Goal: Information Seeking & Learning: Learn about a topic

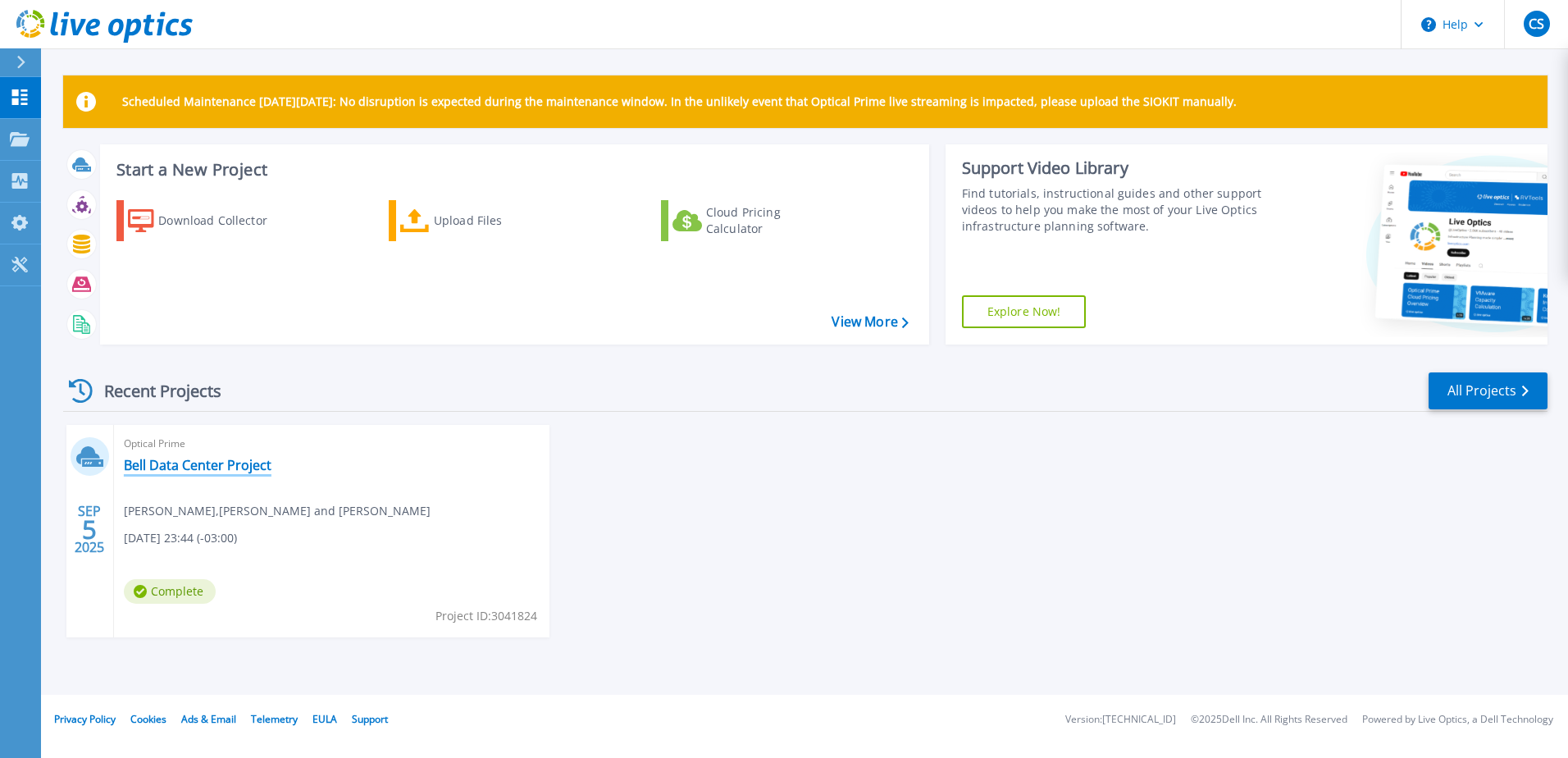
click at [235, 465] on link "Bell Data Center Project" at bounding box center [197, 464] width 147 height 17
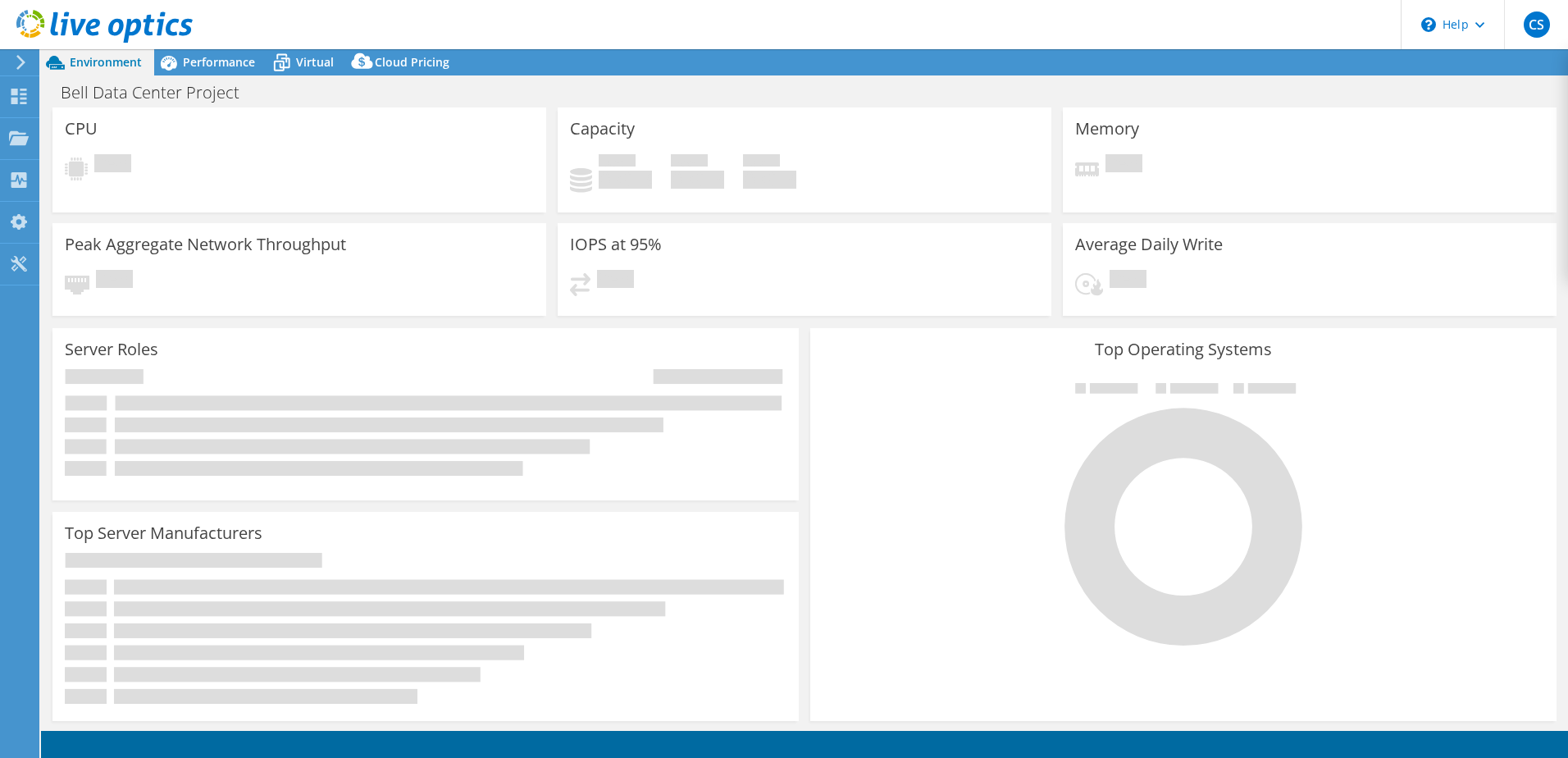
select select "USD"
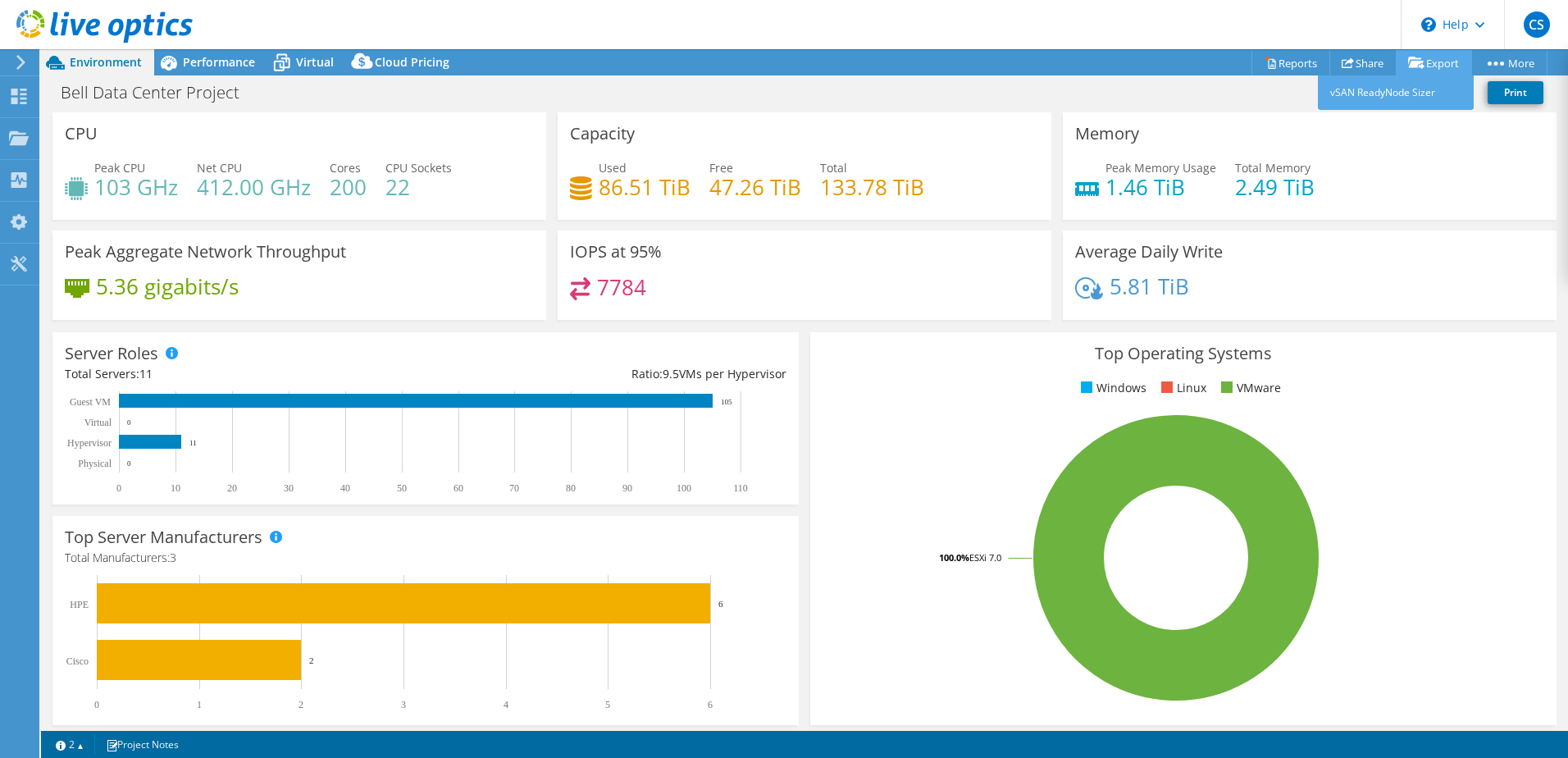
click at [1424, 62] on link "Export" at bounding box center [1433, 63] width 77 height 26
click at [1290, 61] on link "Reports" at bounding box center [1290, 63] width 79 height 26
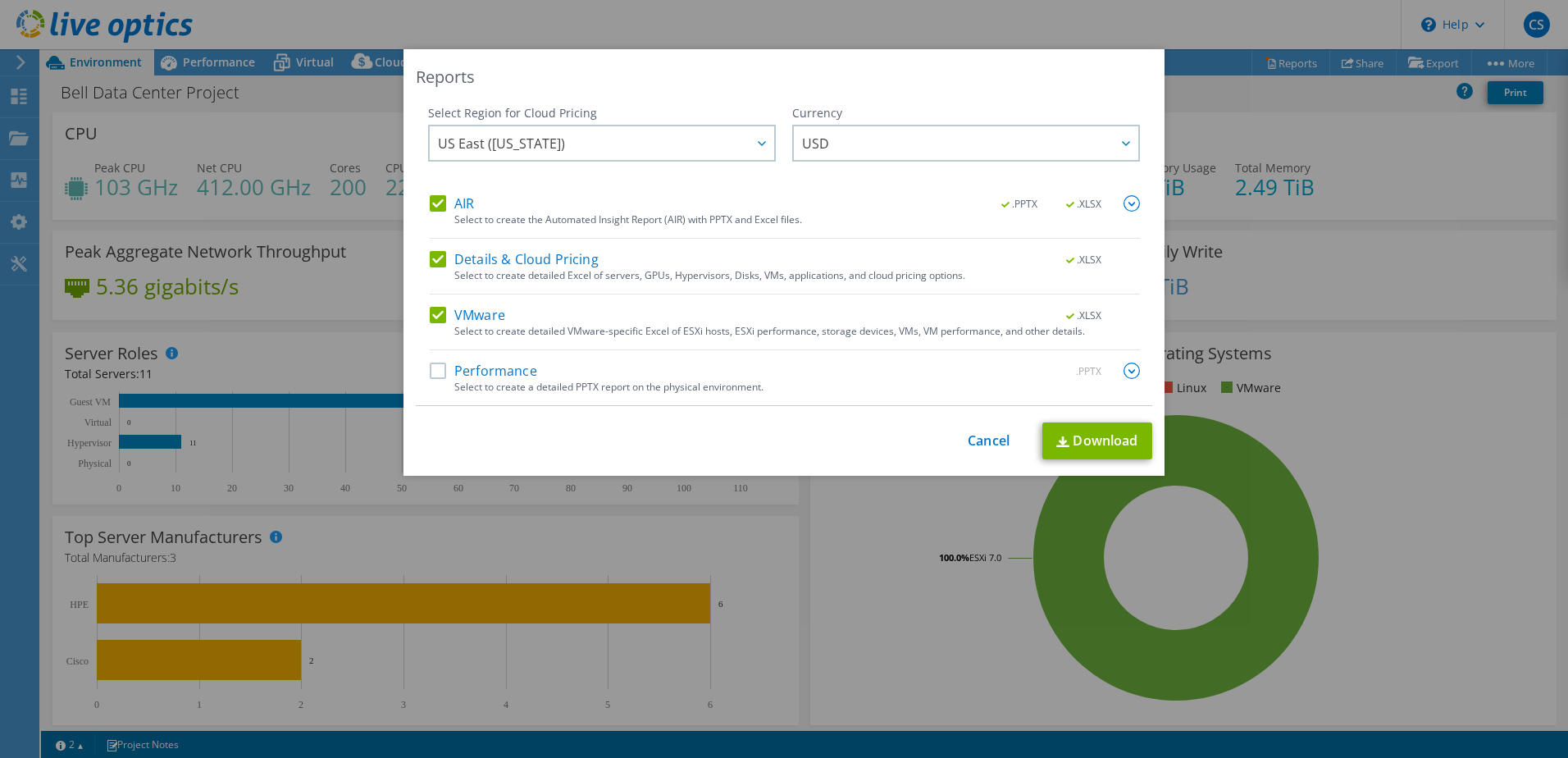
click at [1303, 111] on div "Reports Select Region for Cloud Pricing Asia Pacific (Hong Kong) Asia Pacific (…" at bounding box center [784, 378] width 1568 height 659
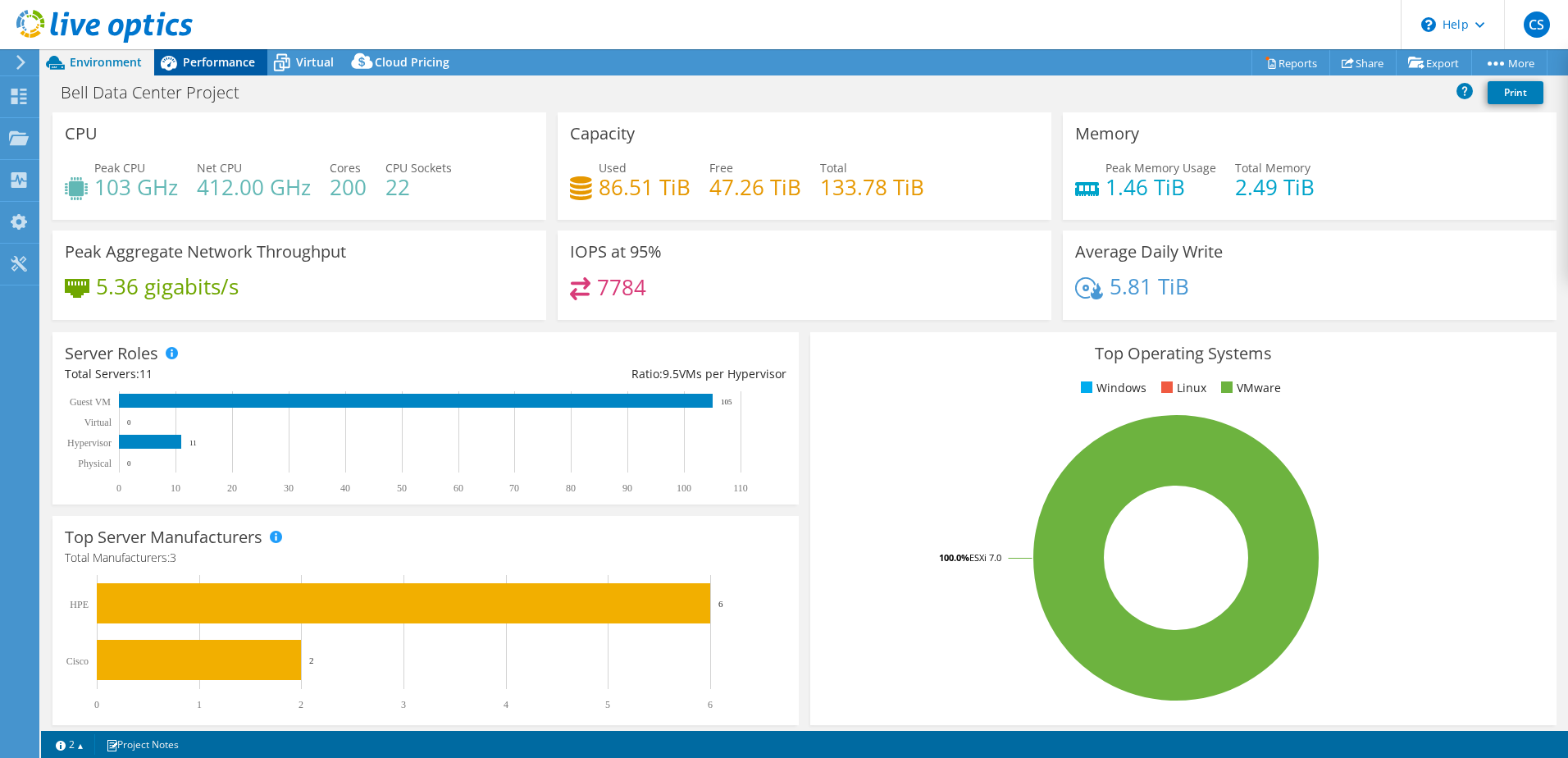
click at [228, 62] on span "Performance" at bounding box center [218, 62] width 72 height 16
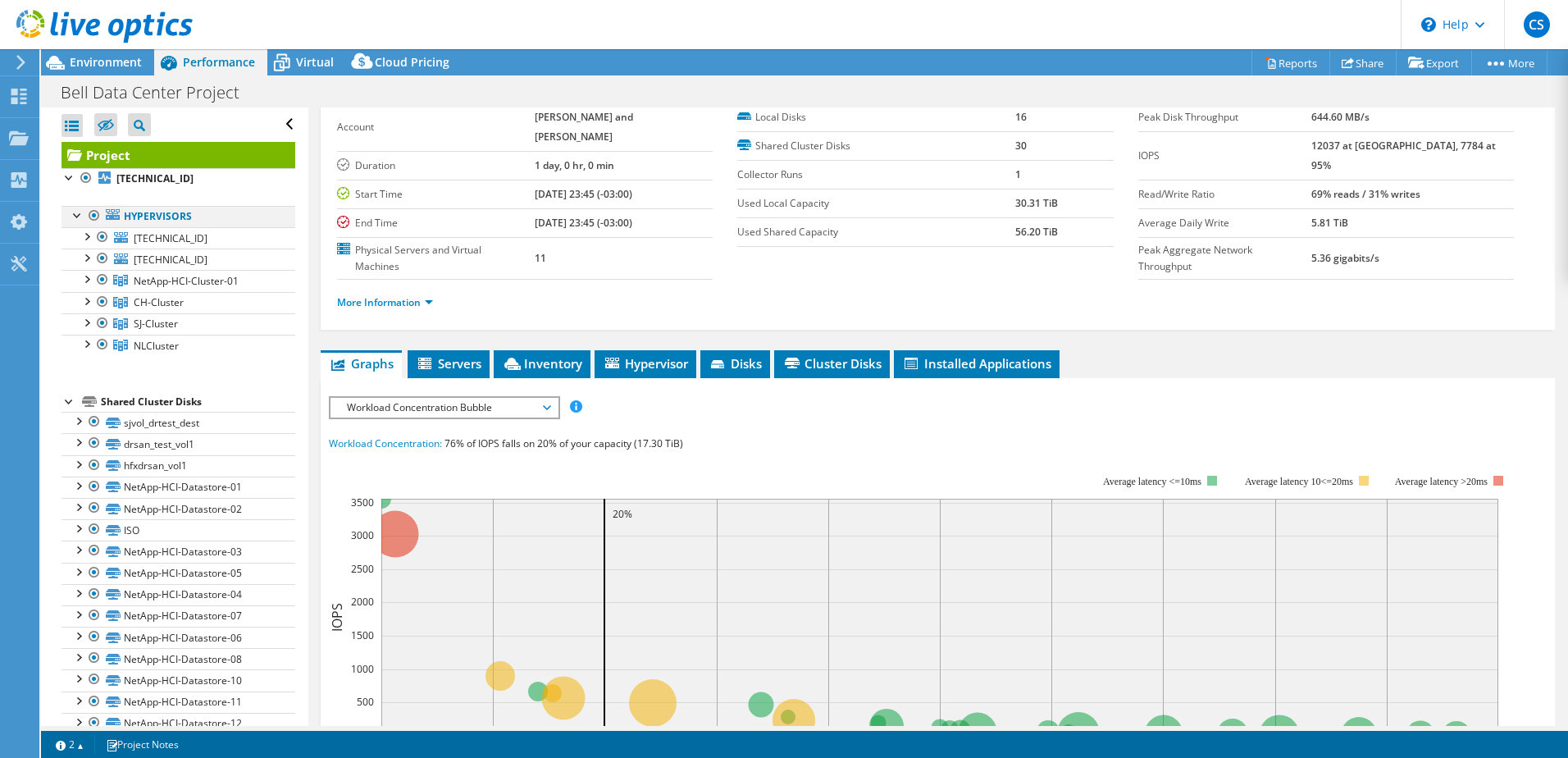
click at [78, 216] on div at bounding box center [78, 214] width 17 height 17
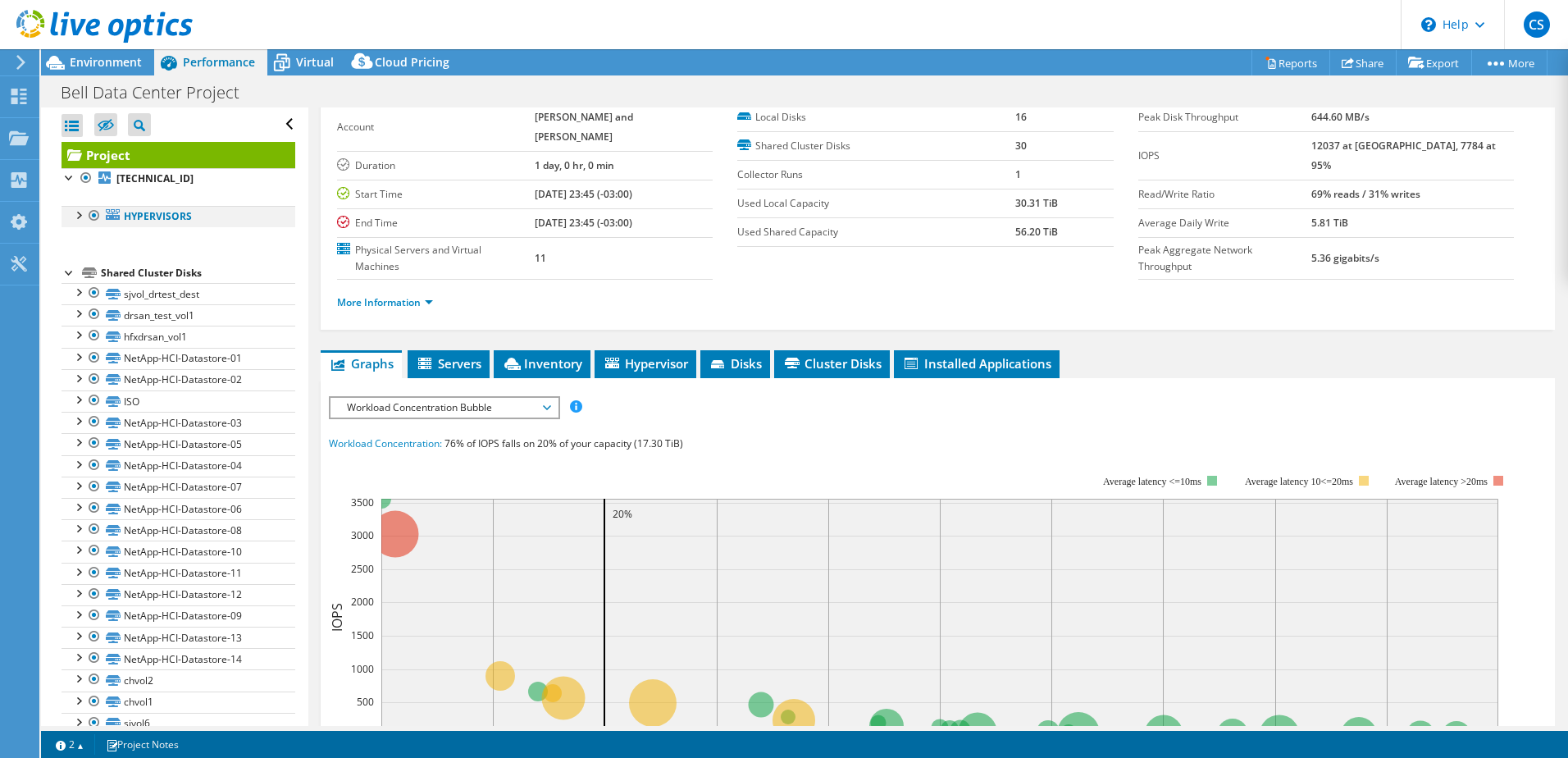
click at [78, 216] on div at bounding box center [78, 214] width 17 height 17
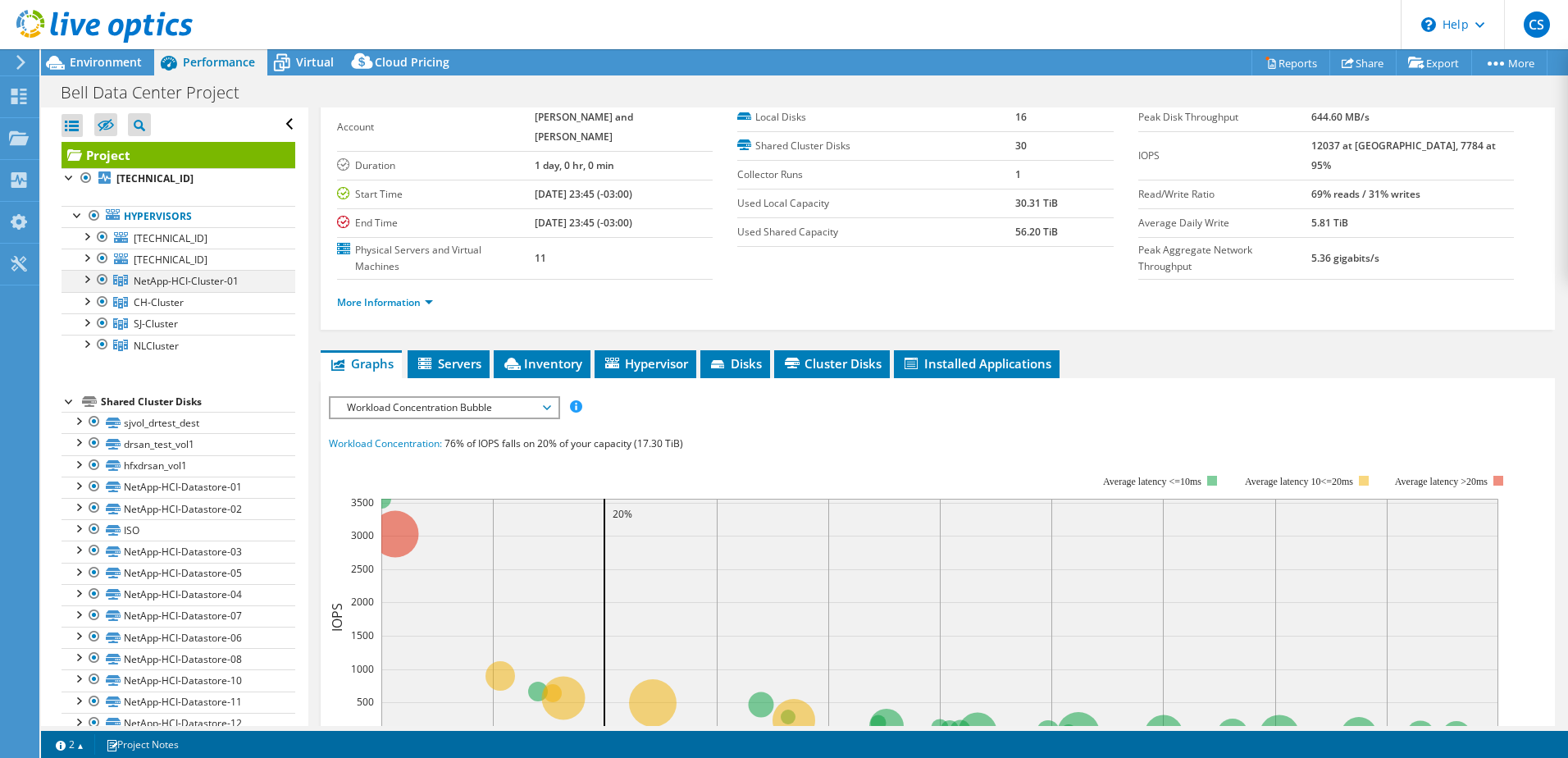
click at [88, 279] on div at bounding box center [85, 278] width 17 height 17
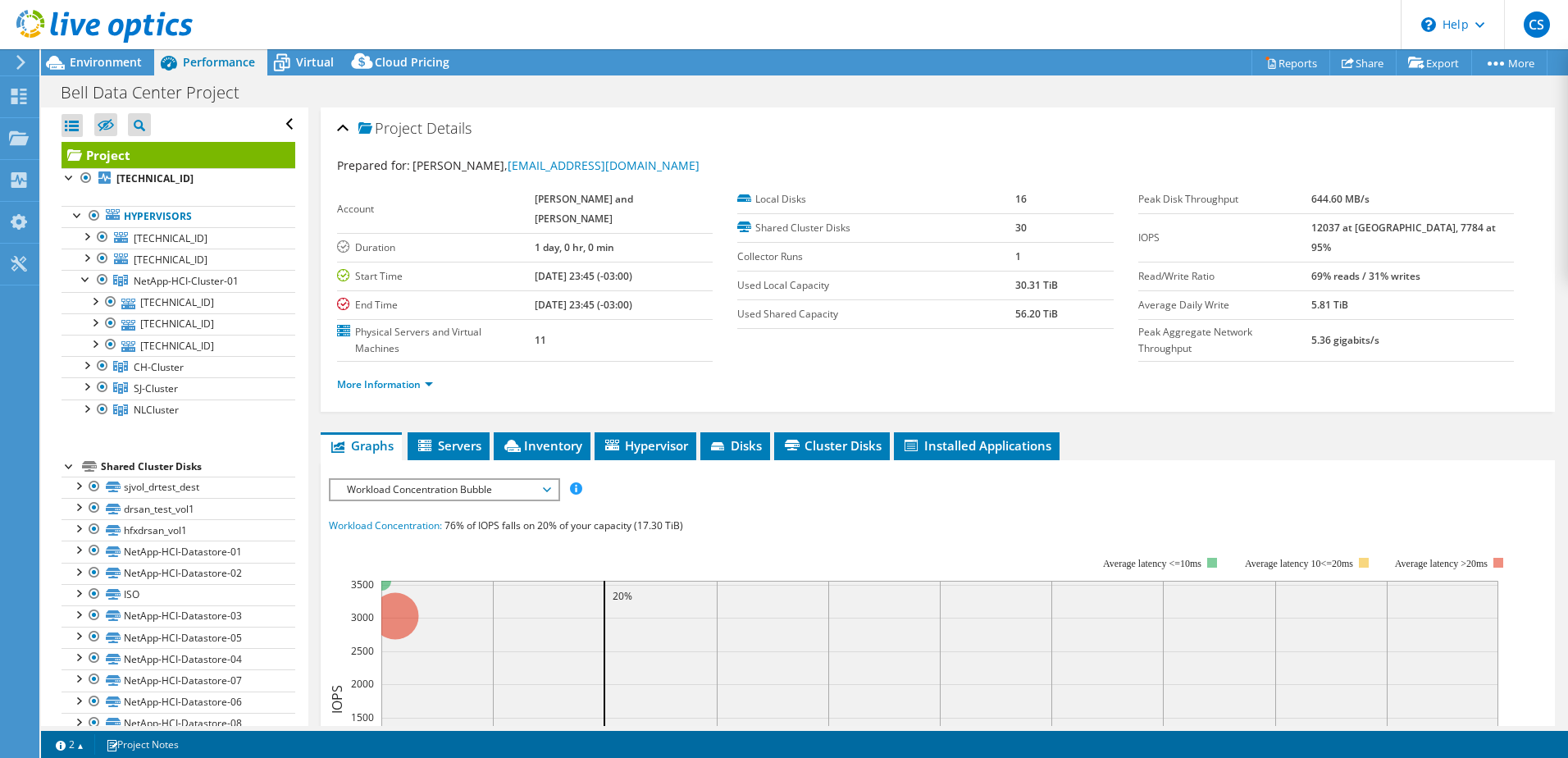
scroll to position [82, 0]
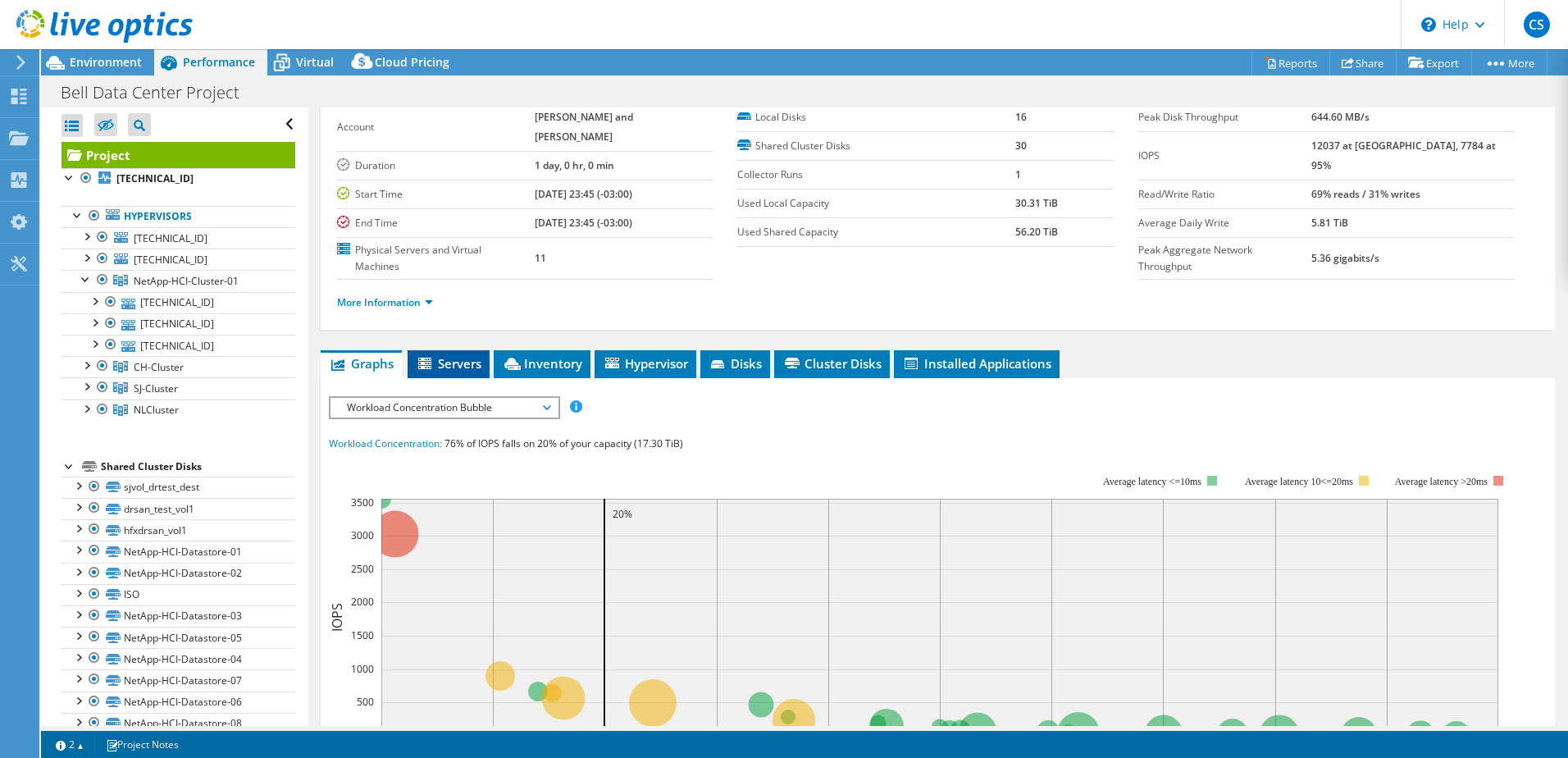
click at [447, 355] on span "Servers" at bounding box center [448, 363] width 66 height 17
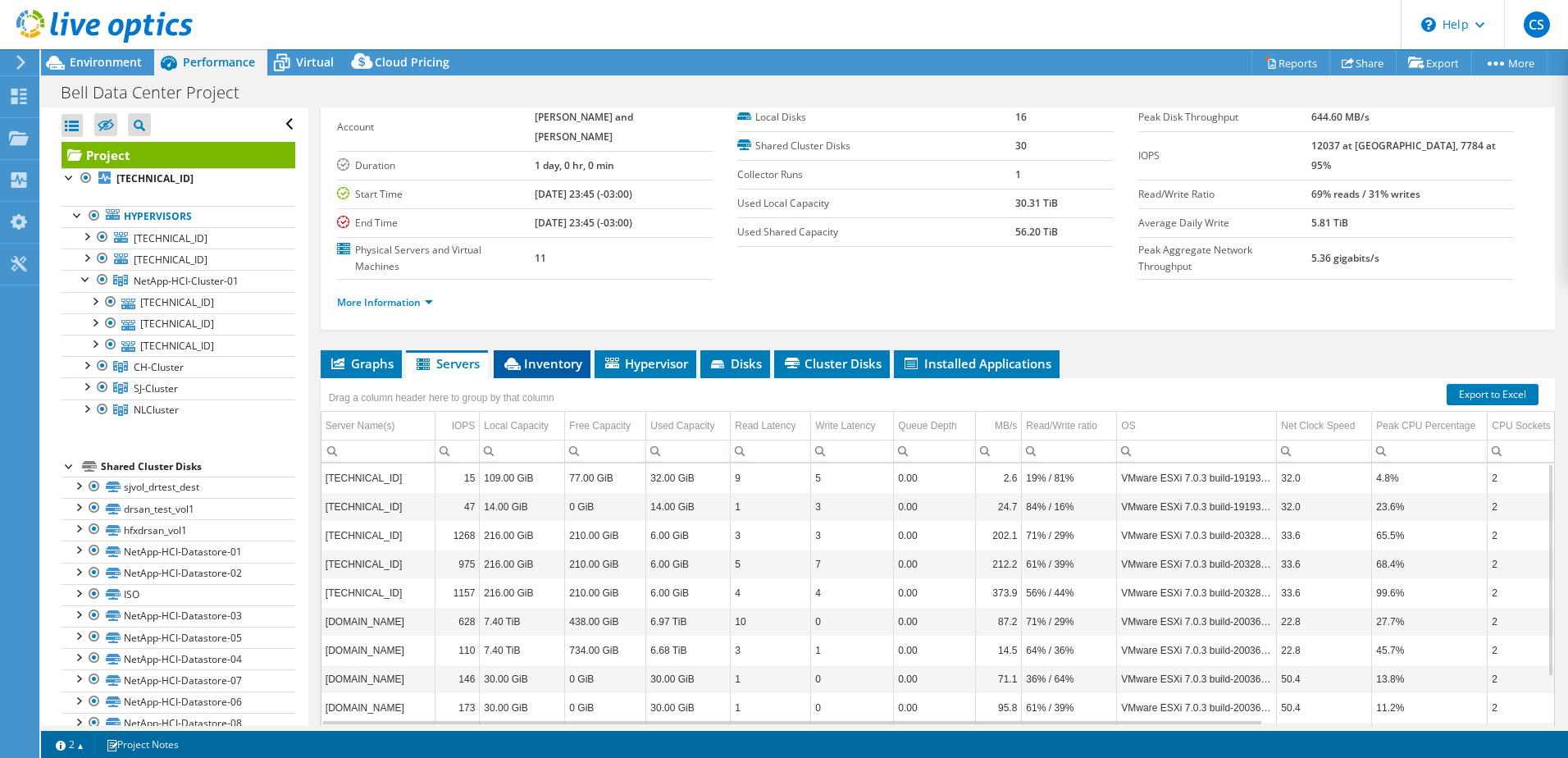
click at [554, 355] on span "Inventory" at bounding box center [542, 363] width 81 height 17
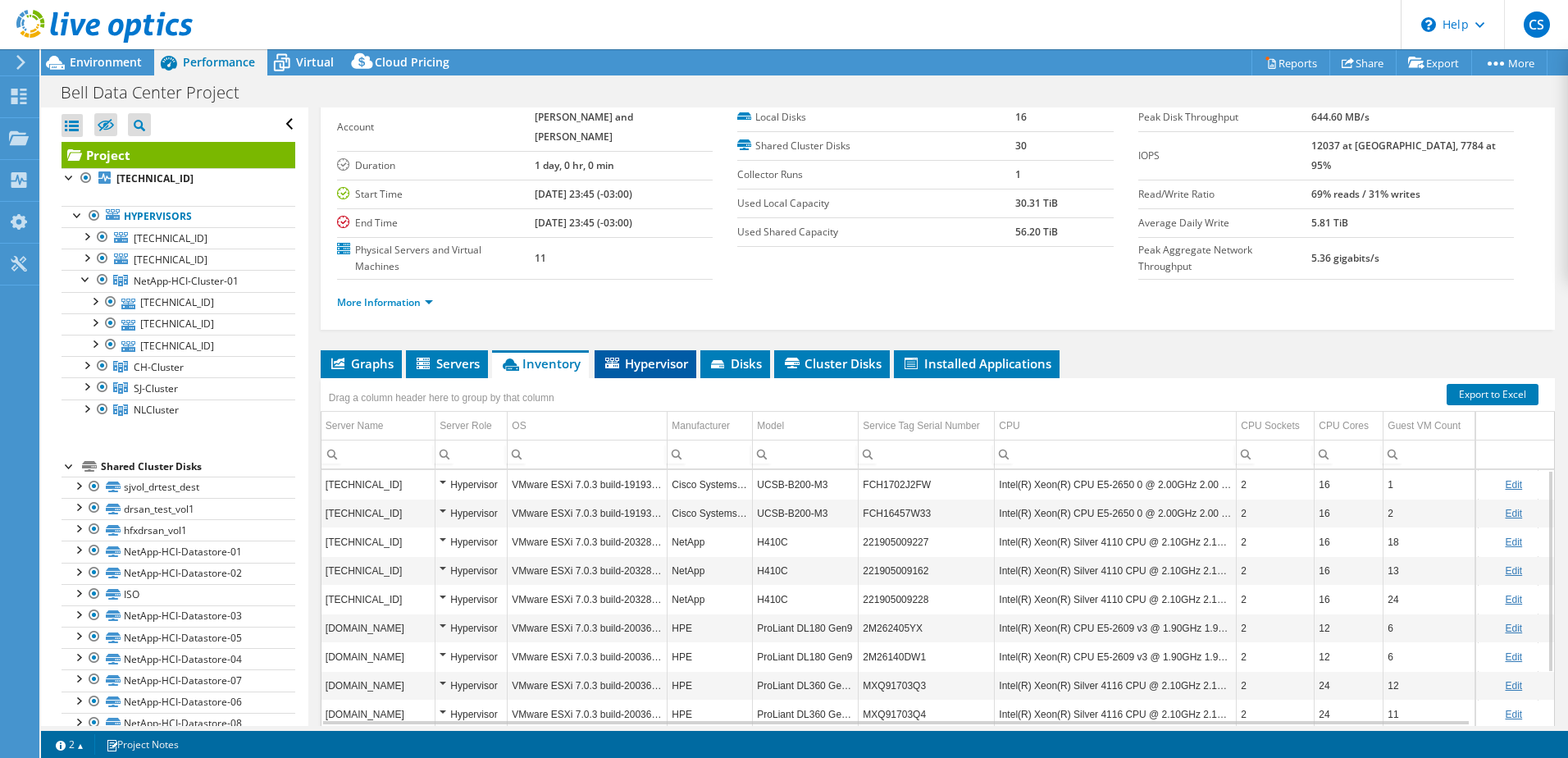
click at [651, 355] on span "Hypervisor" at bounding box center [645, 363] width 85 height 17
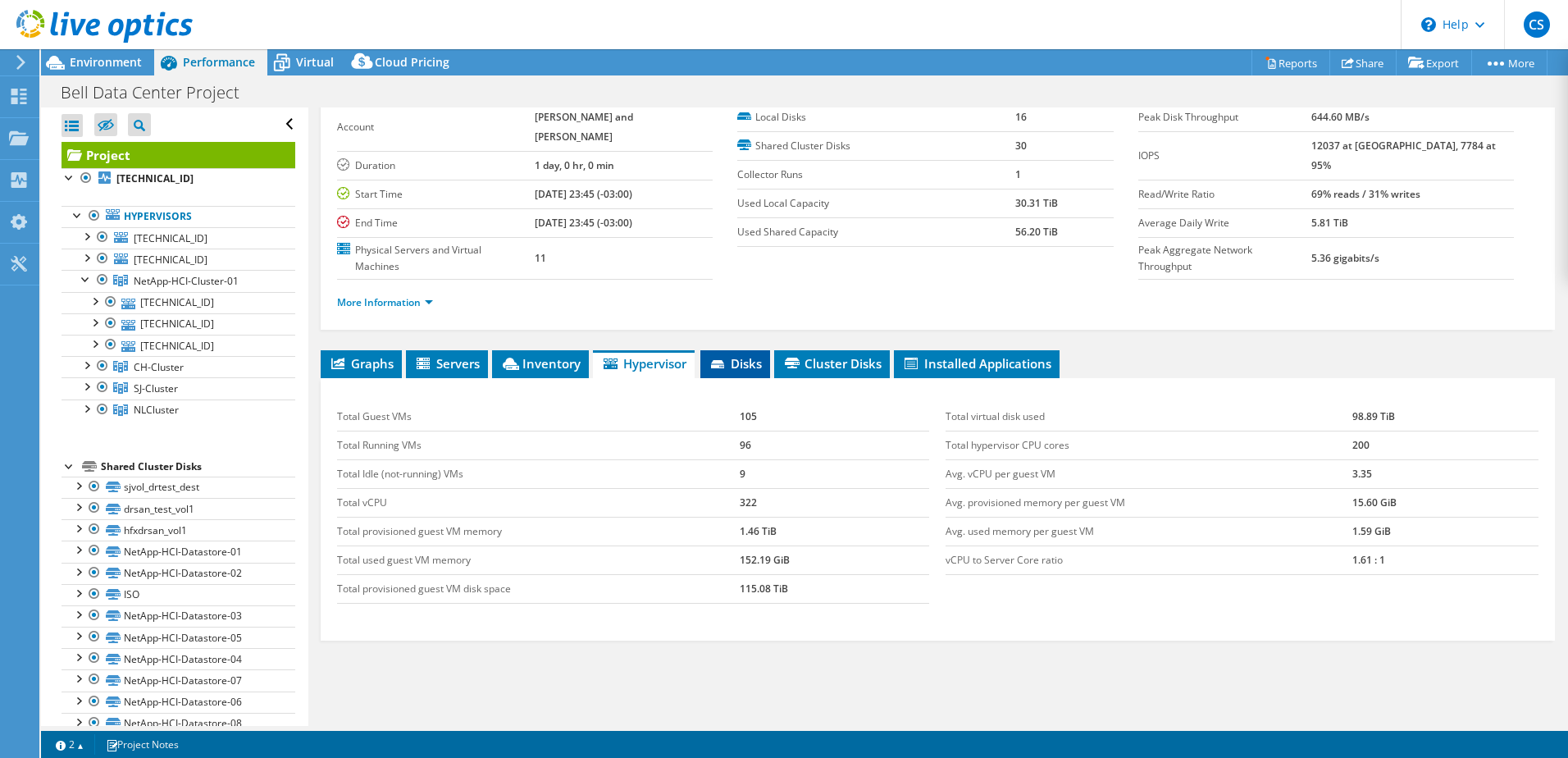
click at [744, 355] on span "Disks" at bounding box center [735, 363] width 53 height 17
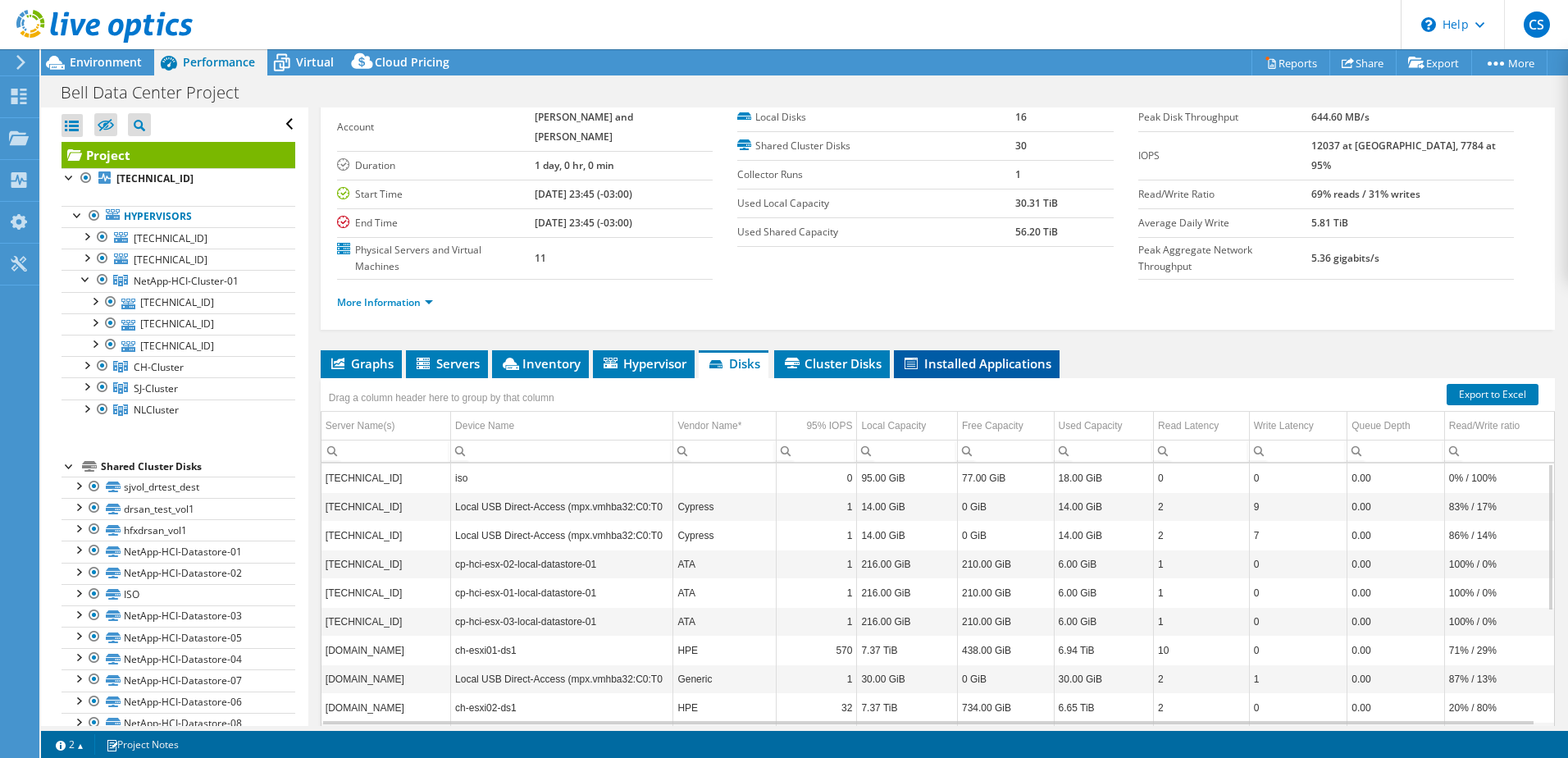
click at [998, 351] on li "Installed Applications" at bounding box center [976, 364] width 166 height 27
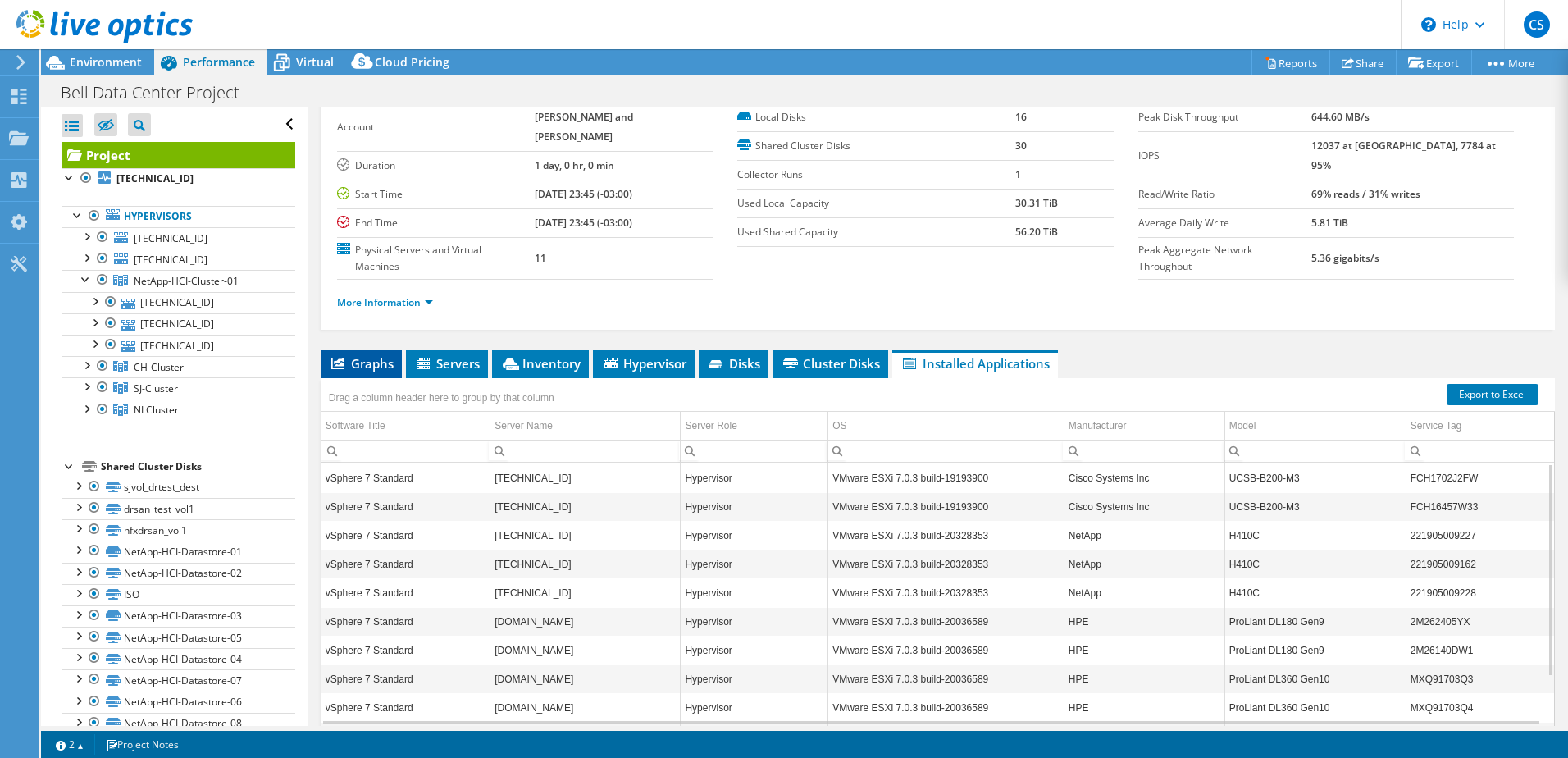
click at [356, 351] on li "Graphs" at bounding box center [361, 364] width 81 height 27
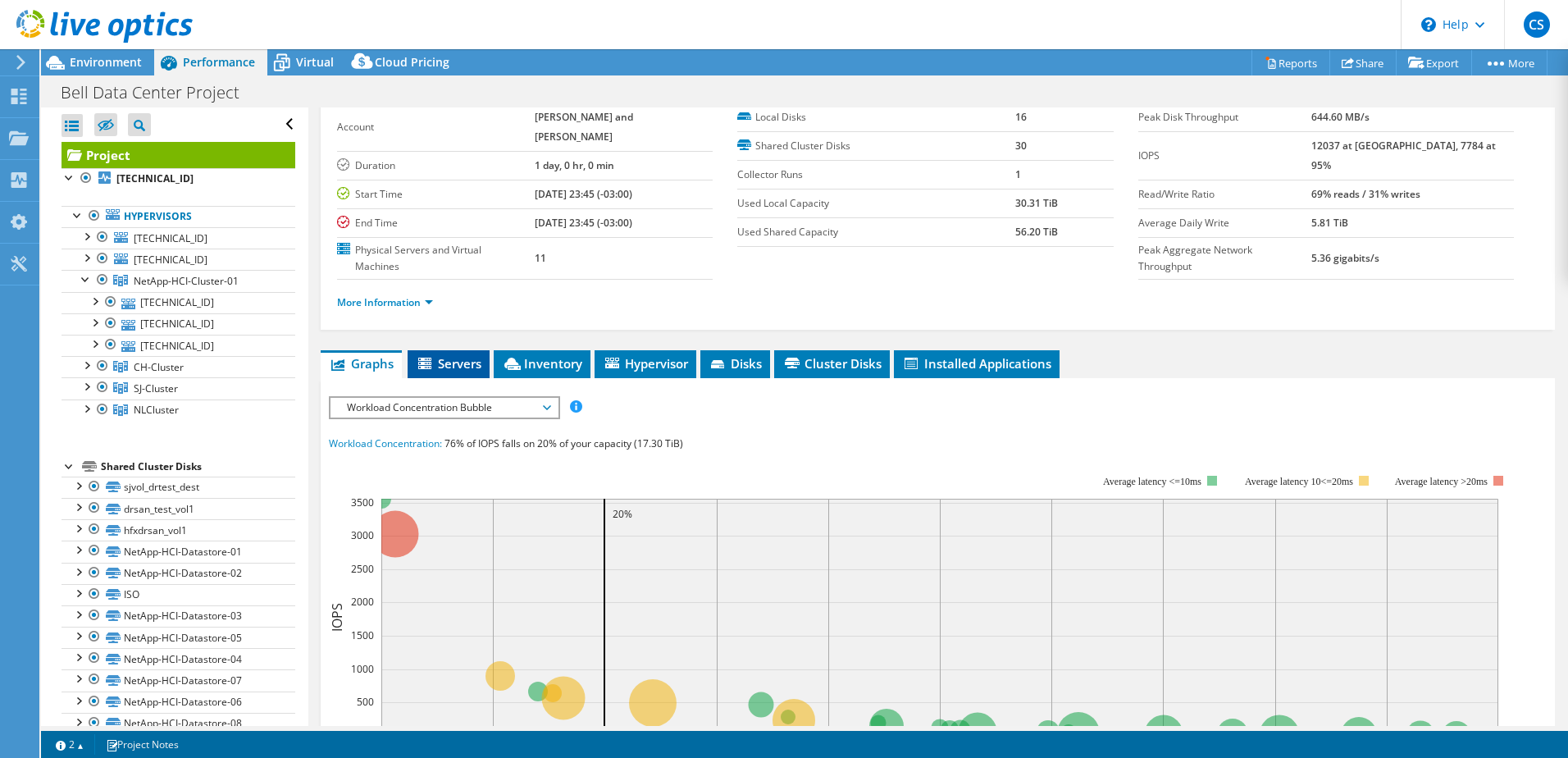
click at [459, 355] on span "Servers" at bounding box center [448, 363] width 66 height 17
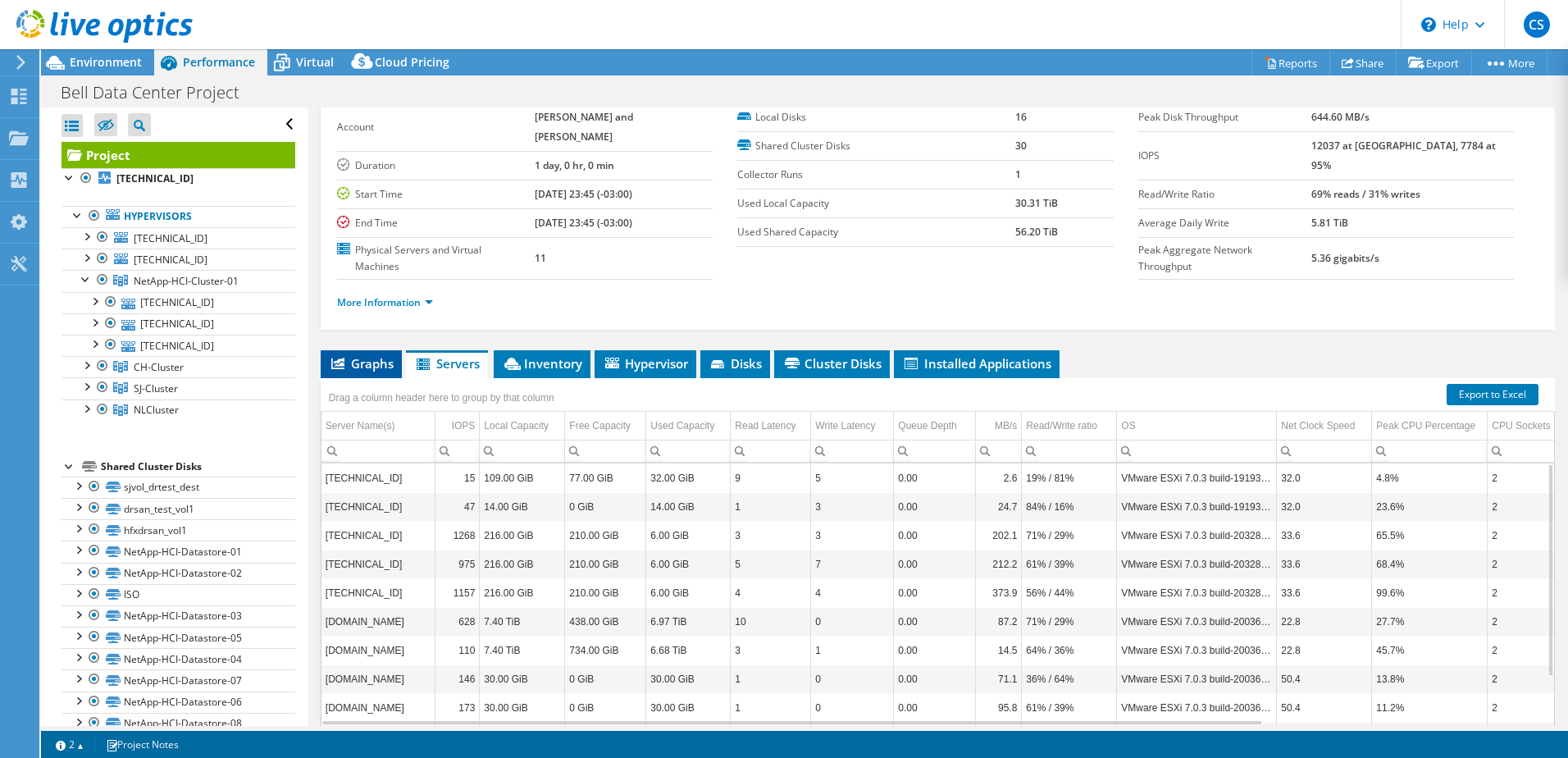
click at [352, 355] on span "Graphs" at bounding box center [361, 363] width 65 height 17
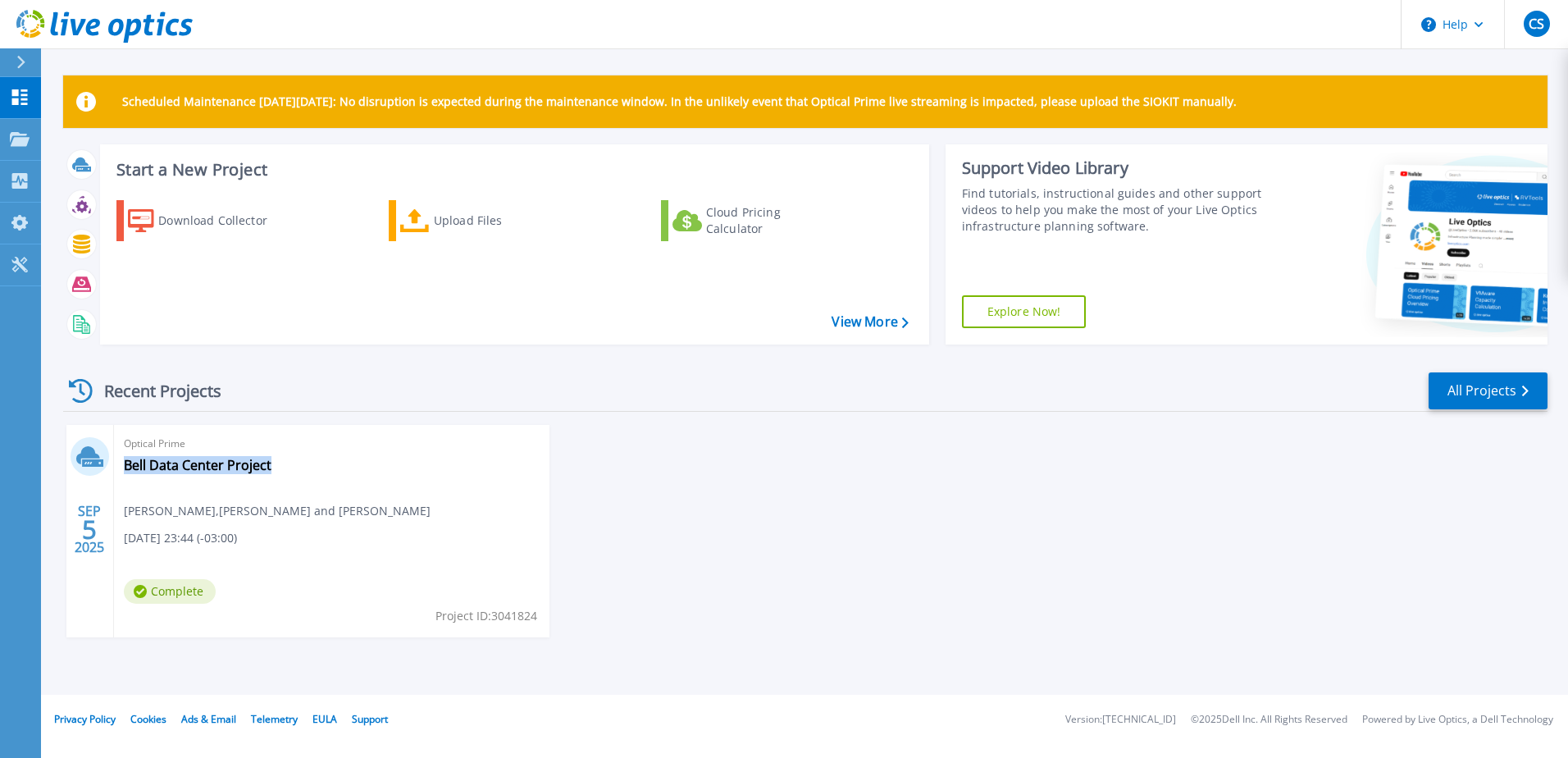
drag, startPoint x: 278, startPoint y: 468, endPoint x: 123, endPoint y: 475, distance: 155.2
click at [123, 475] on div "Optical Prime Bell Data Center Project christopher sam , Cox and Palmer 09/04/2…" at bounding box center [331, 531] width 435 height 212
copy link "Bell Data Center Project"
click at [216, 530] on span "[DATE] 23:44 (-03:00)" at bounding box center [180, 538] width 113 height 18
click at [172, 462] on link "Bell Data Center Project" at bounding box center [197, 464] width 147 height 17
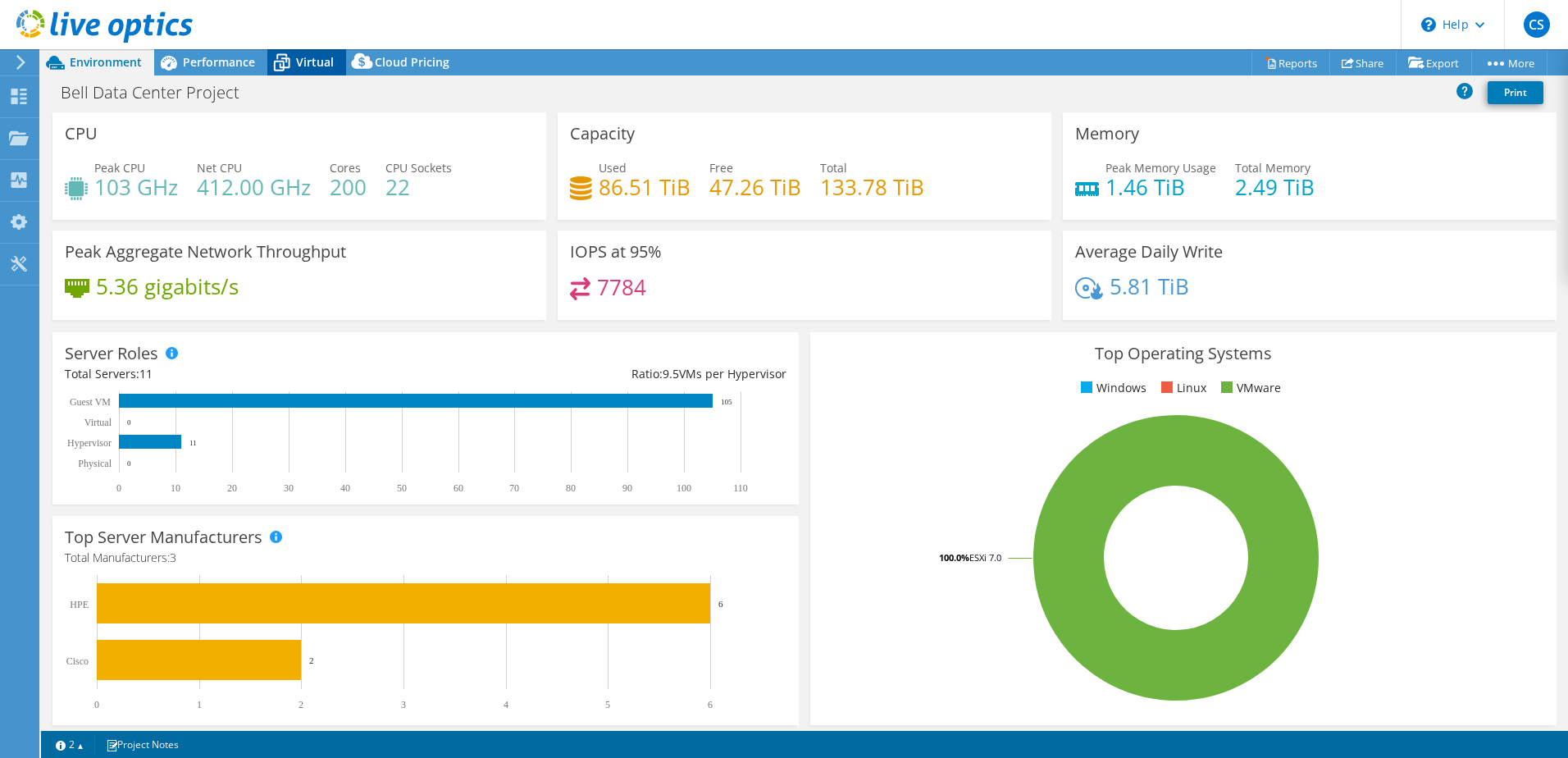
click at [310, 61] on span "Virtual" at bounding box center [314, 62] width 37 height 16
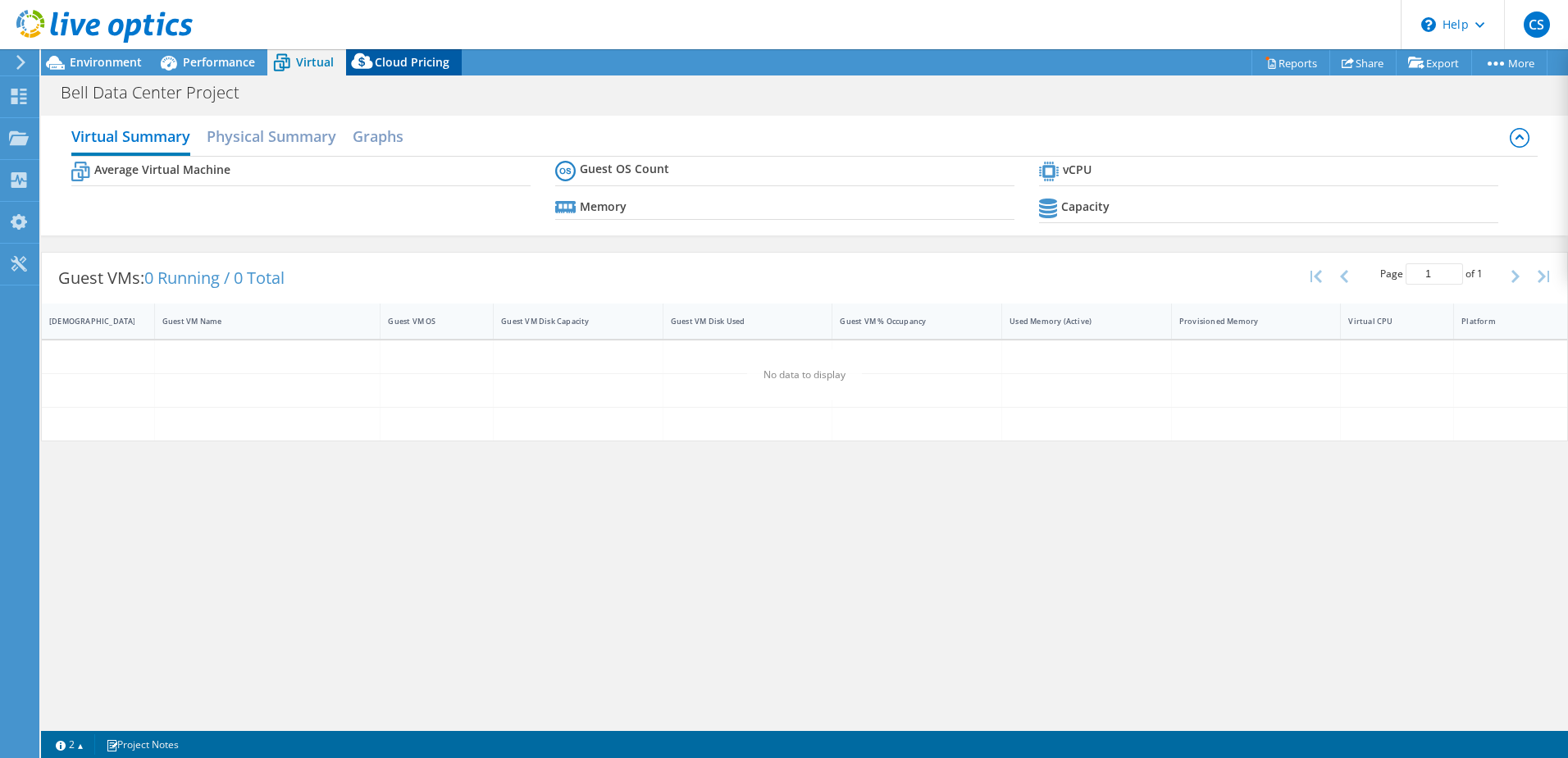
click at [386, 65] on span "Cloud Pricing" at bounding box center [412, 62] width 75 height 16
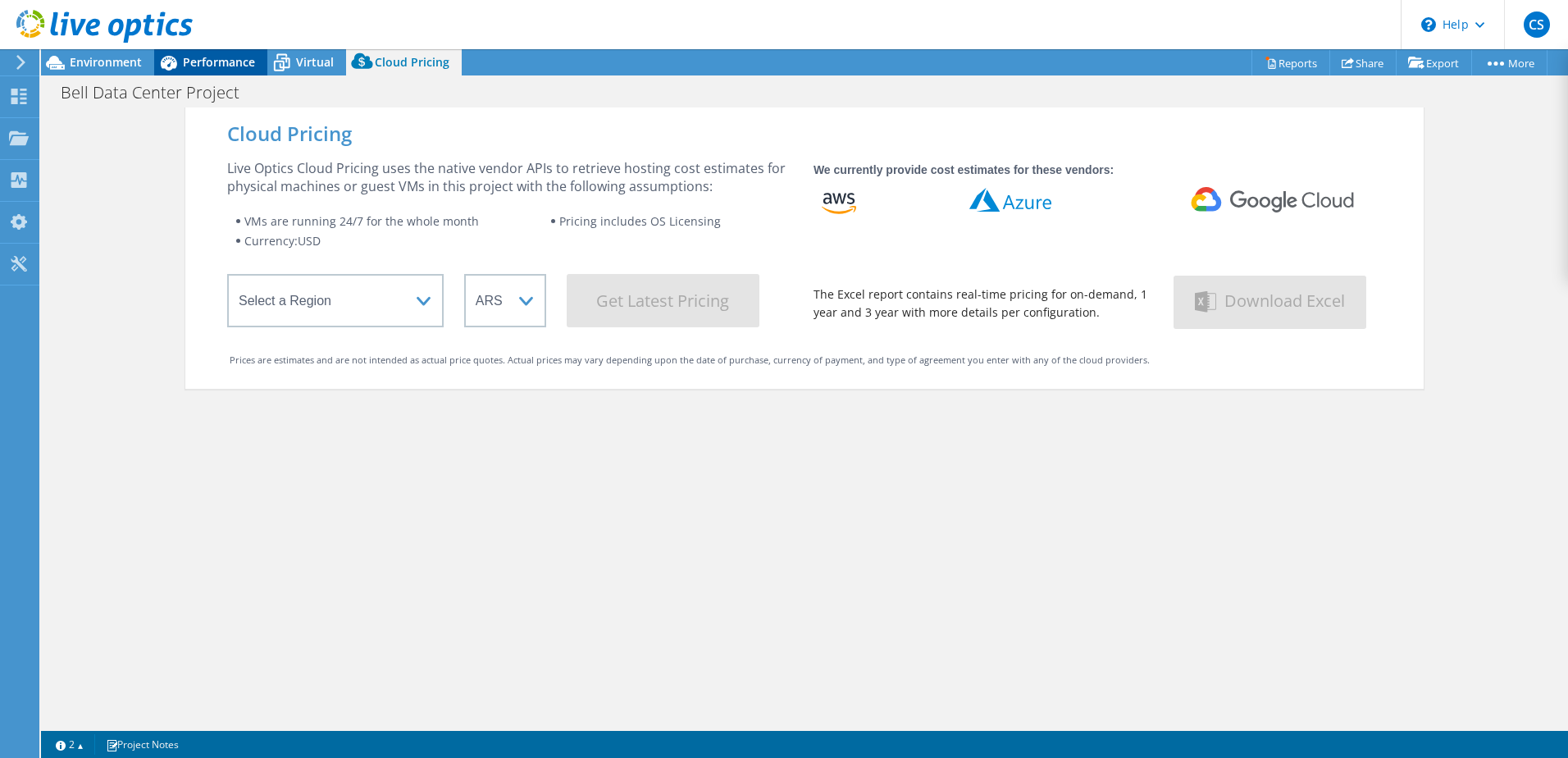
click at [227, 60] on span "Performance" at bounding box center [218, 62] width 72 height 16
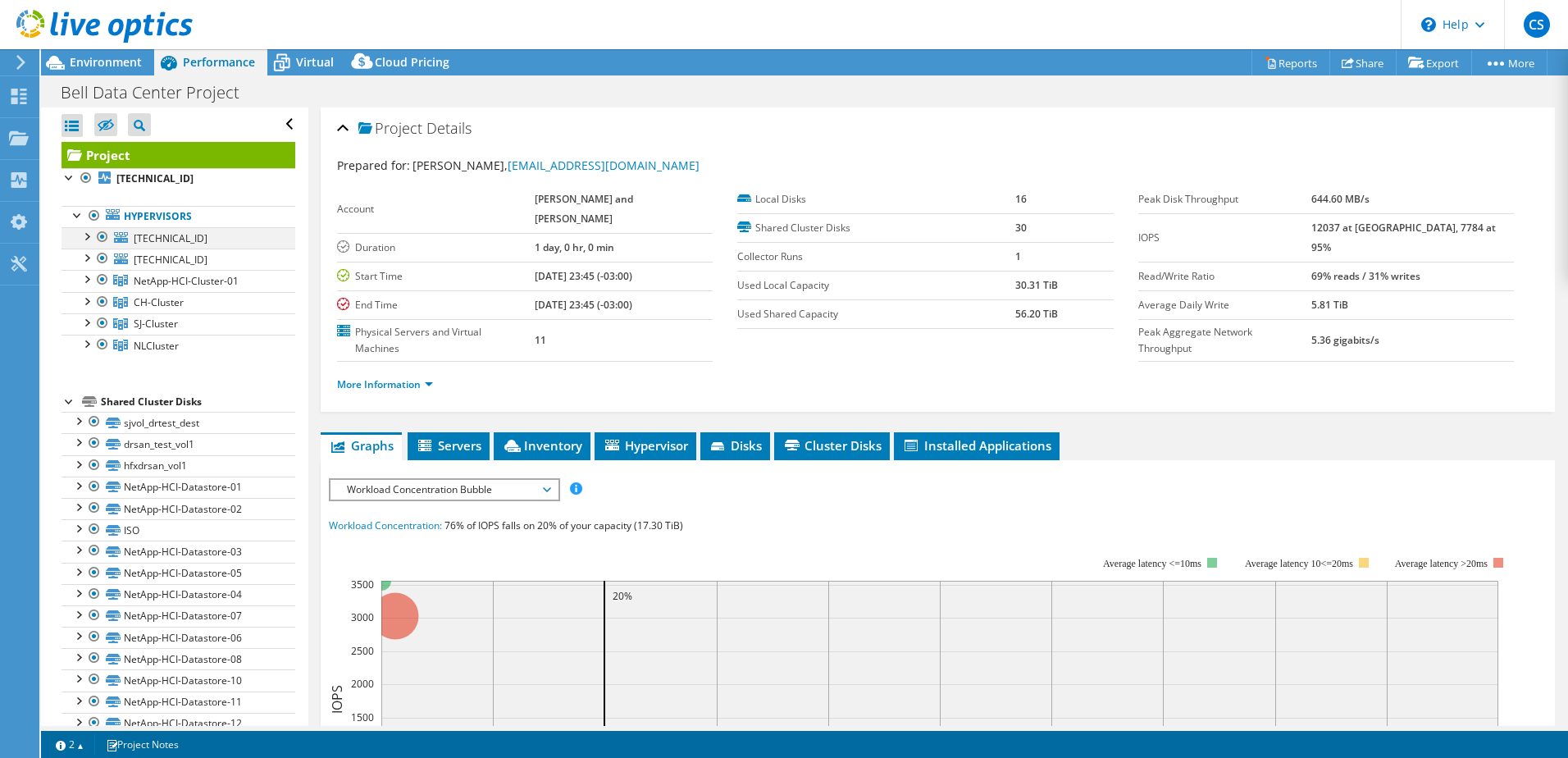
click at [86, 239] on div at bounding box center [85, 235] width 17 height 17
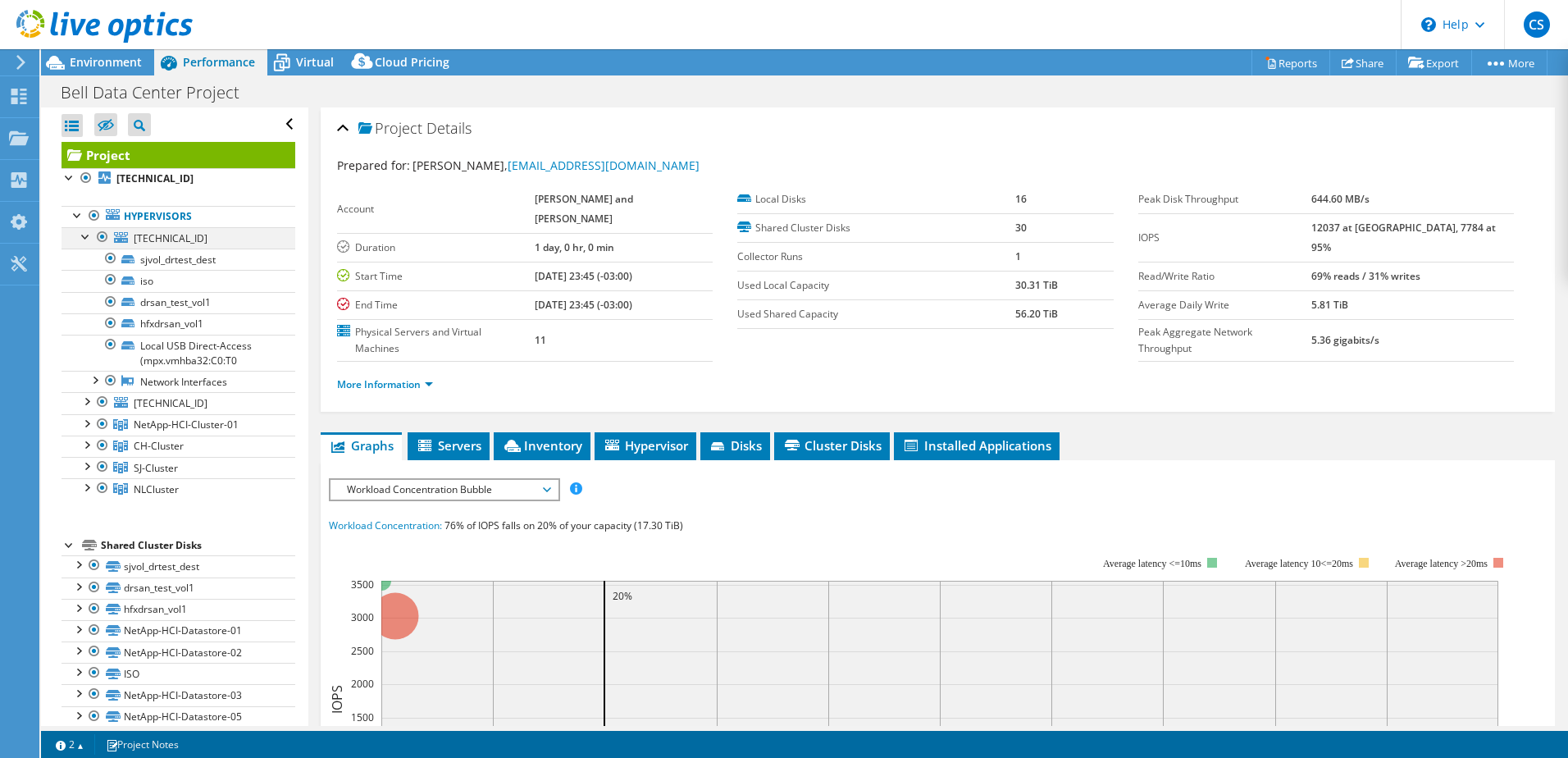
click at [87, 239] on div at bounding box center [85, 235] width 17 height 17
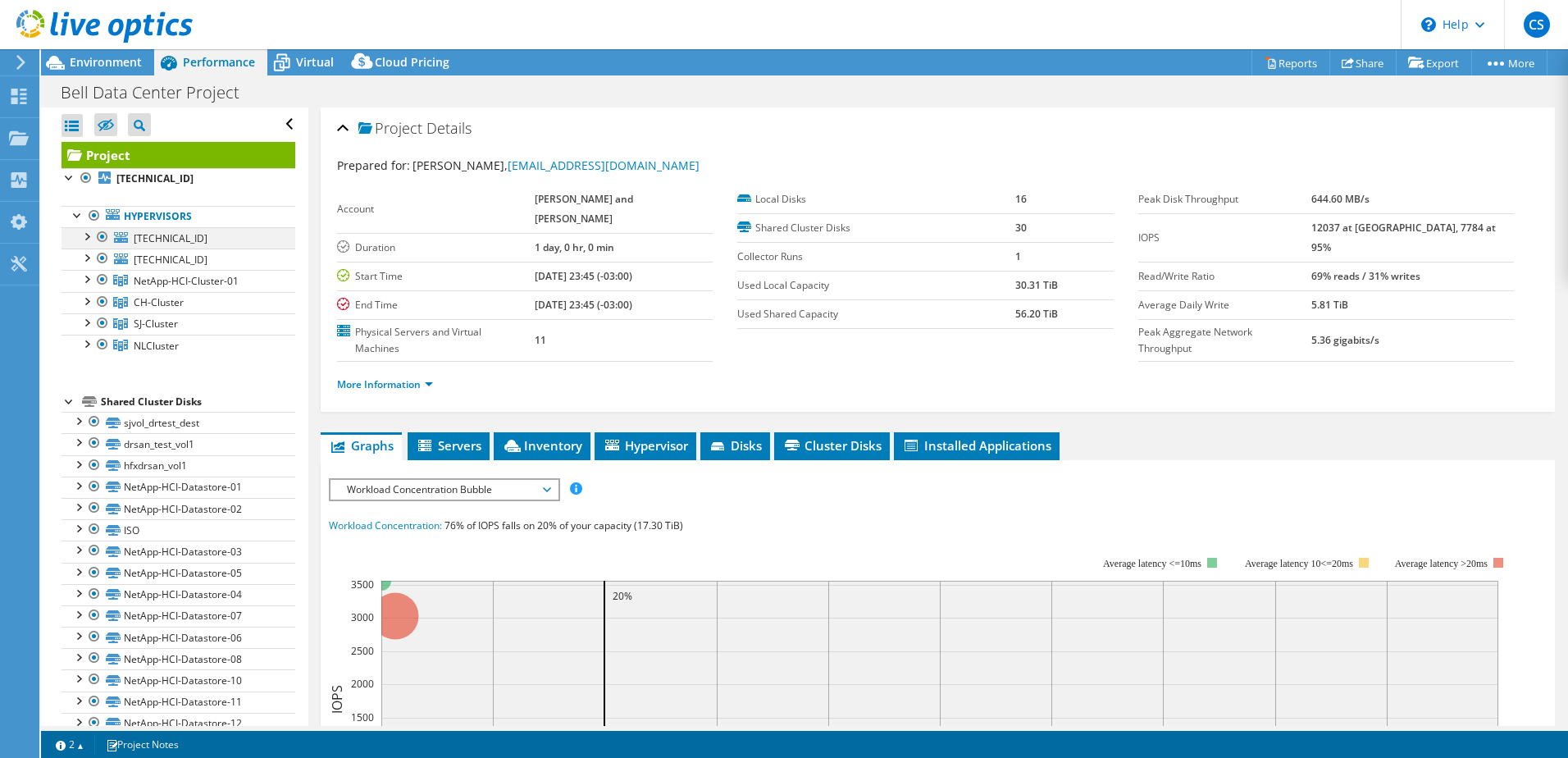
click at [87, 239] on div at bounding box center [85, 235] width 17 height 17
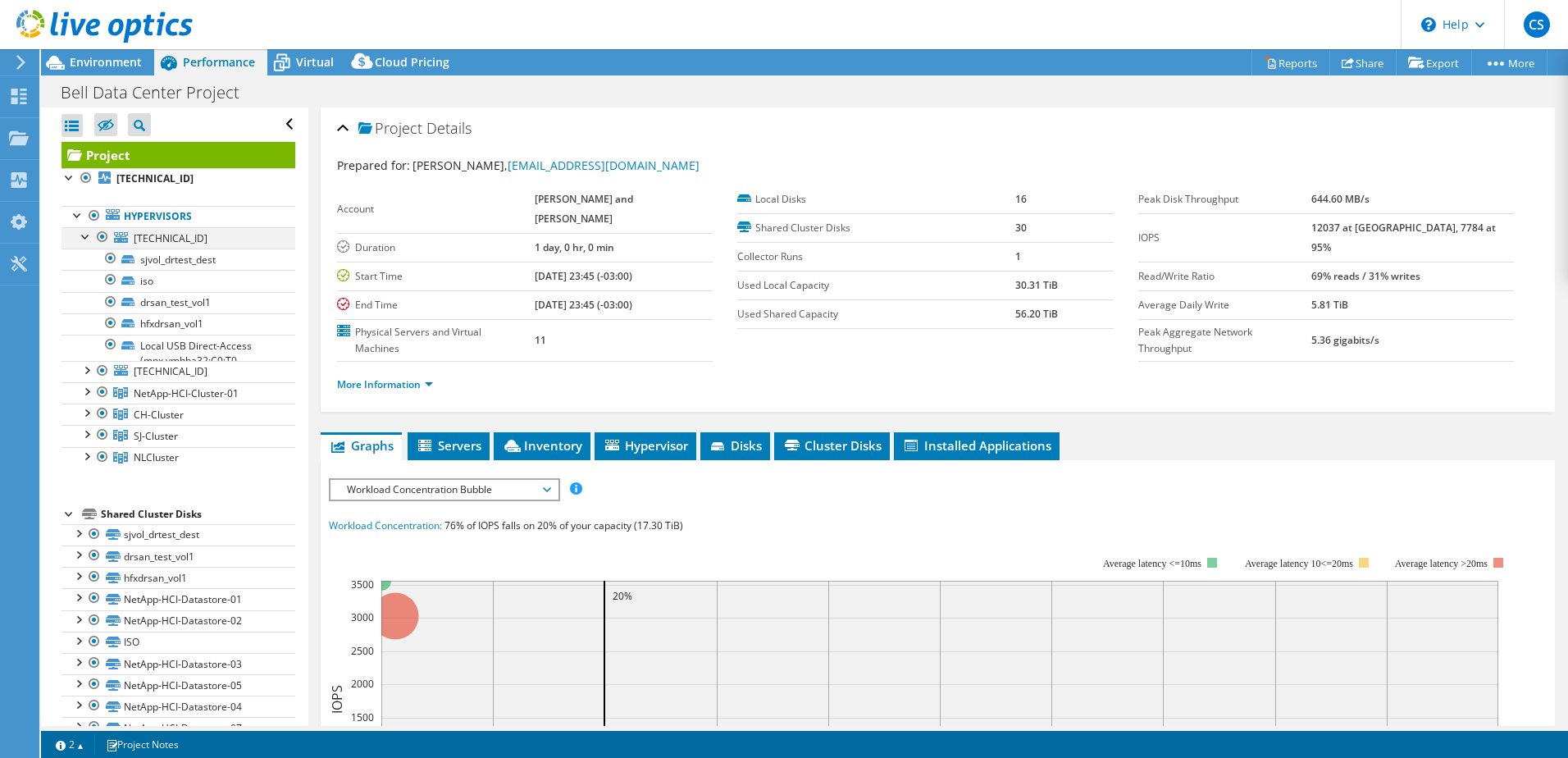
click at [87, 239] on div at bounding box center [85, 235] width 17 height 17
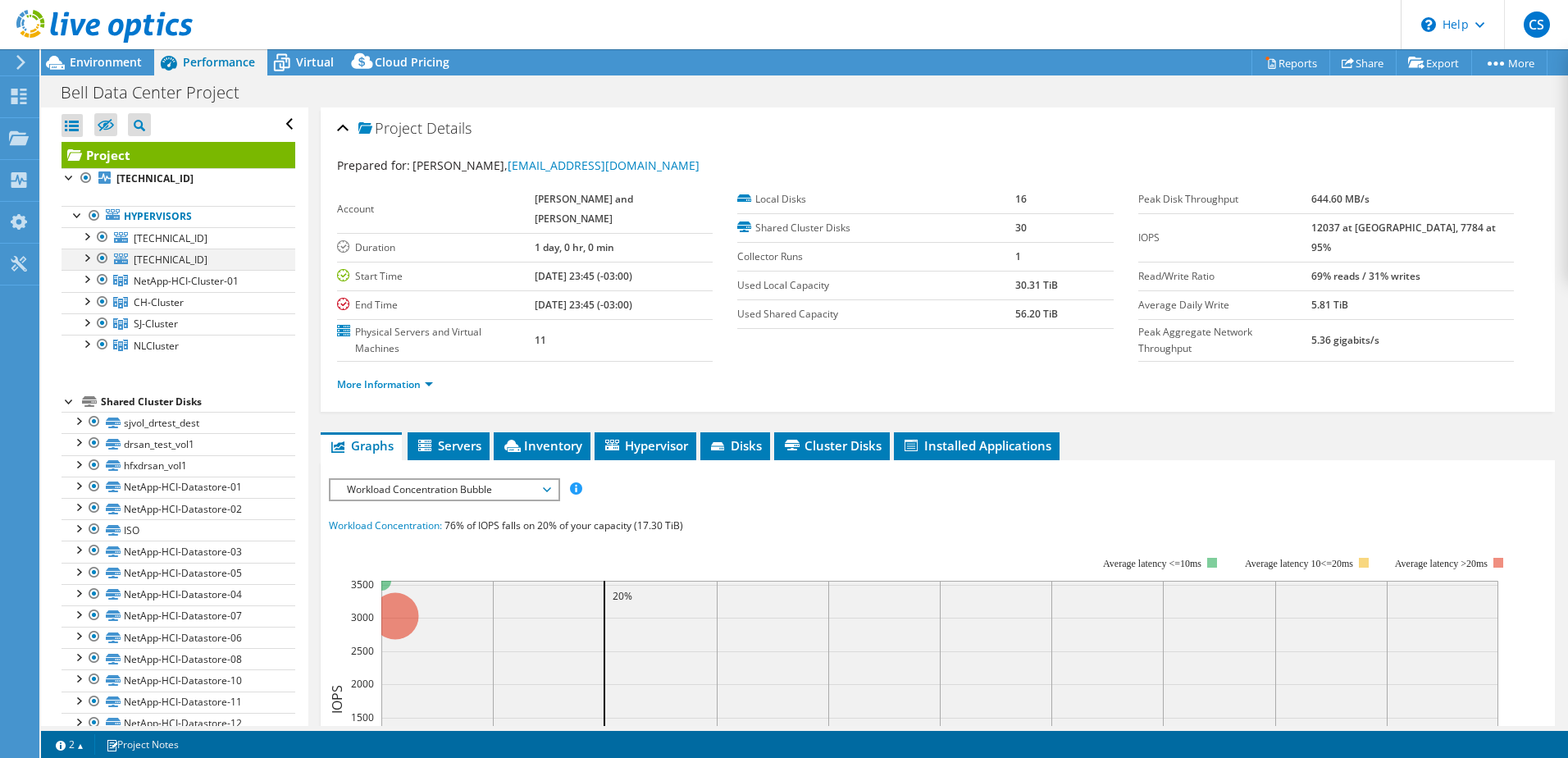
click at [86, 259] on div at bounding box center [85, 256] width 17 height 17
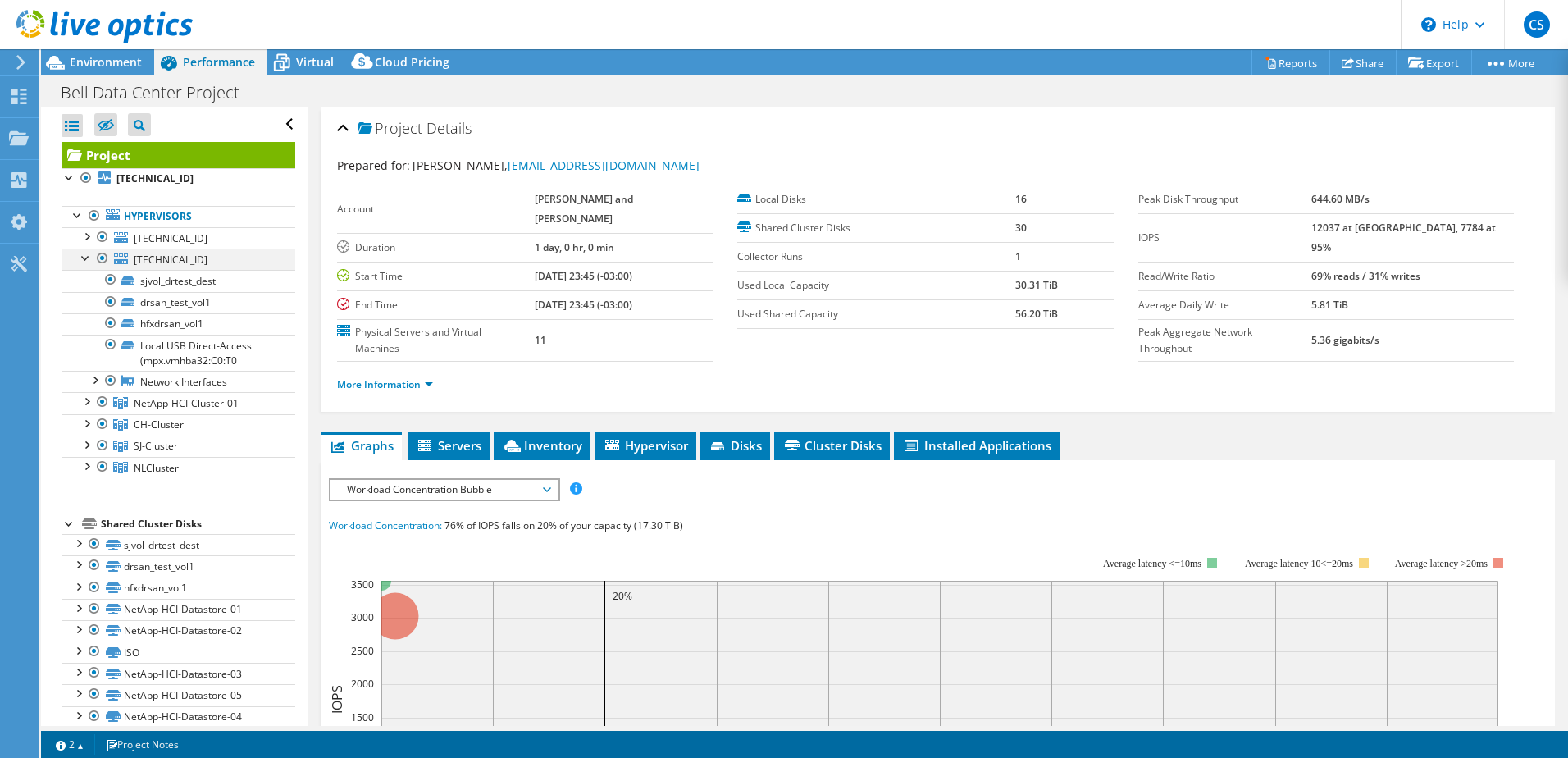
click at [86, 259] on div at bounding box center [85, 256] width 17 height 17
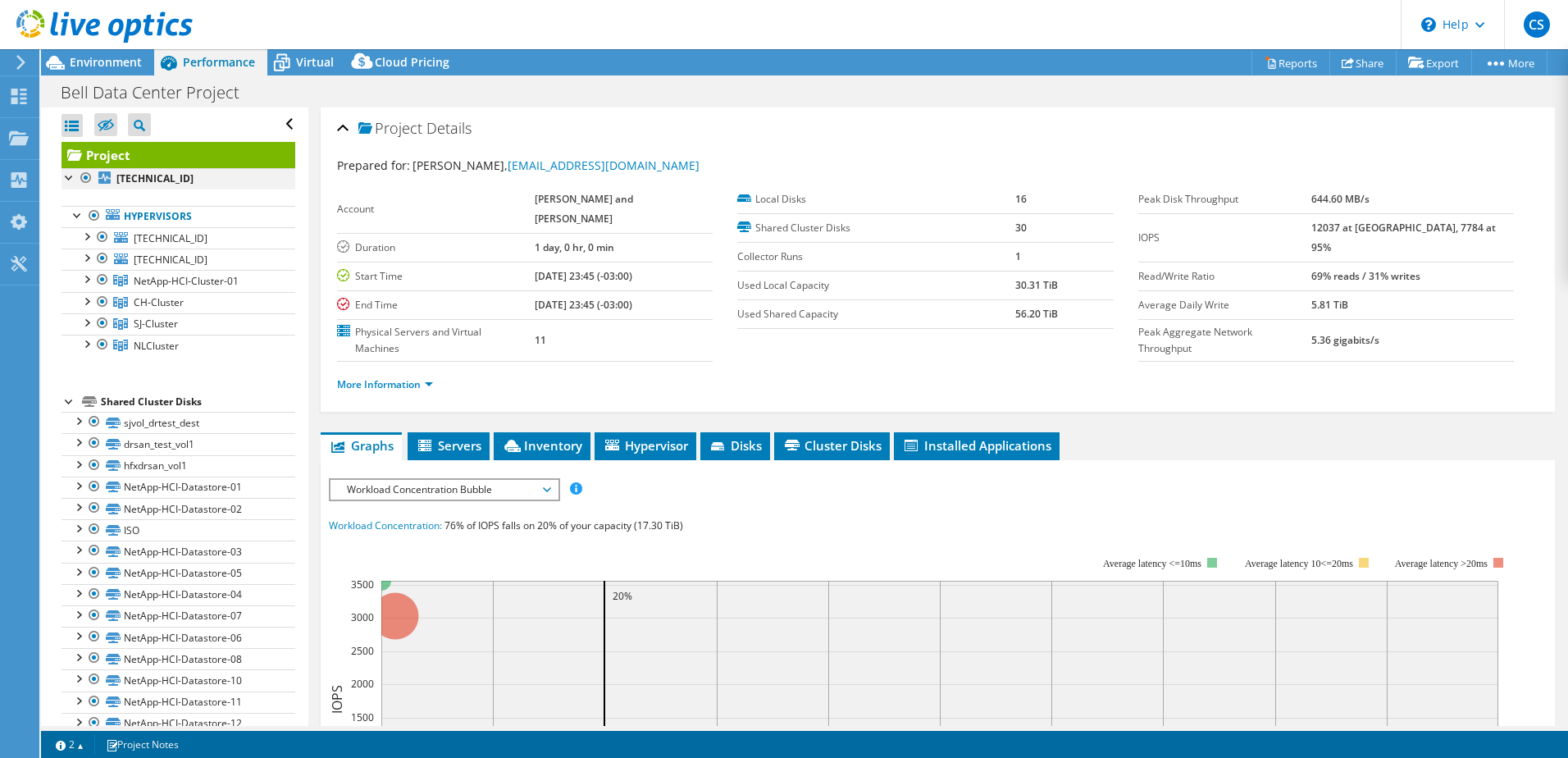
click at [72, 182] on div at bounding box center [70, 176] width 17 height 17
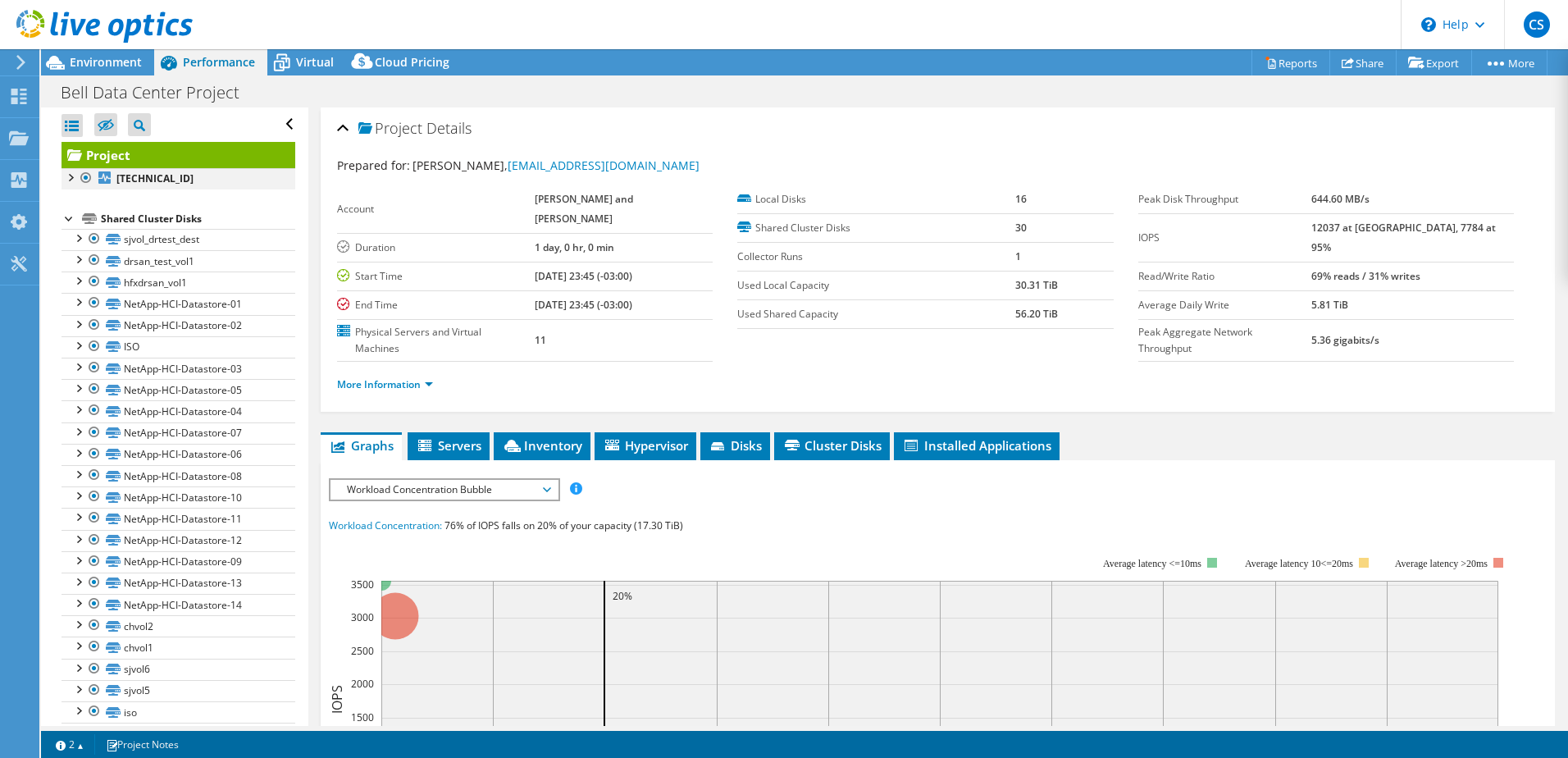
click at [73, 178] on div at bounding box center [70, 176] width 17 height 17
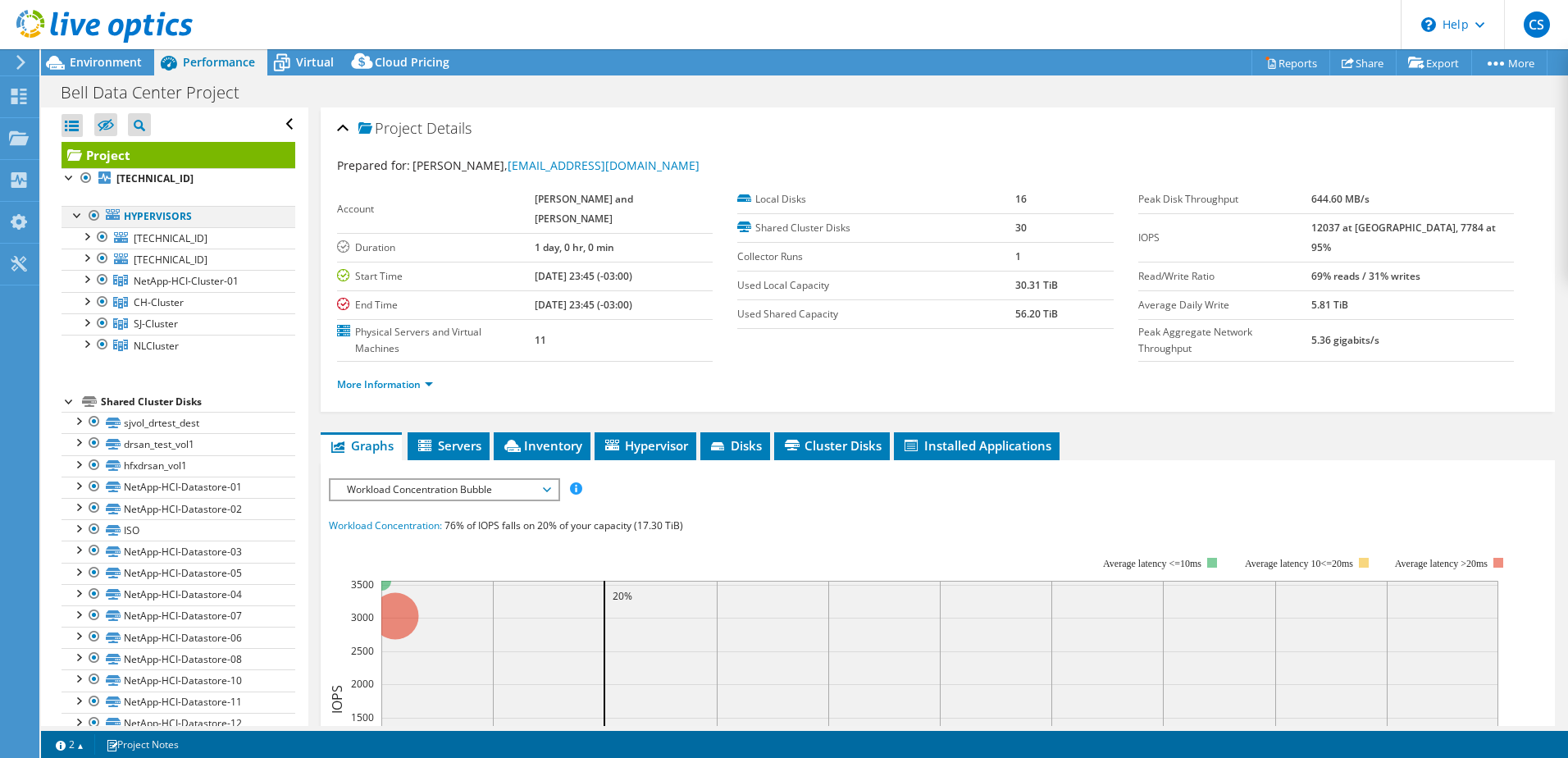
click at [72, 216] on div at bounding box center [78, 214] width 17 height 17
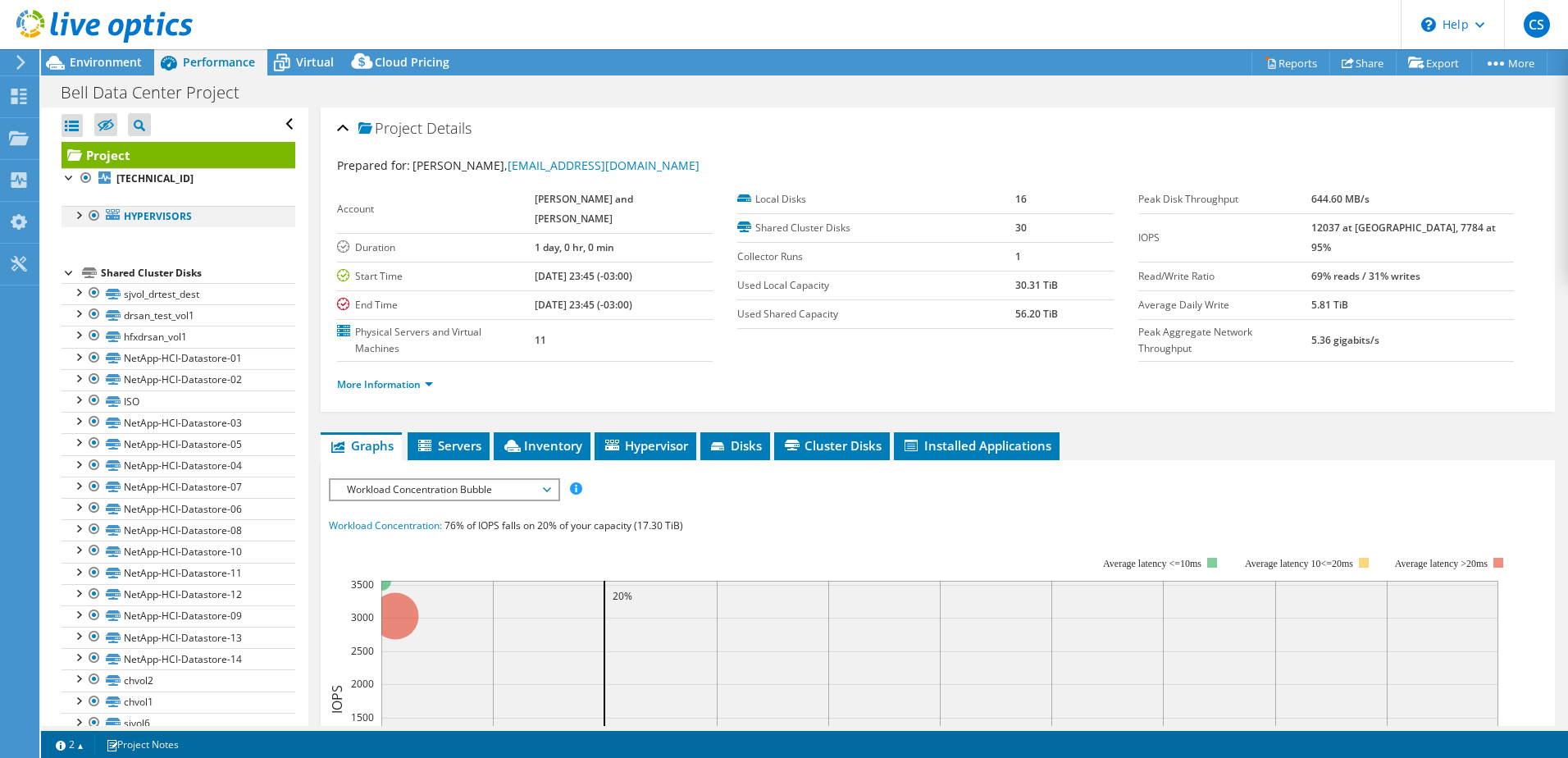
click at [72, 216] on div at bounding box center [78, 214] width 17 height 17
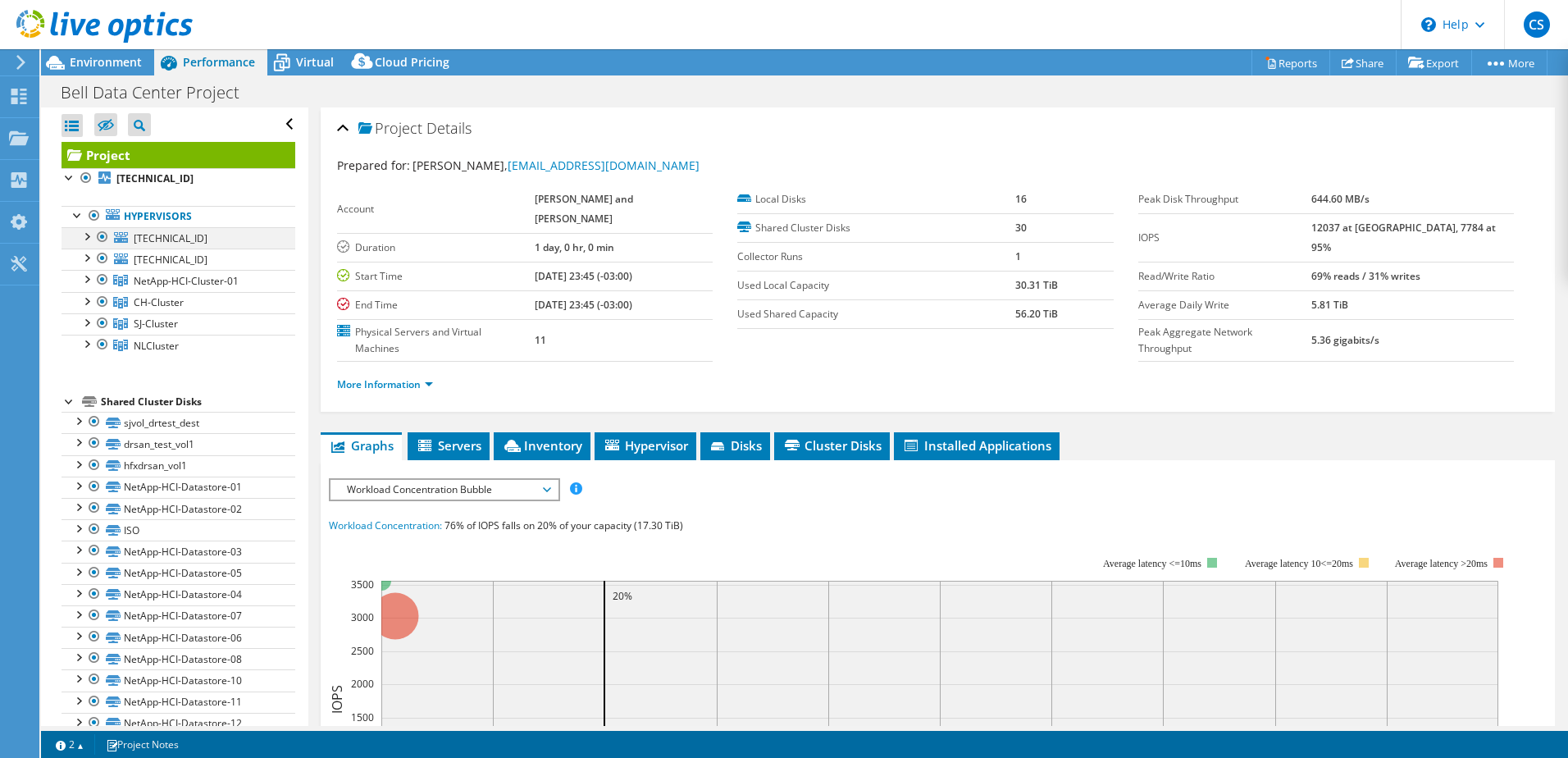
click at [83, 237] on div at bounding box center [85, 235] width 17 height 17
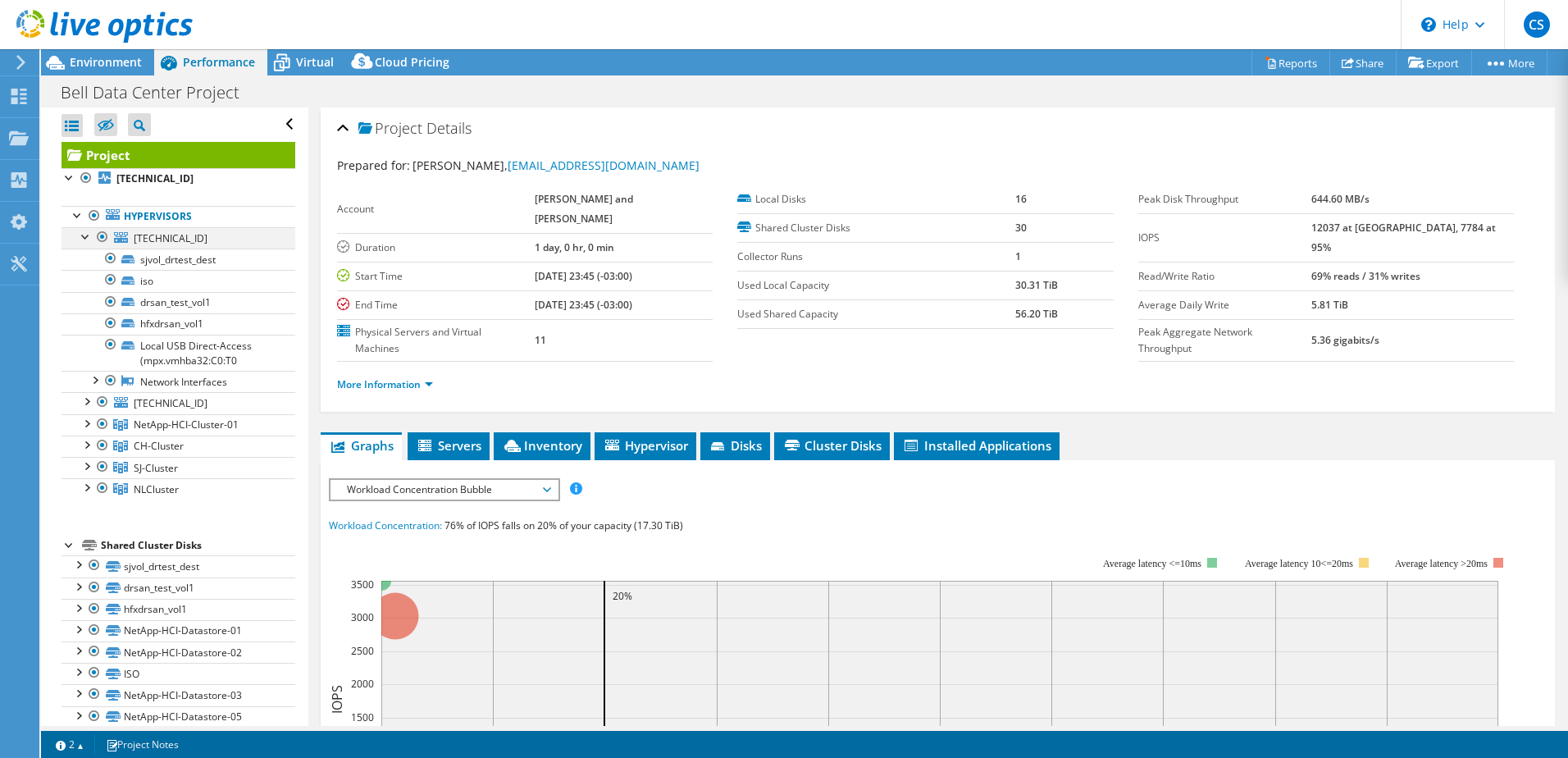
click at [83, 237] on div at bounding box center [85, 235] width 17 height 17
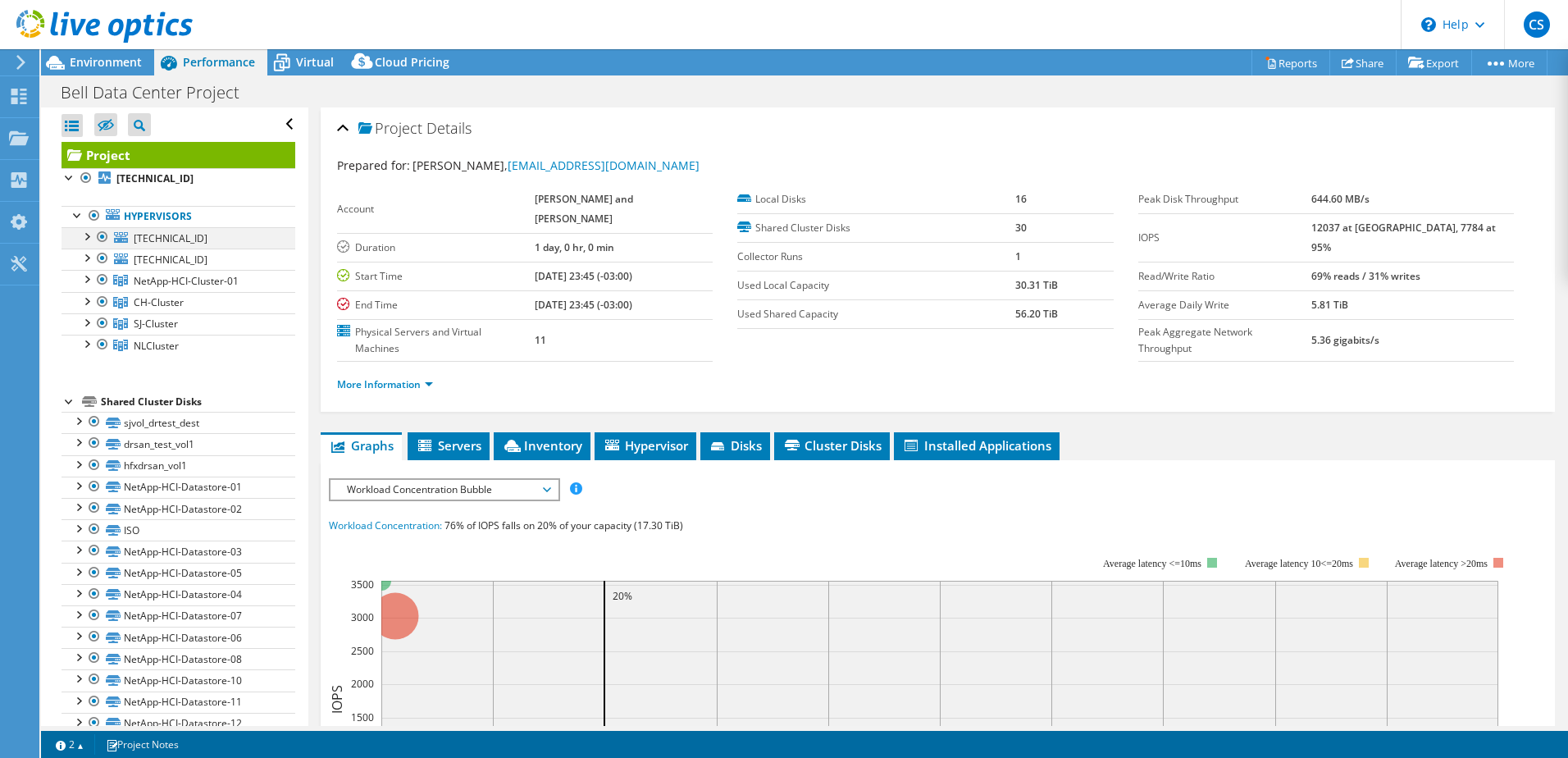
click at [83, 237] on div at bounding box center [85, 235] width 17 height 17
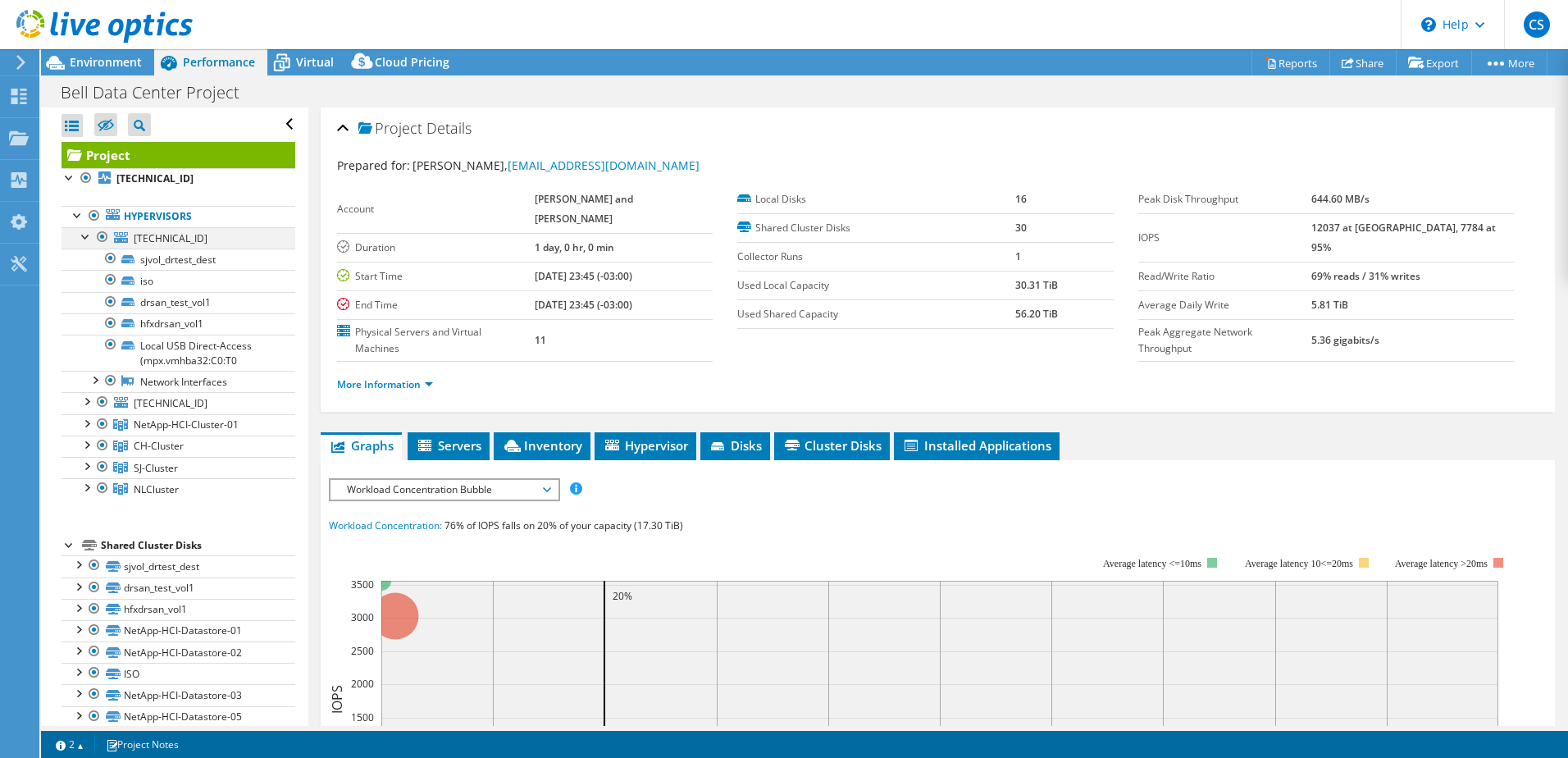
click at [81, 241] on div at bounding box center [85, 235] width 17 height 17
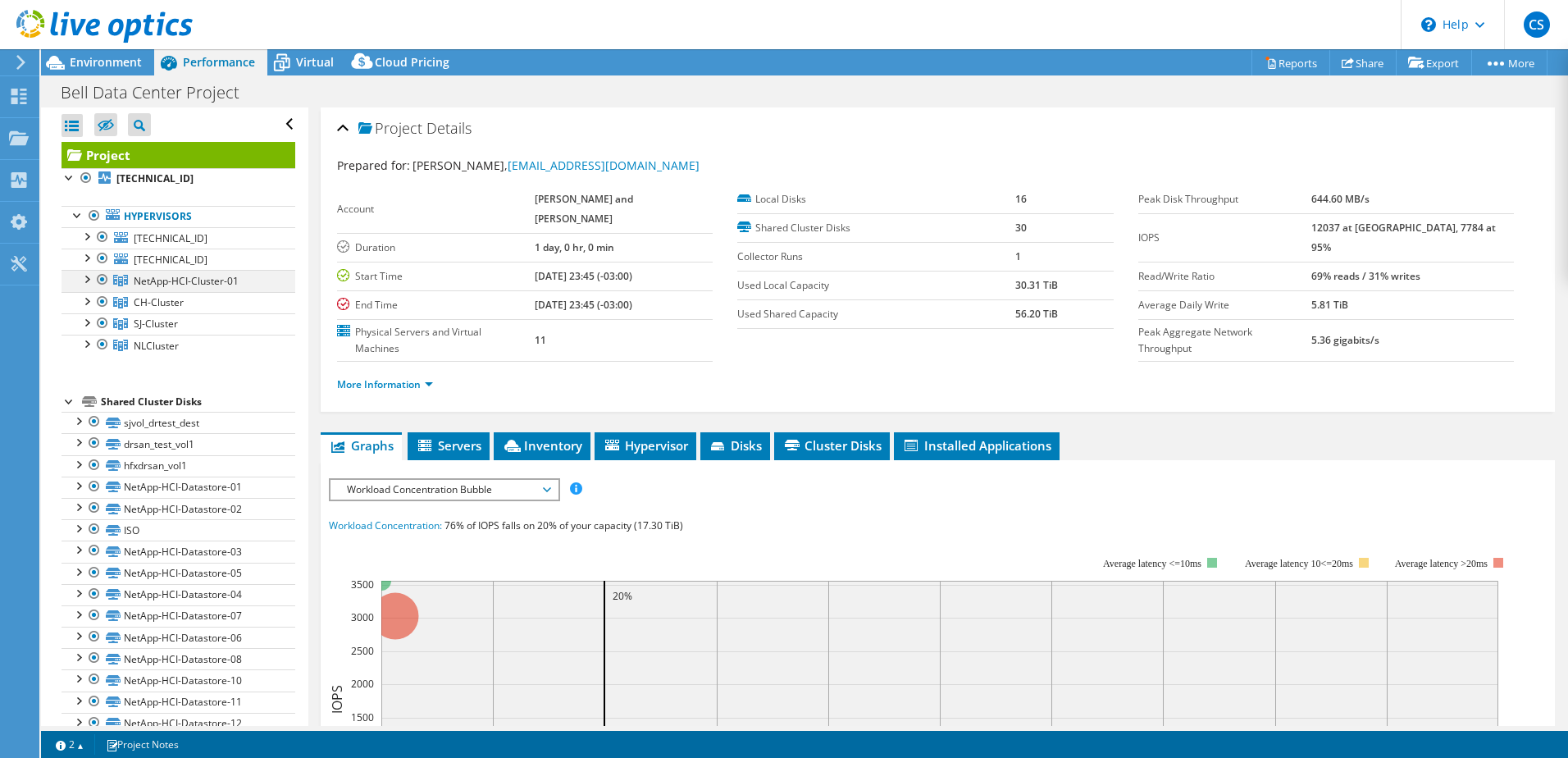
click at [83, 281] on div at bounding box center [85, 278] width 17 height 17
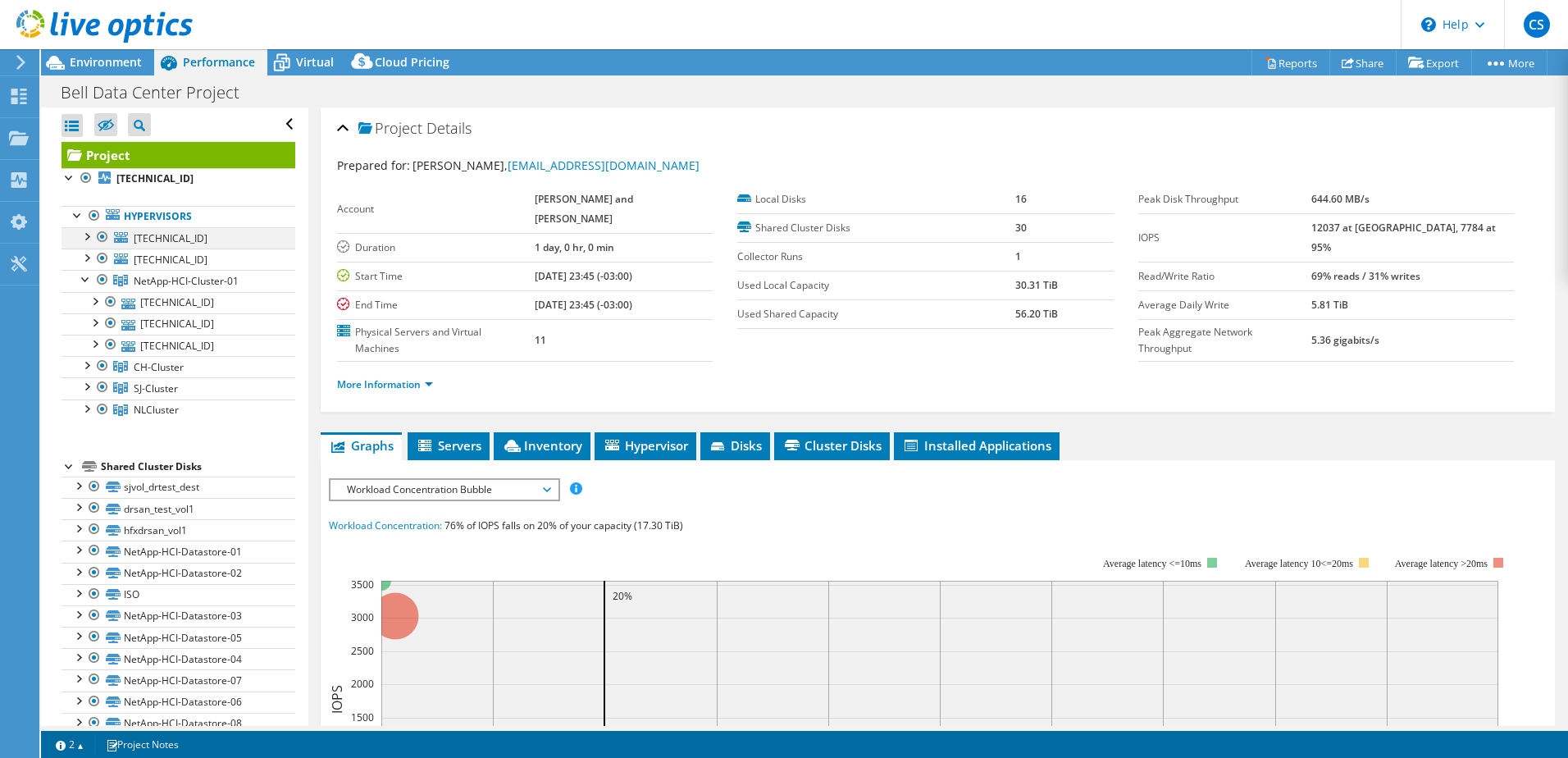
click at [86, 235] on div at bounding box center [85, 235] width 17 height 17
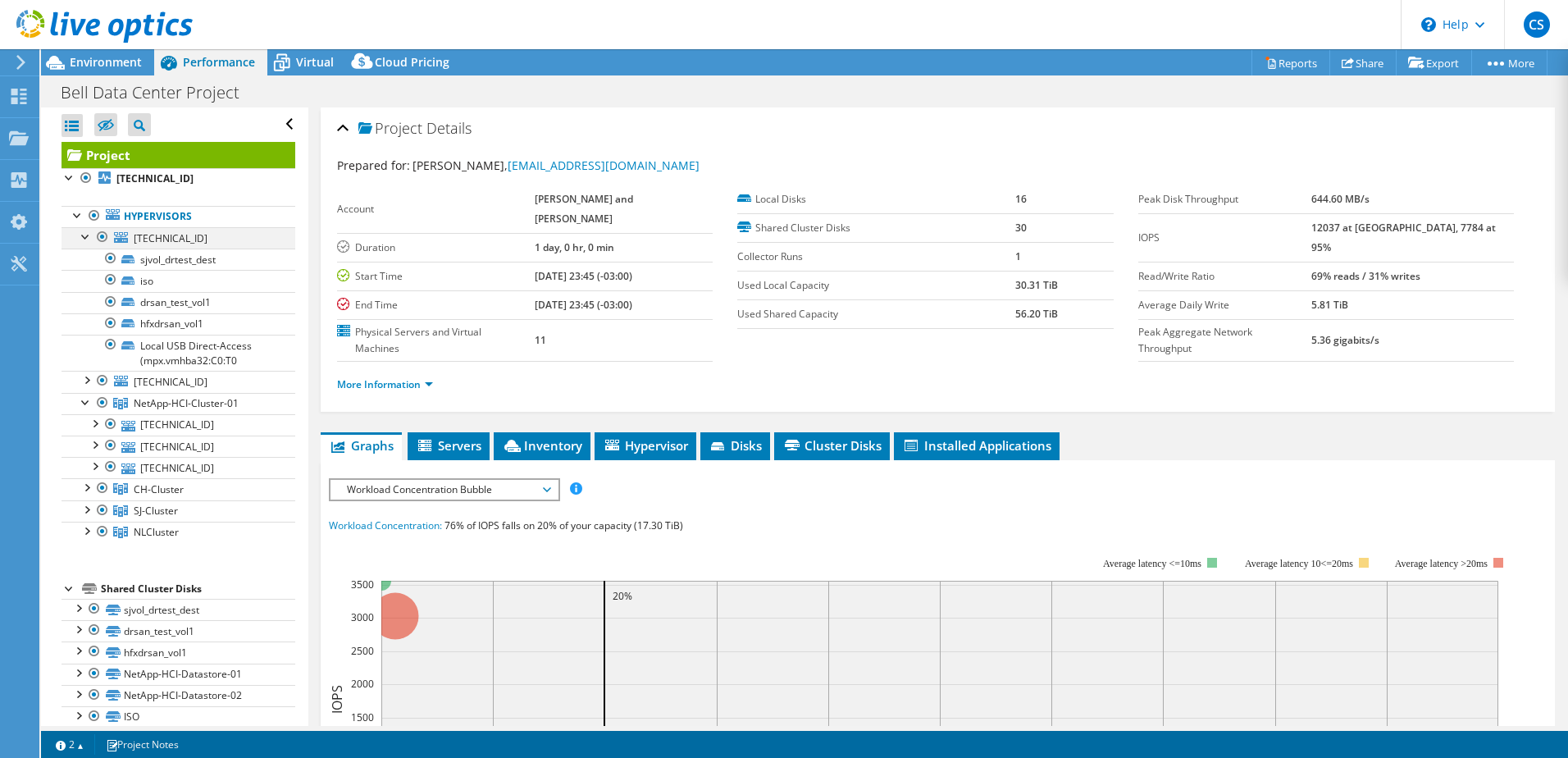
click at [86, 235] on div at bounding box center [85, 235] width 17 height 17
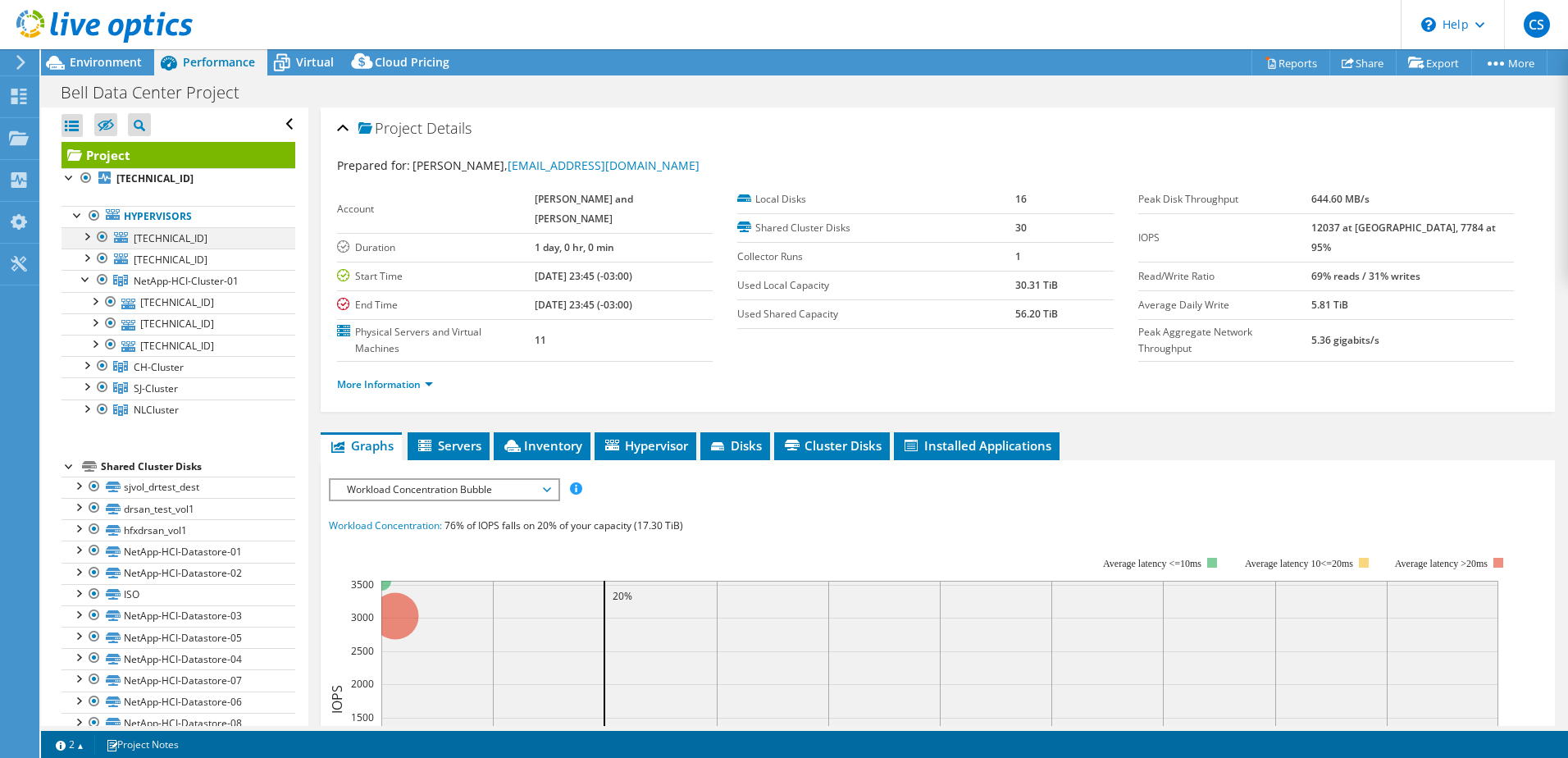
click at [86, 235] on div at bounding box center [85, 235] width 17 height 17
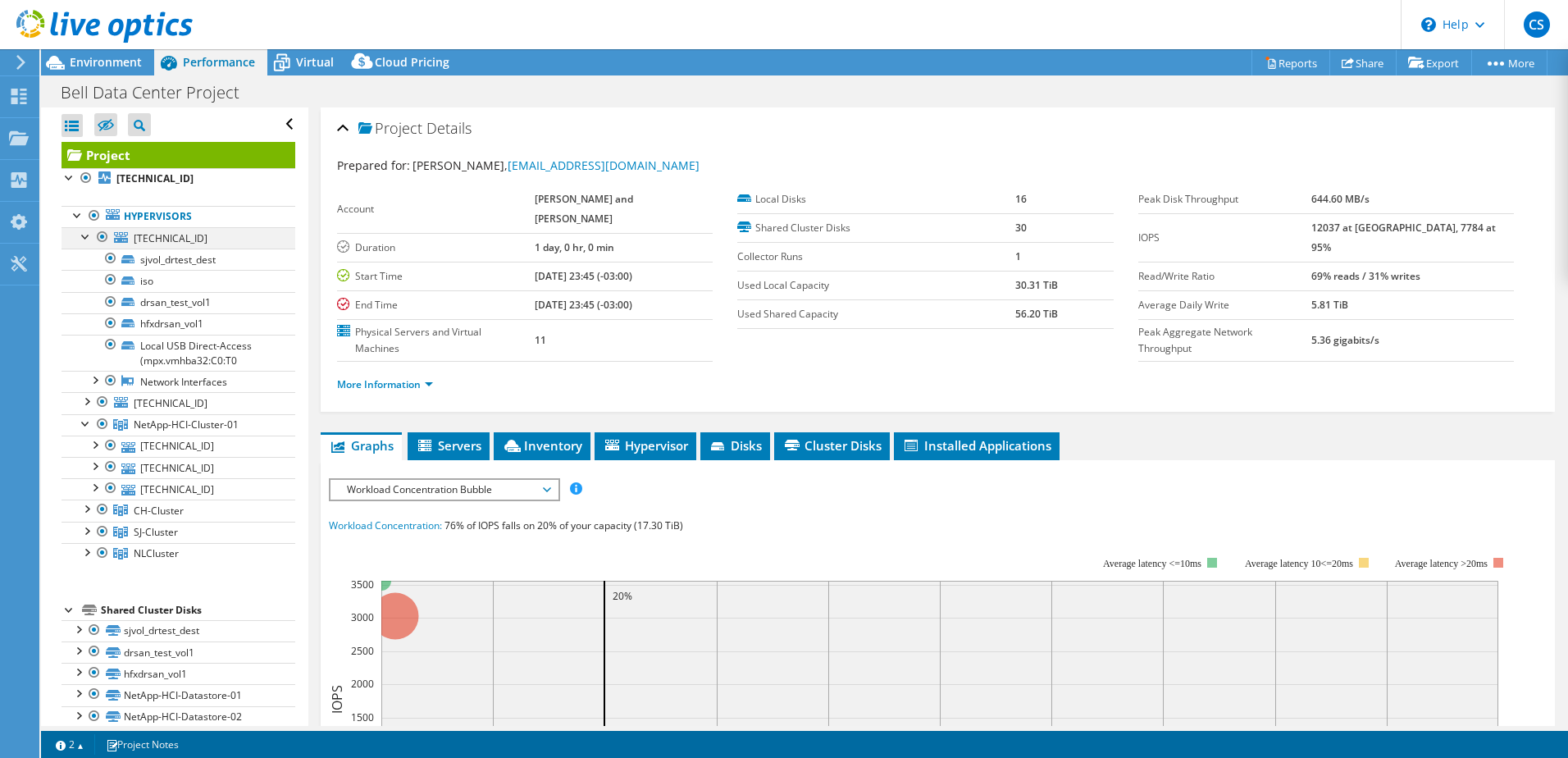
click at [86, 235] on div at bounding box center [85, 235] width 17 height 17
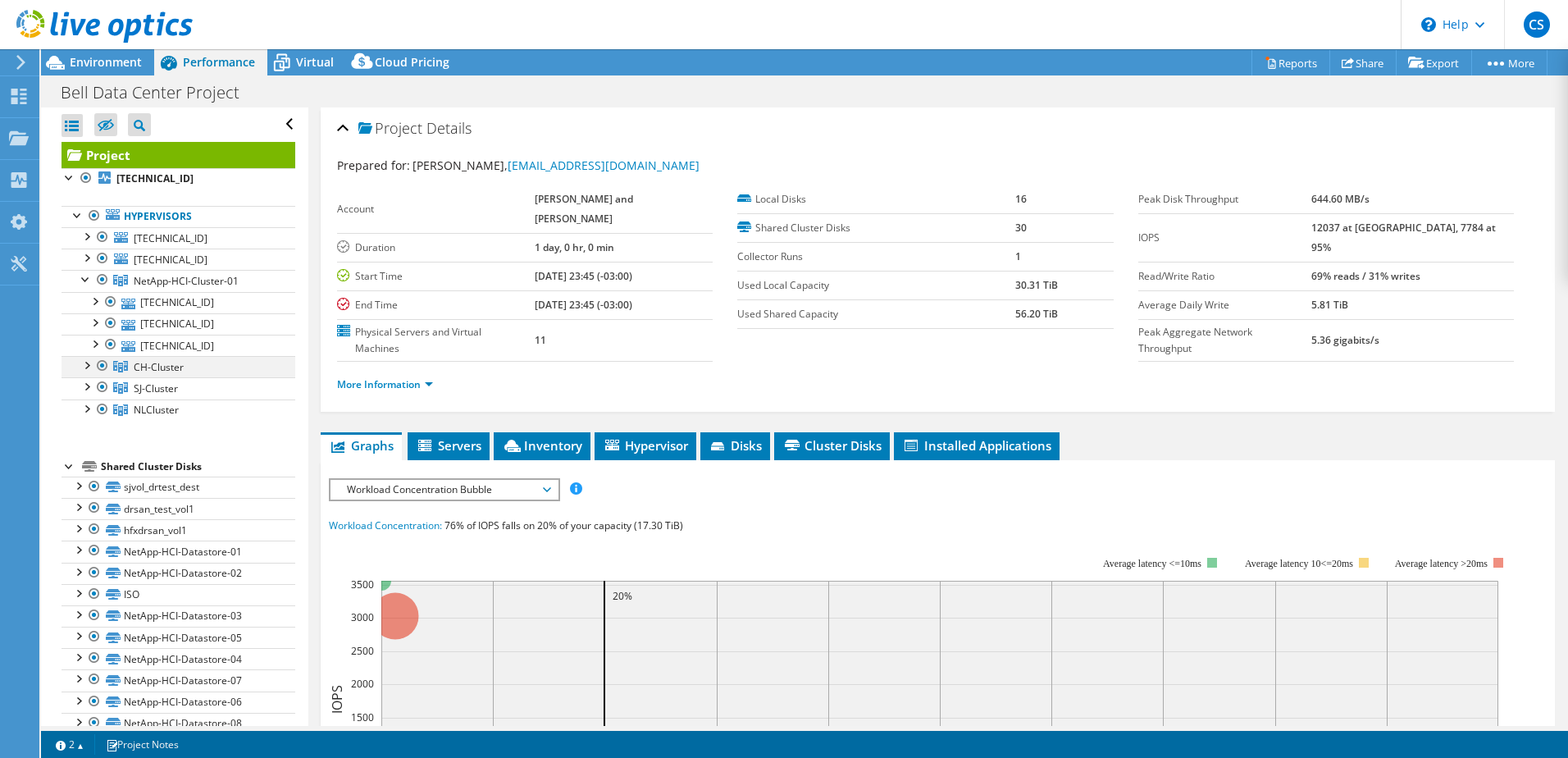
click at [81, 363] on div at bounding box center [85, 363] width 17 height 17
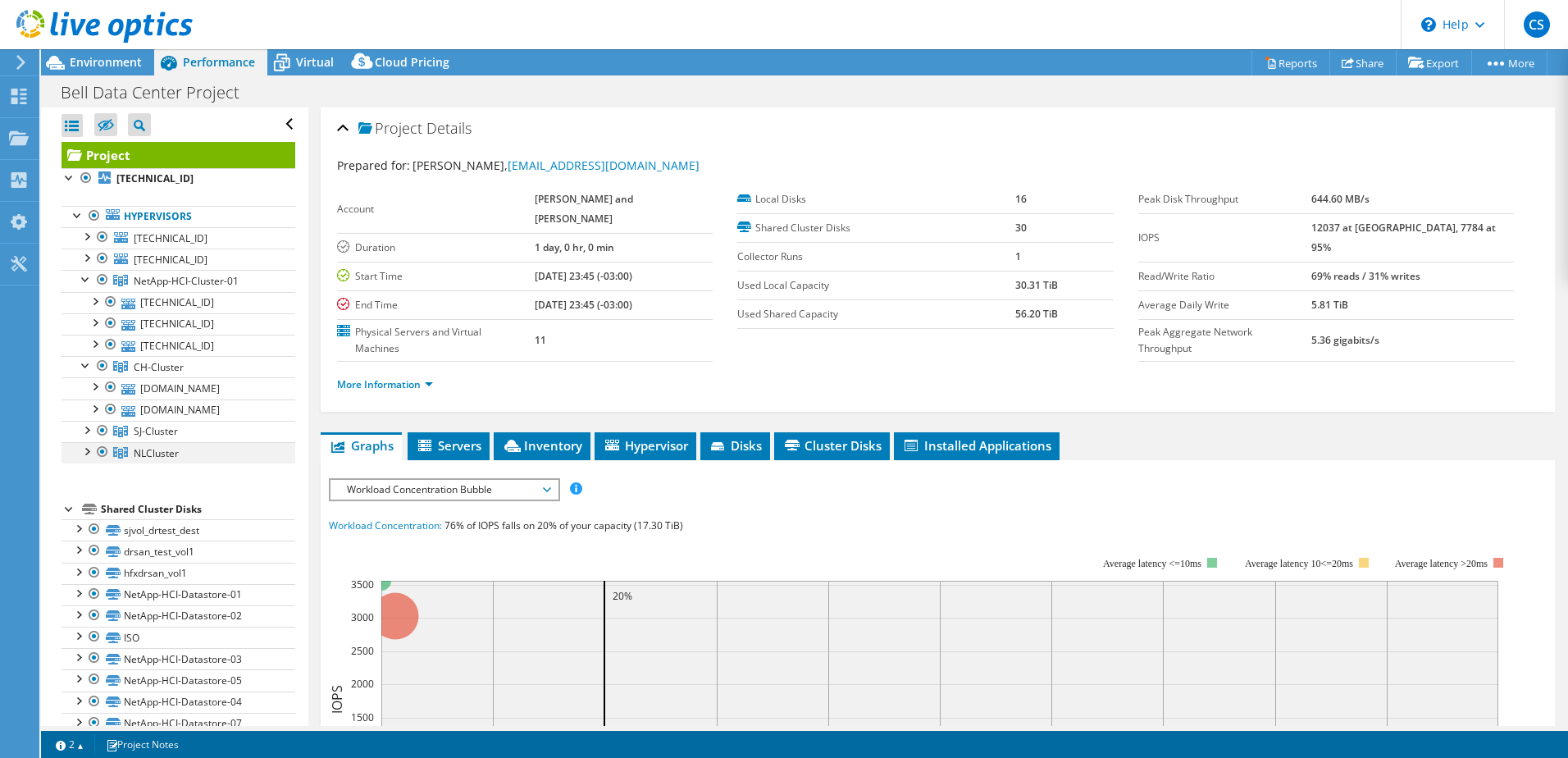
click at [89, 458] on div at bounding box center [85, 450] width 17 height 17
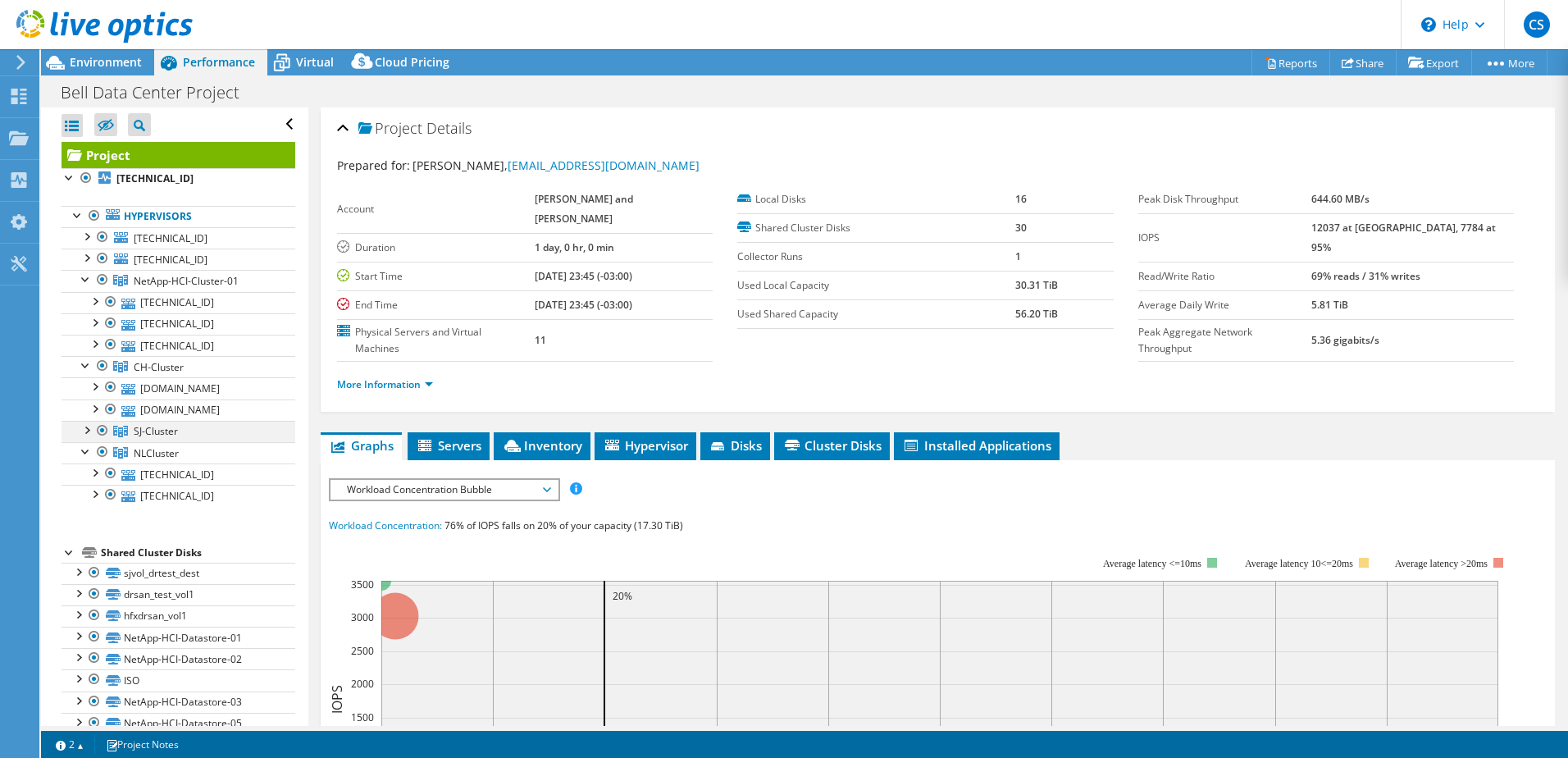
click at [90, 425] on div at bounding box center [85, 428] width 17 height 17
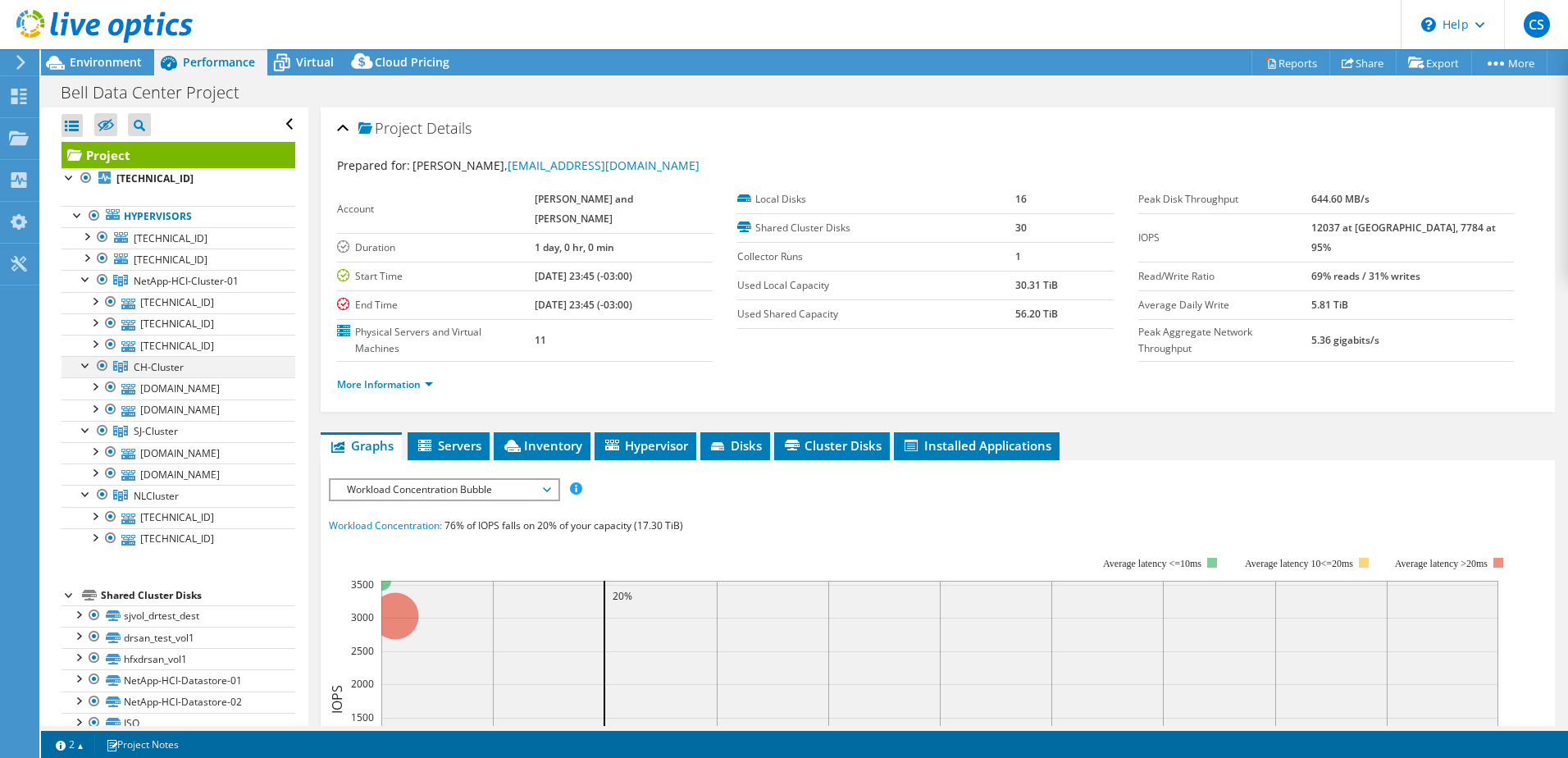
click at [85, 364] on div at bounding box center [85, 363] width 17 height 17
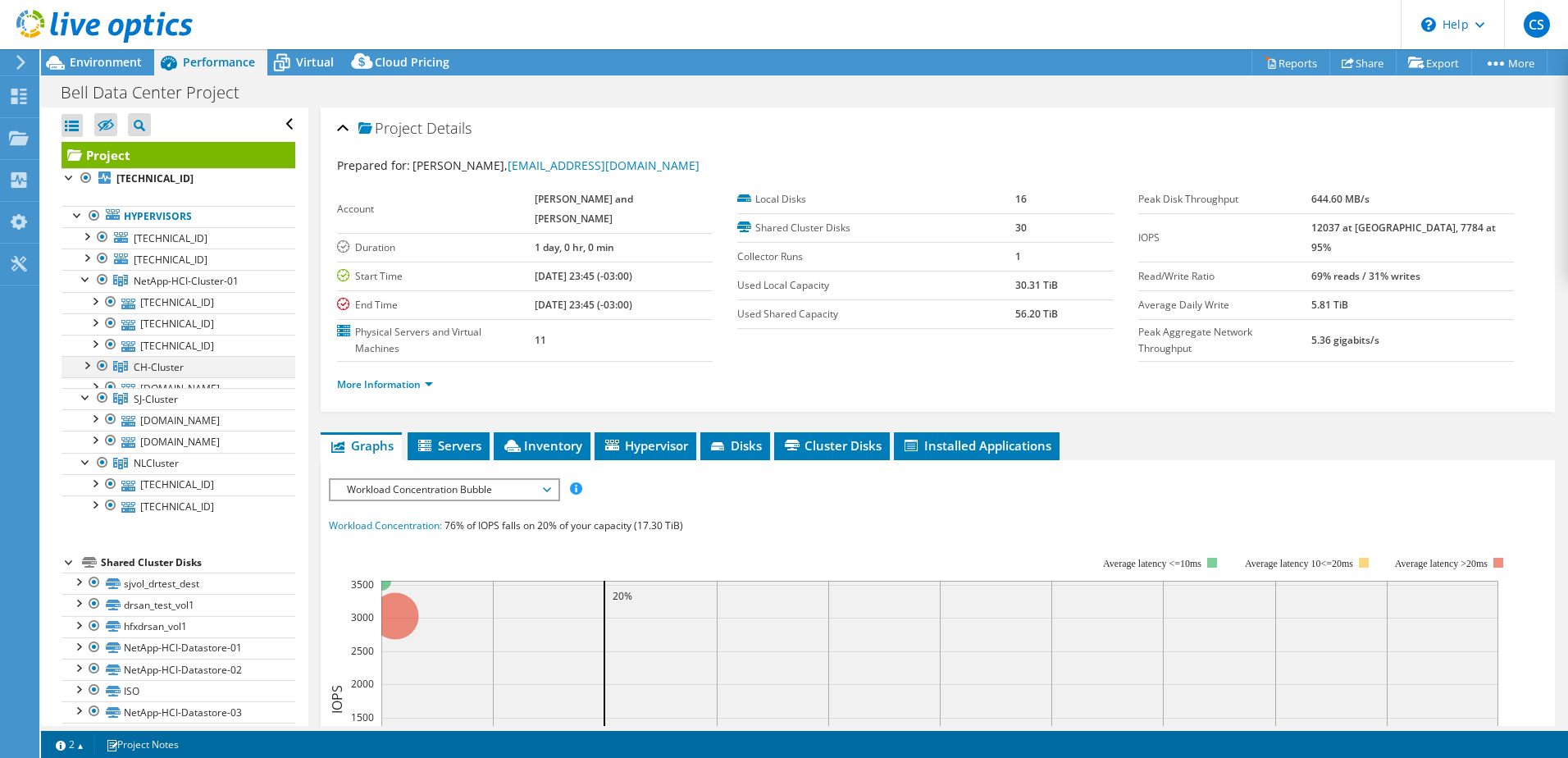
click at [85, 364] on div at bounding box center [85, 363] width 17 height 17
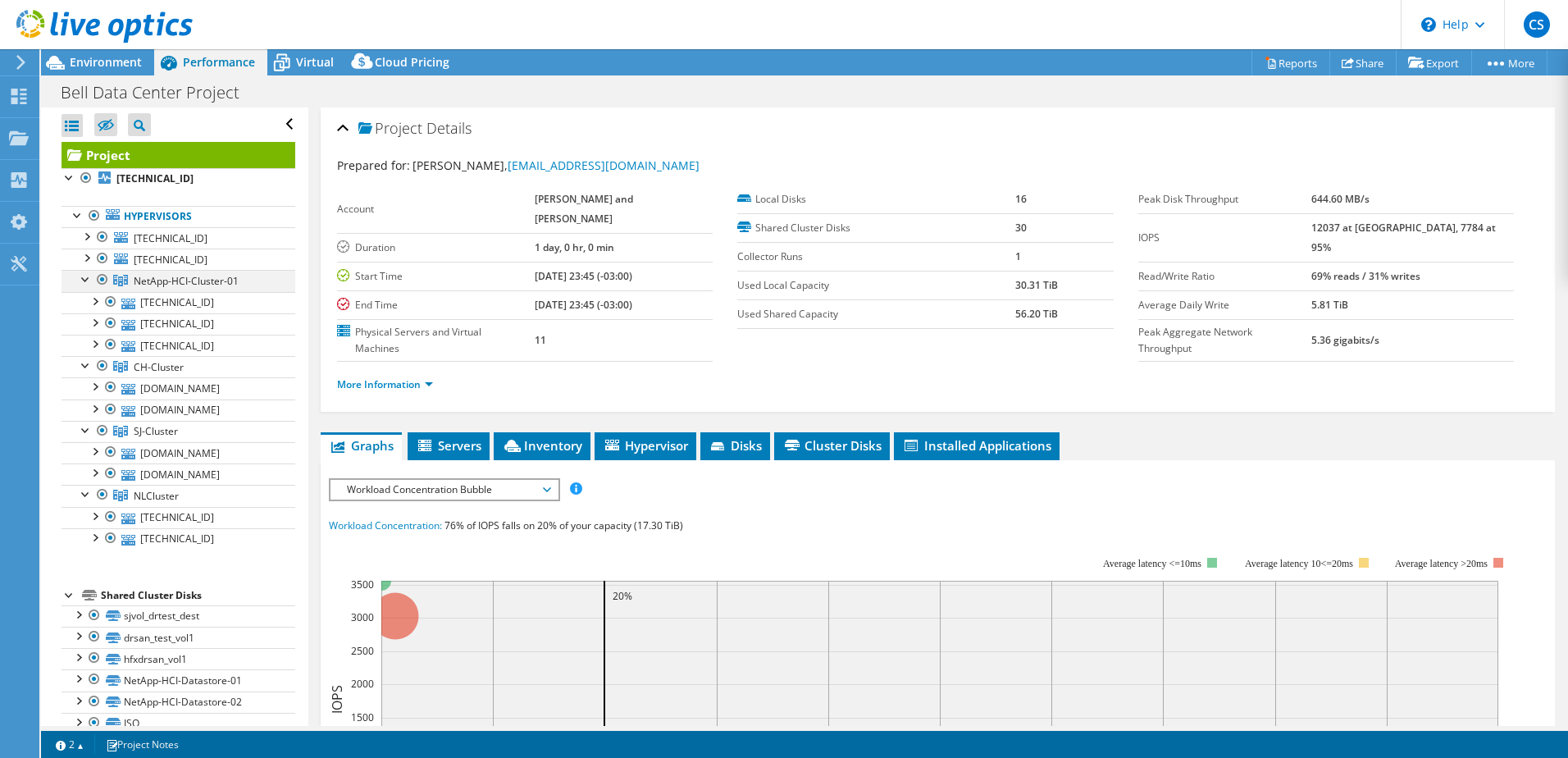
click at [81, 281] on div at bounding box center [85, 278] width 17 height 17
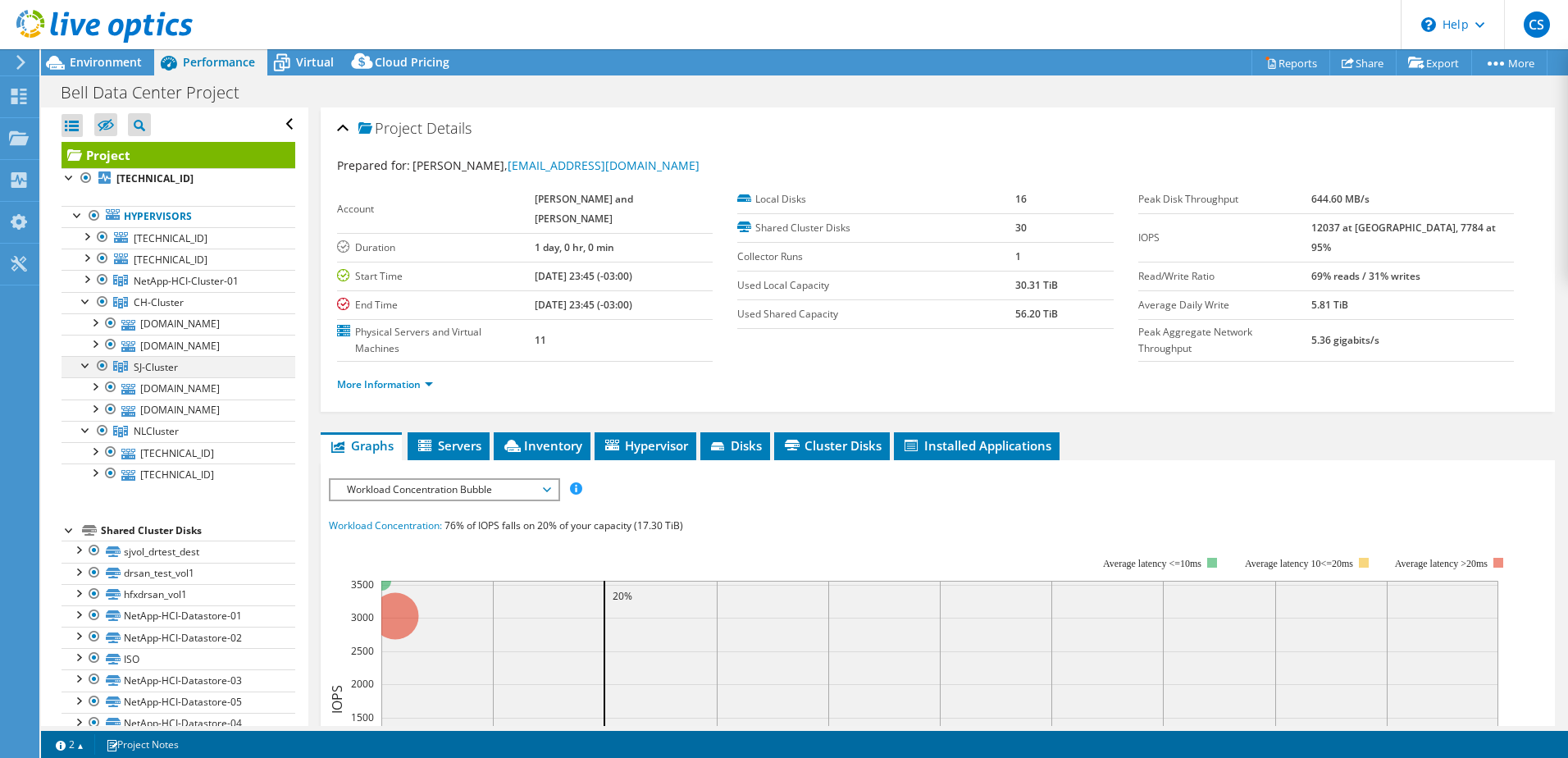
click at [82, 367] on div at bounding box center [85, 363] width 17 height 17
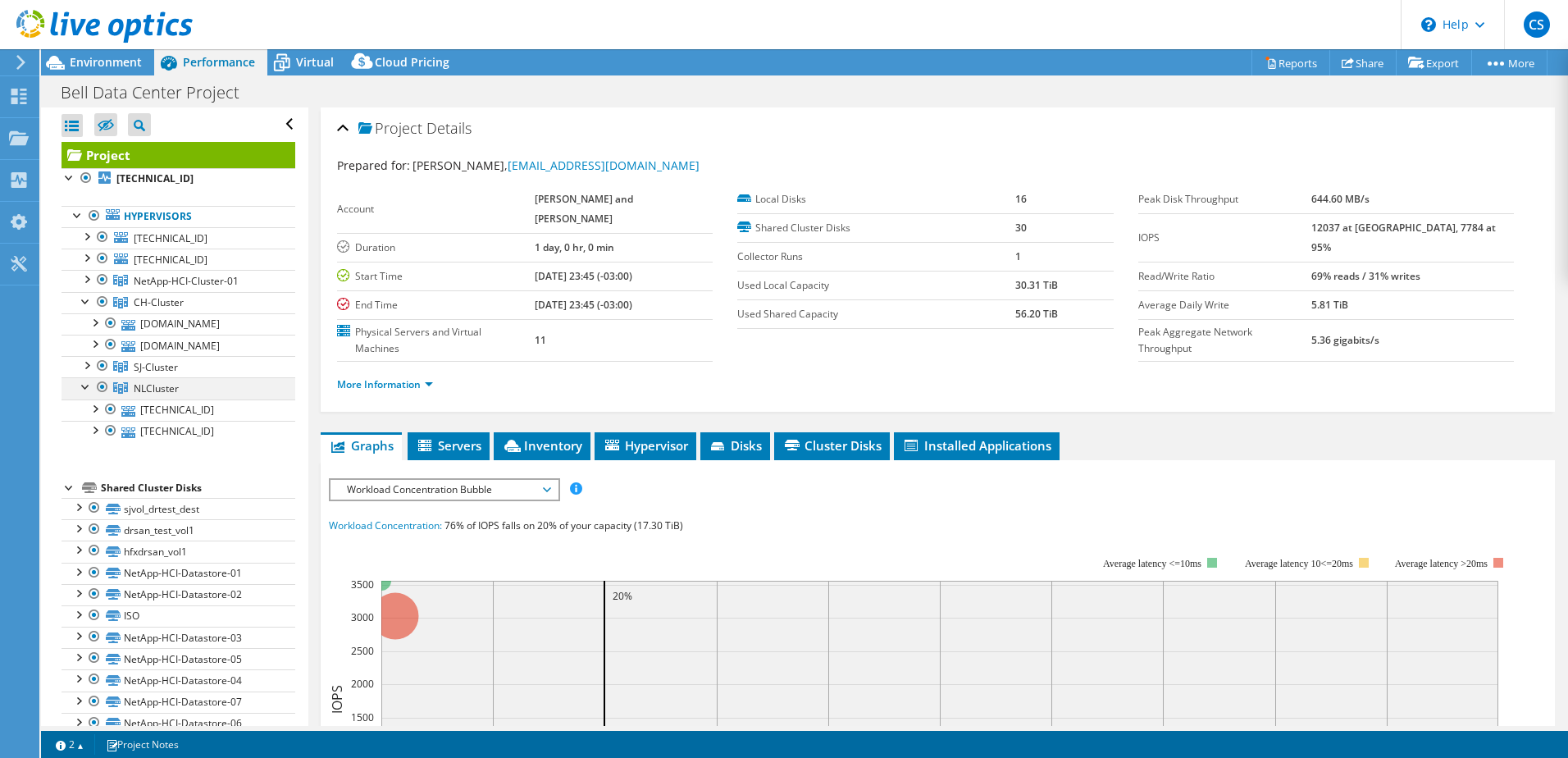
click at [82, 390] on div at bounding box center [85, 385] width 17 height 17
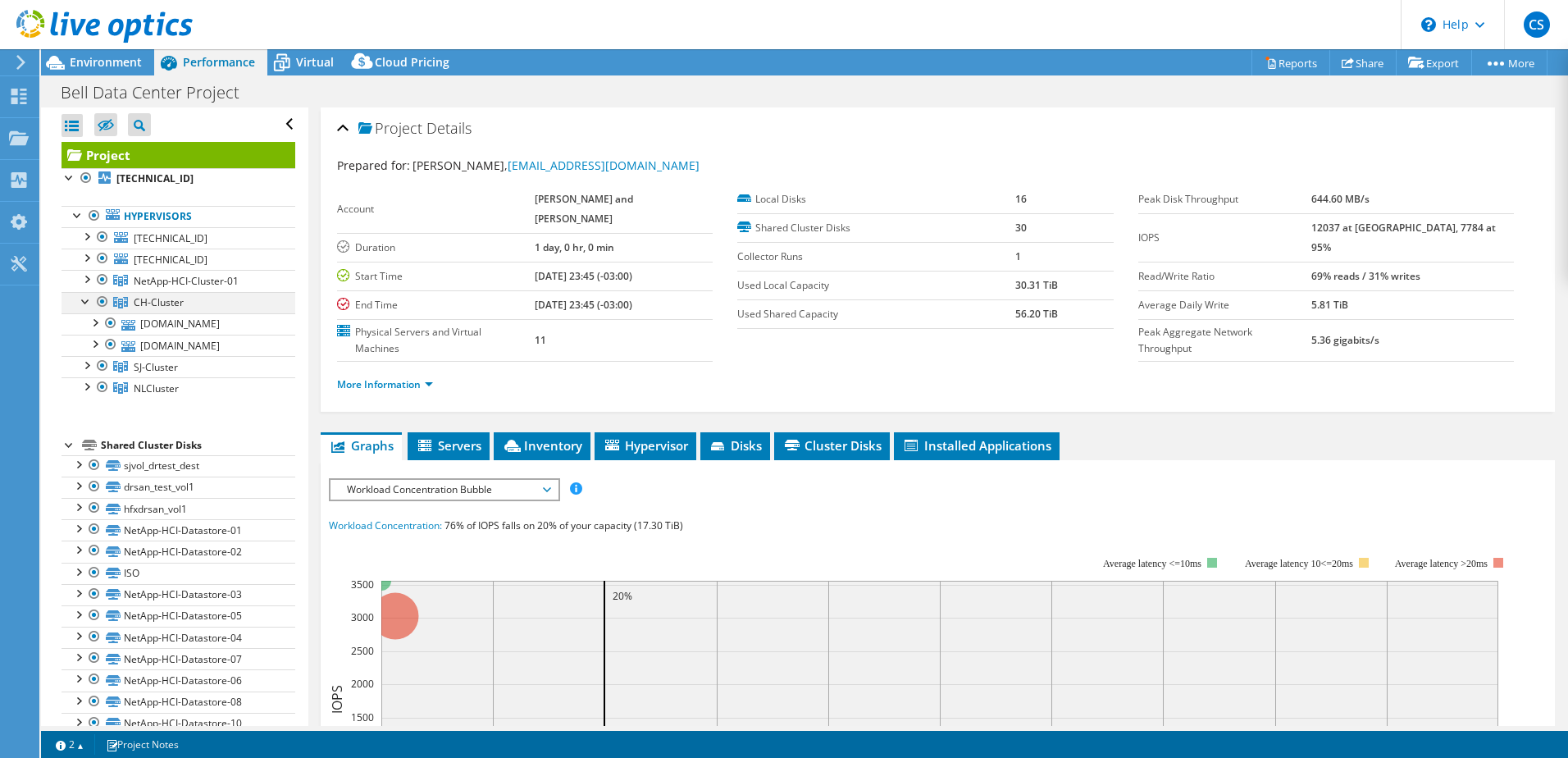
click at [82, 303] on div at bounding box center [85, 299] width 17 height 17
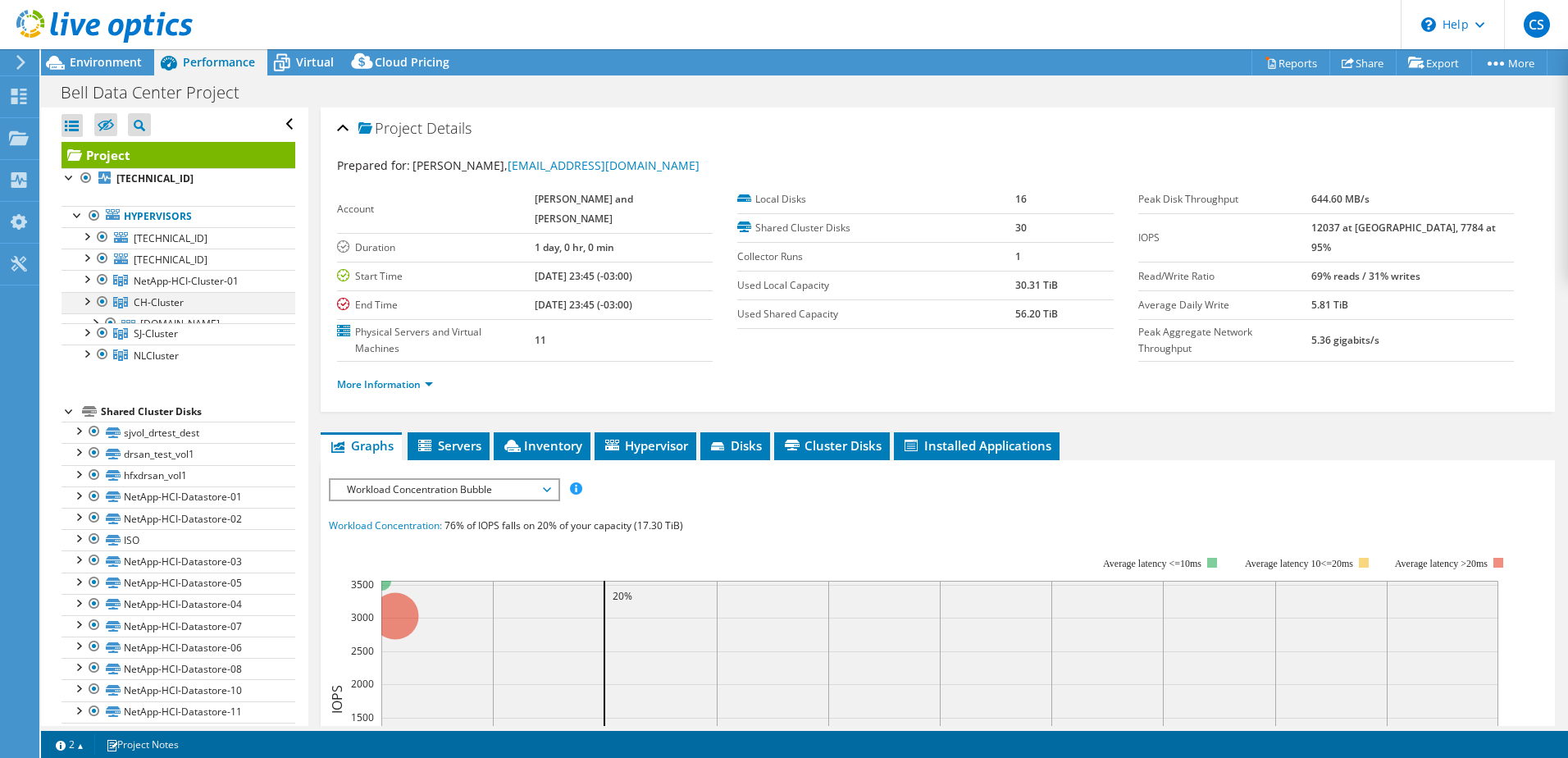
click at [82, 303] on div at bounding box center [85, 299] width 17 height 17
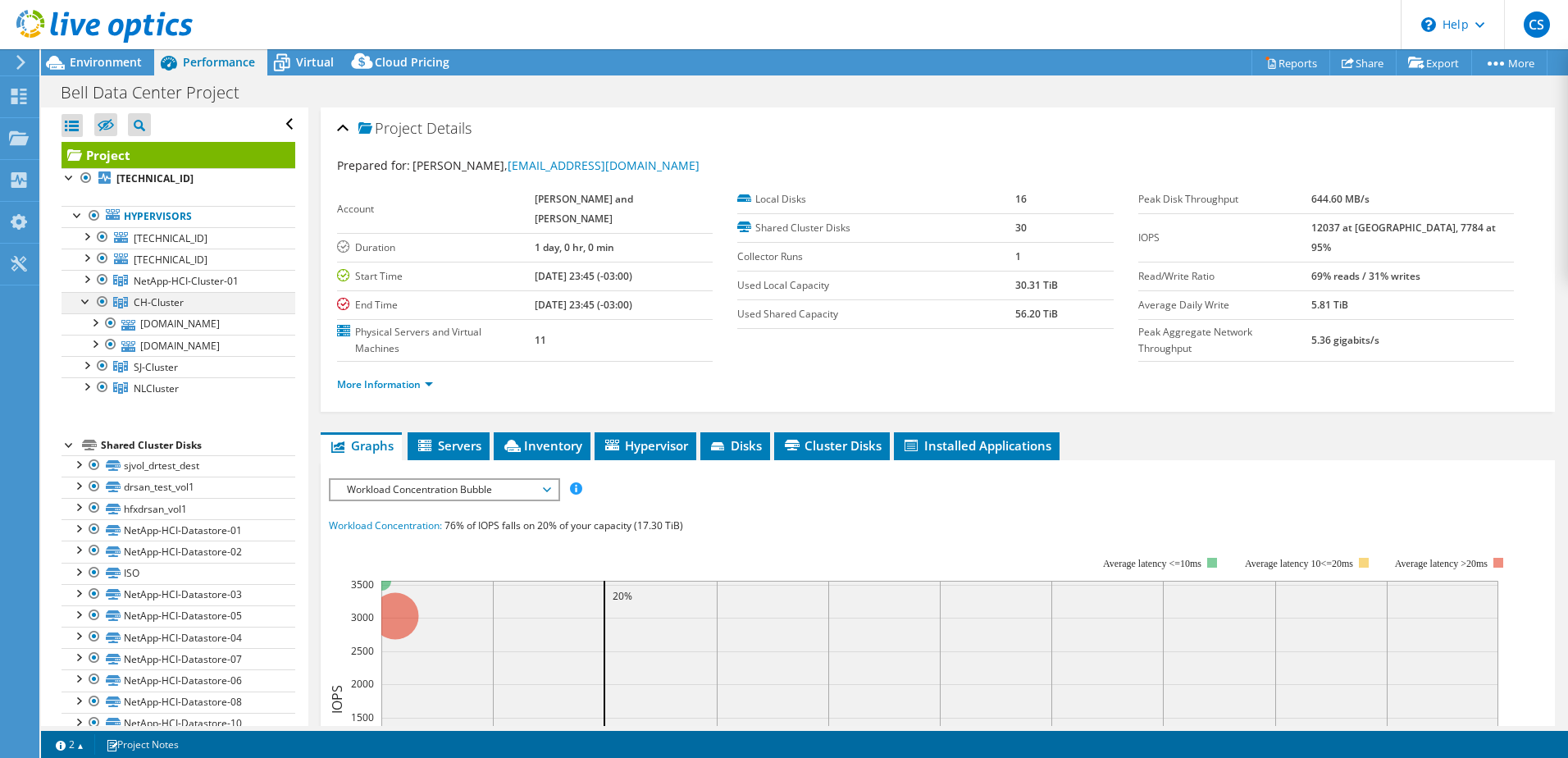
click at [86, 302] on div at bounding box center [85, 299] width 17 height 17
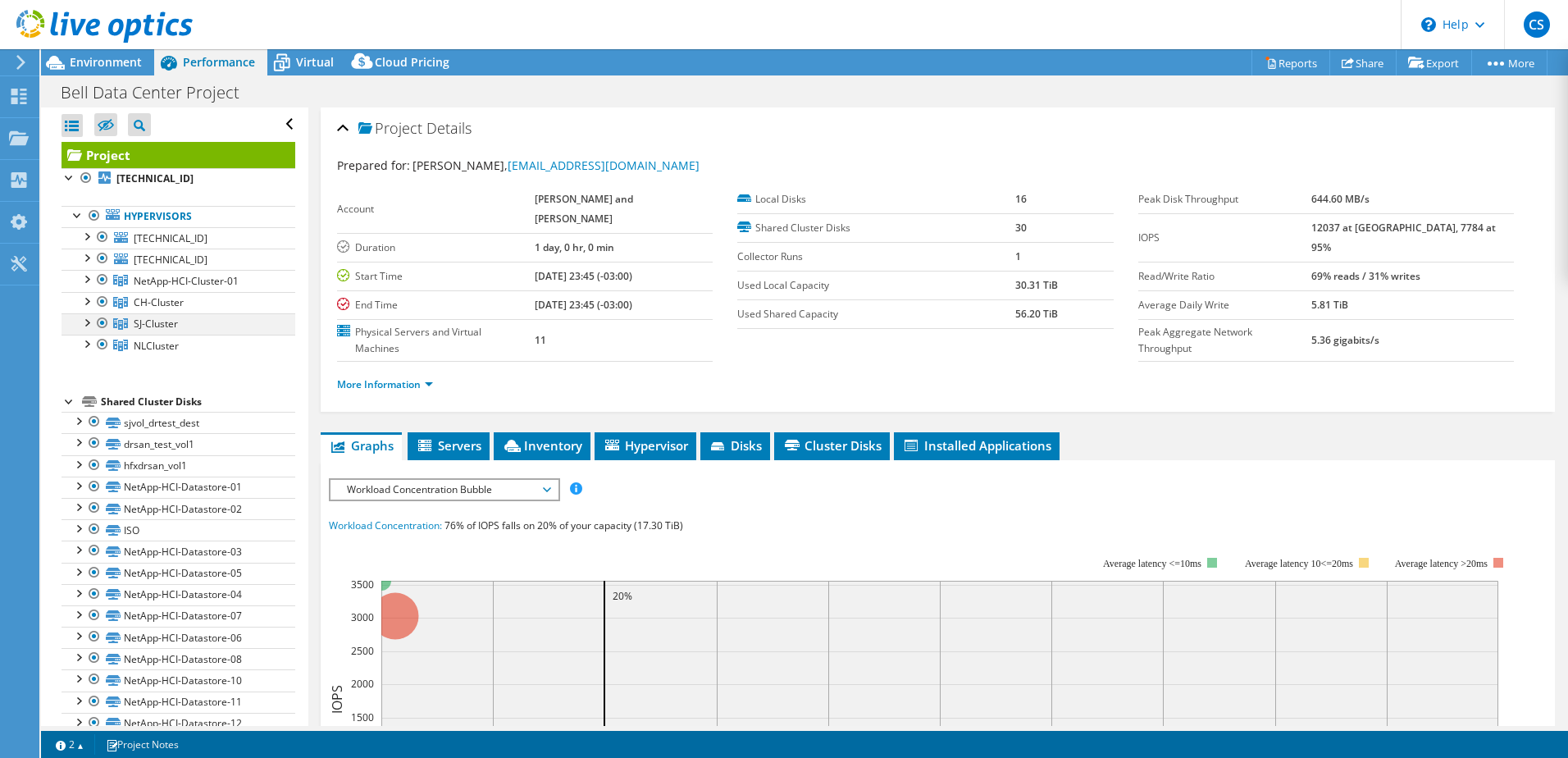
click at [83, 322] on div at bounding box center [85, 321] width 17 height 17
click at [84, 323] on div at bounding box center [85, 321] width 17 height 17
click at [84, 342] on div at bounding box center [85, 343] width 17 height 17
click at [86, 322] on div at bounding box center [85, 321] width 17 height 17
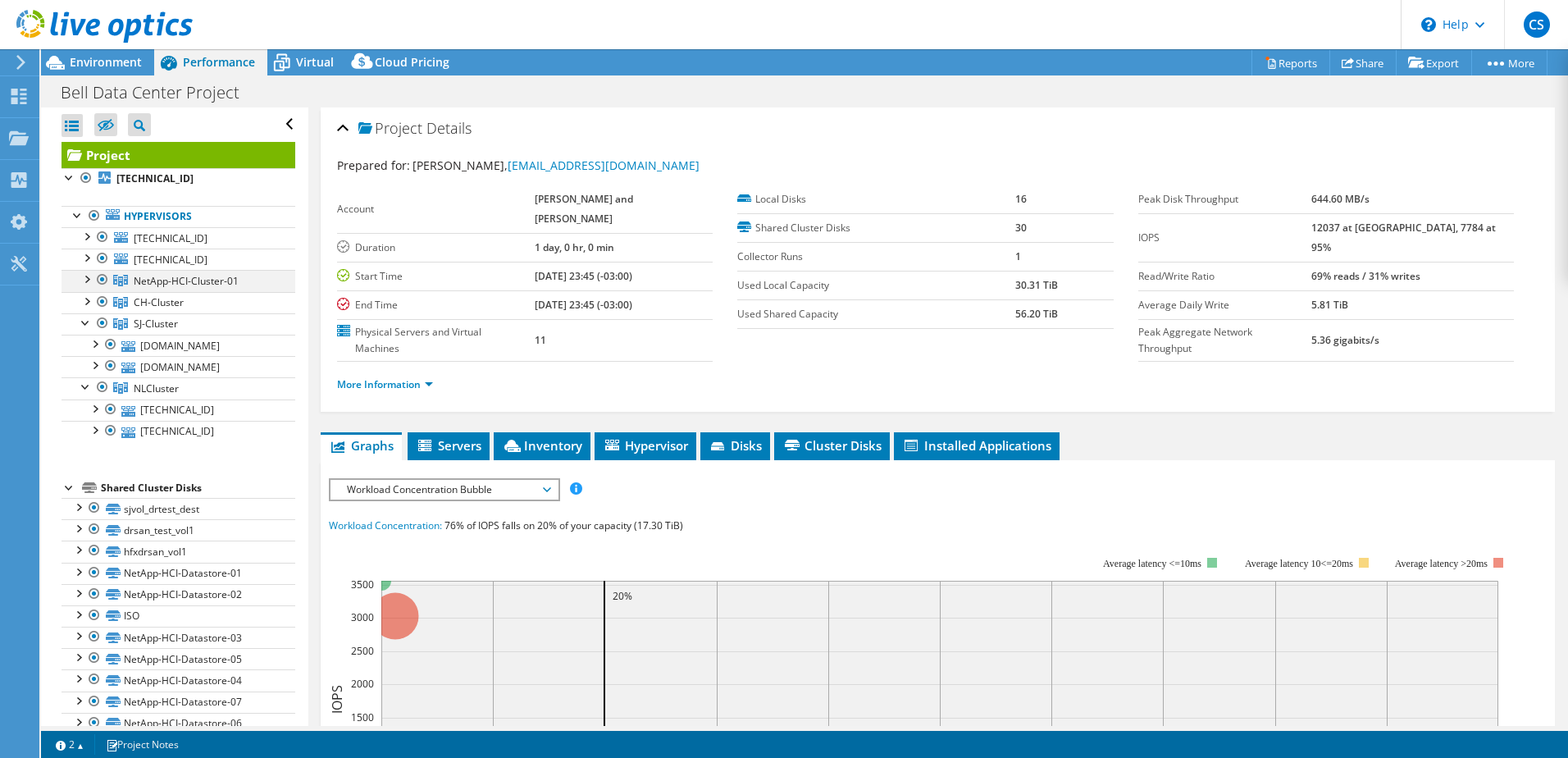
click at [87, 276] on div at bounding box center [85, 278] width 17 height 17
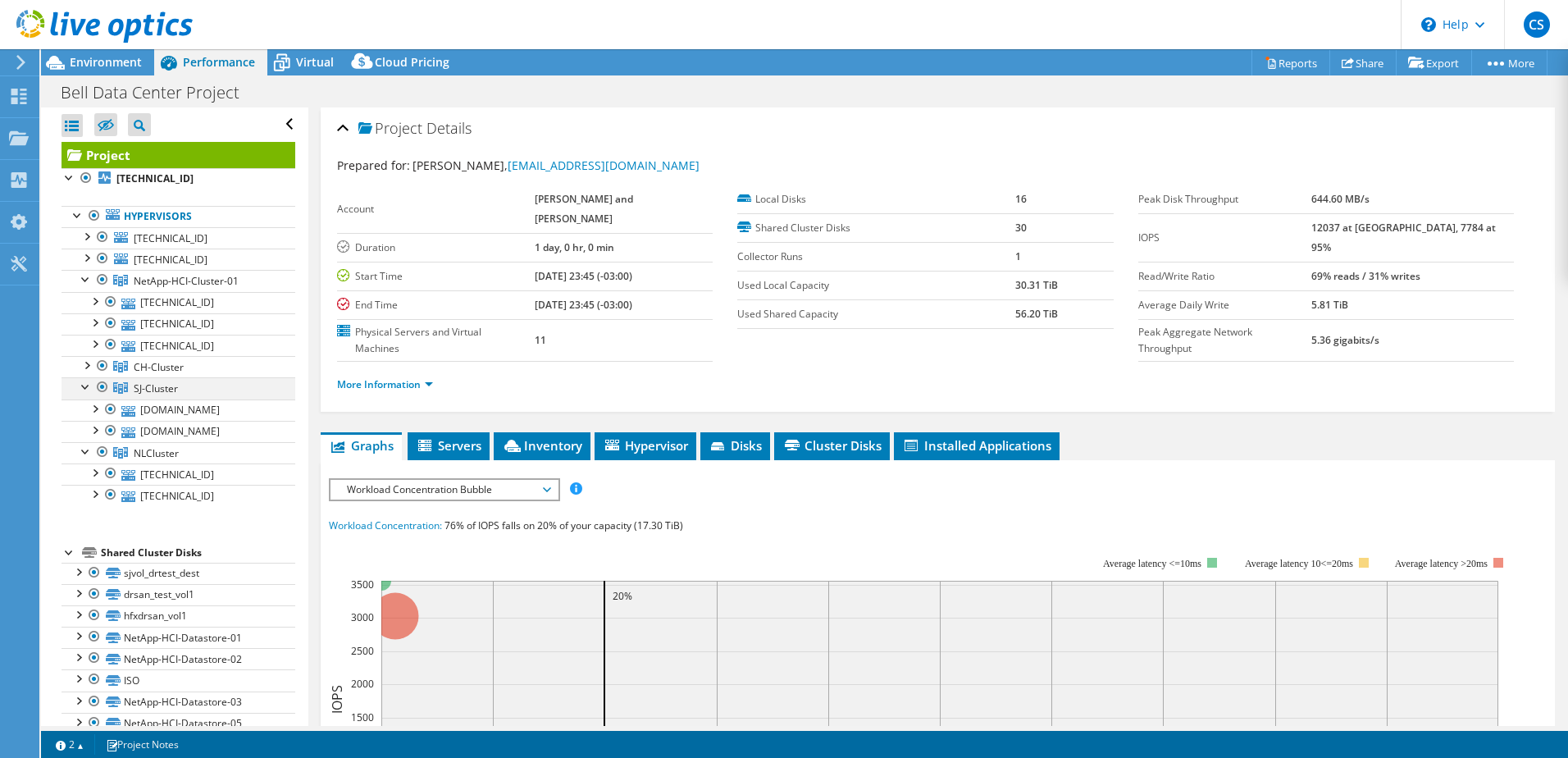
click at [84, 387] on div at bounding box center [85, 385] width 17 height 17
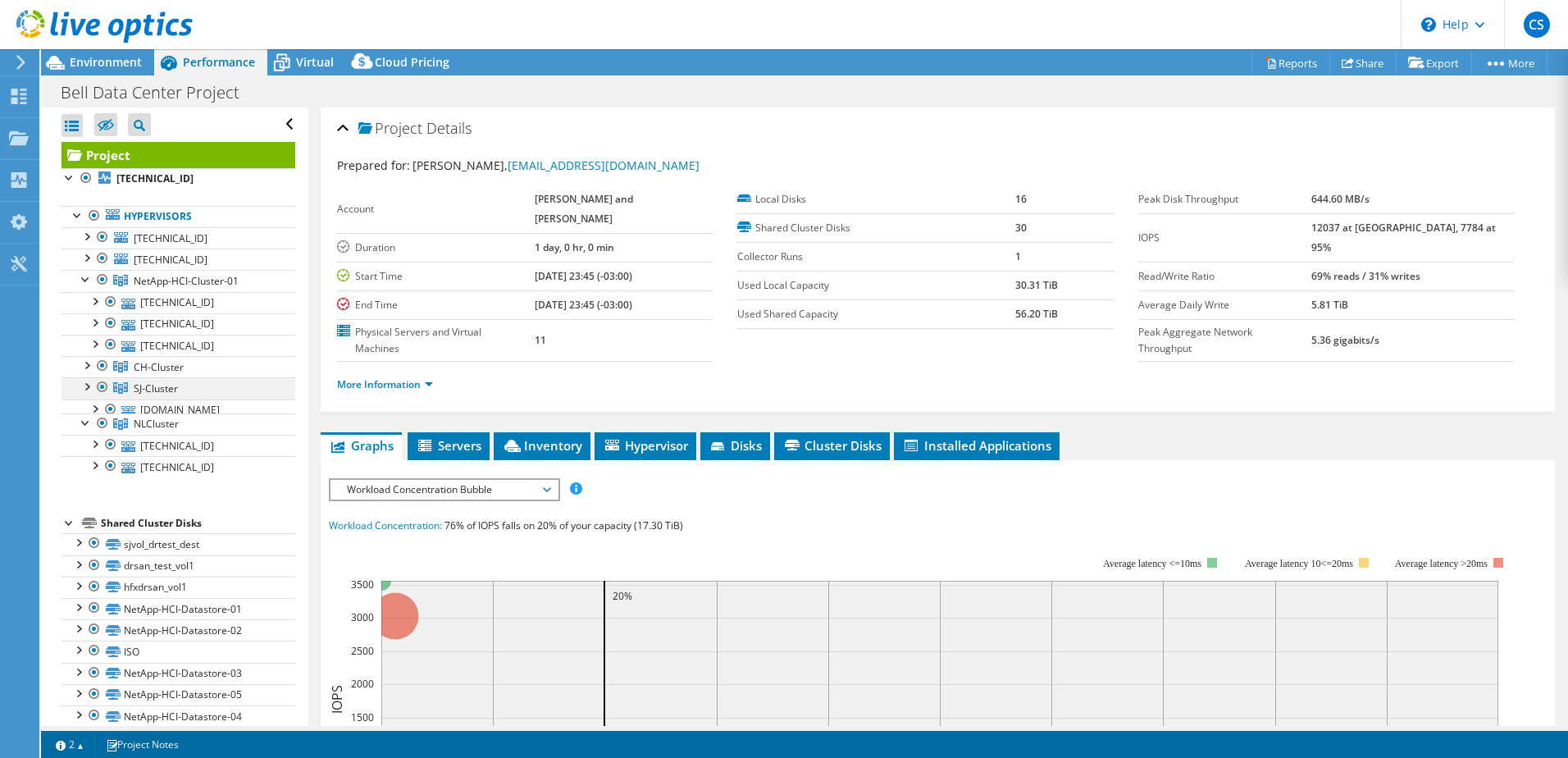
click at [84, 387] on div at bounding box center [85, 385] width 17 height 17
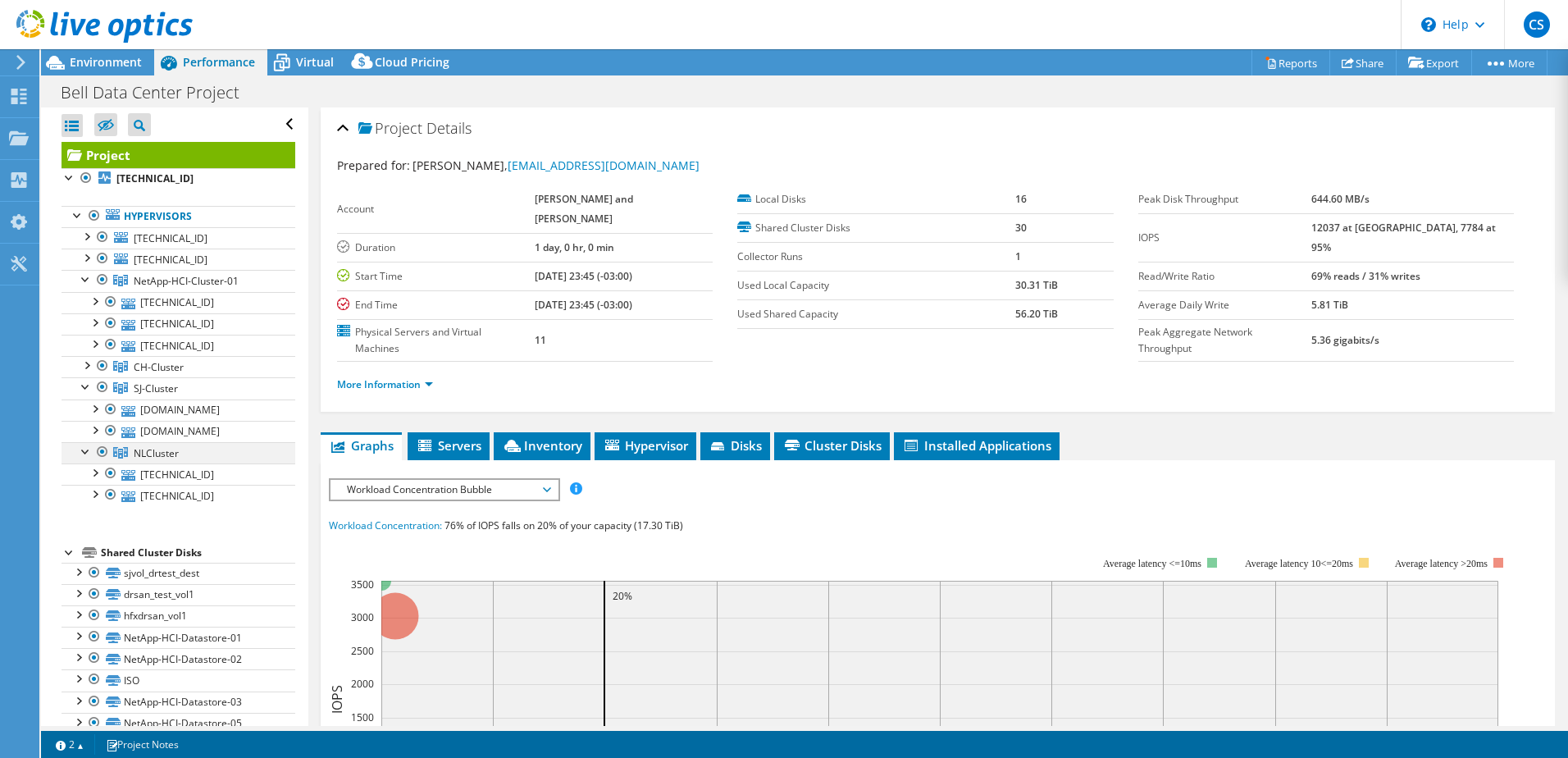
click at [83, 449] on div at bounding box center [85, 450] width 17 height 17
click at [82, 454] on div at bounding box center [85, 450] width 17 height 17
click at [76, 221] on div at bounding box center [78, 214] width 17 height 17
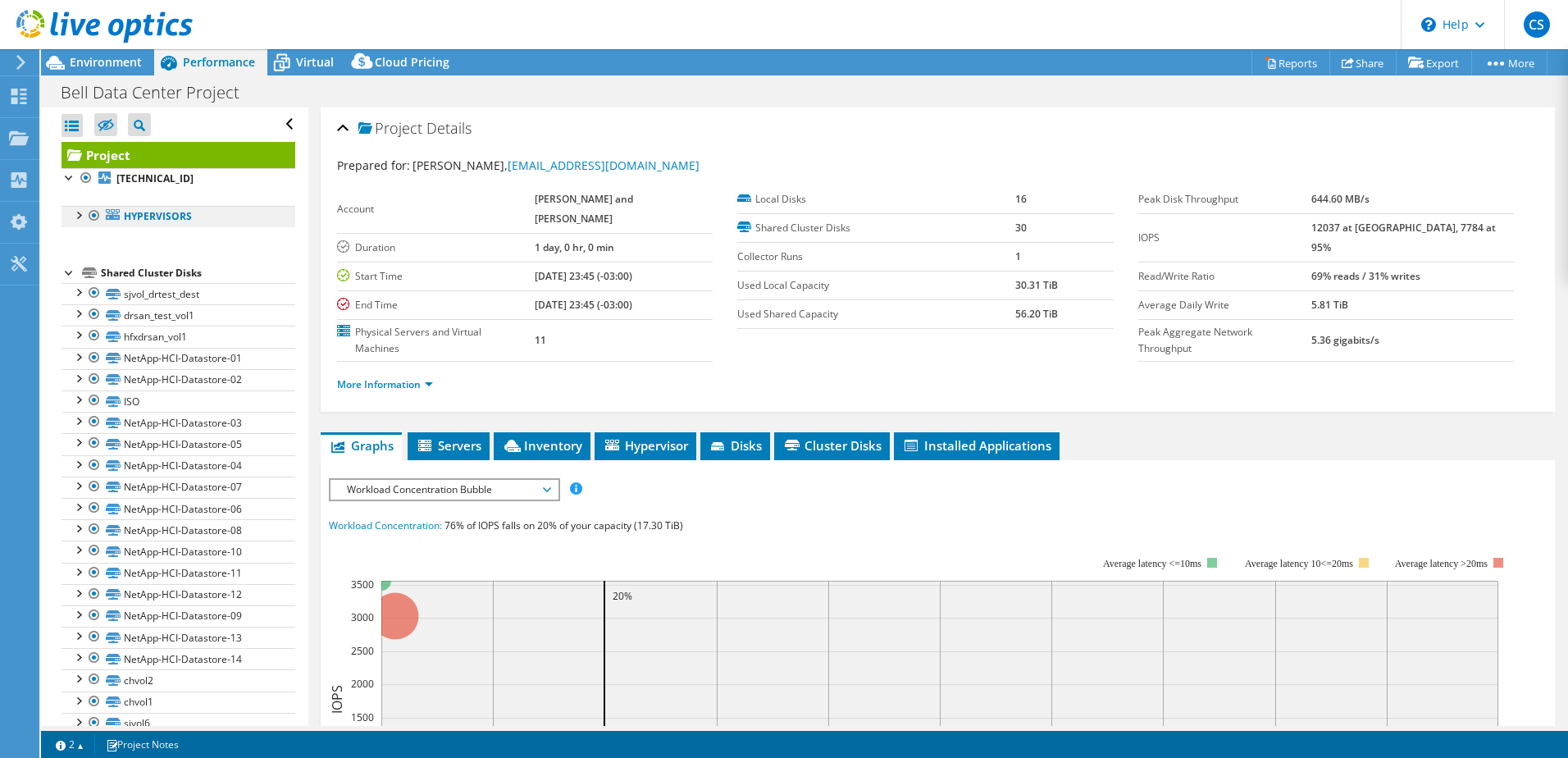
click at [76, 222] on link "Hypervisors" at bounding box center [179, 217] width 234 height 22
click at [79, 213] on div at bounding box center [78, 214] width 17 height 17
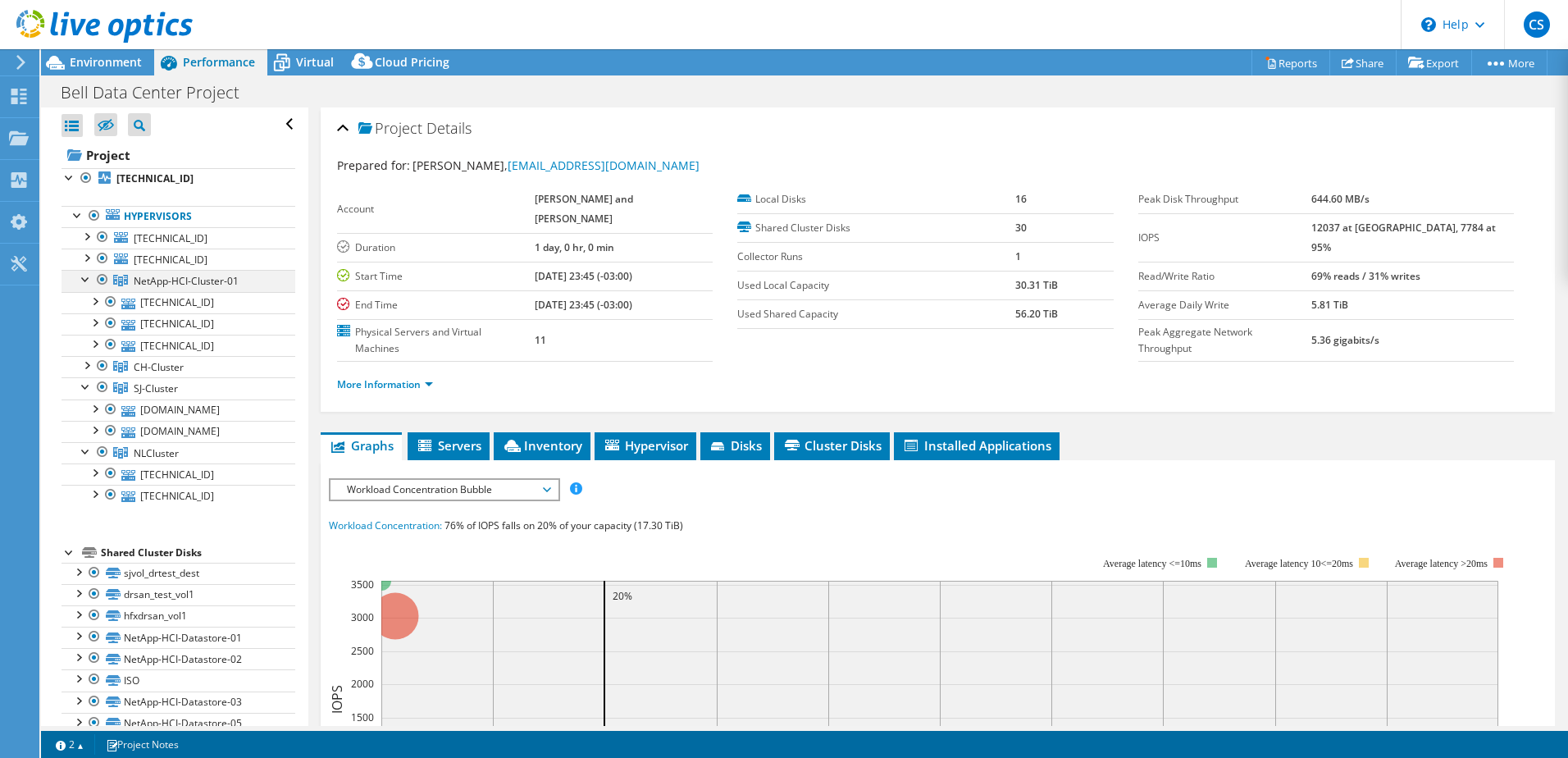
click at [85, 277] on div at bounding box center [85, 278] width 17 height 17
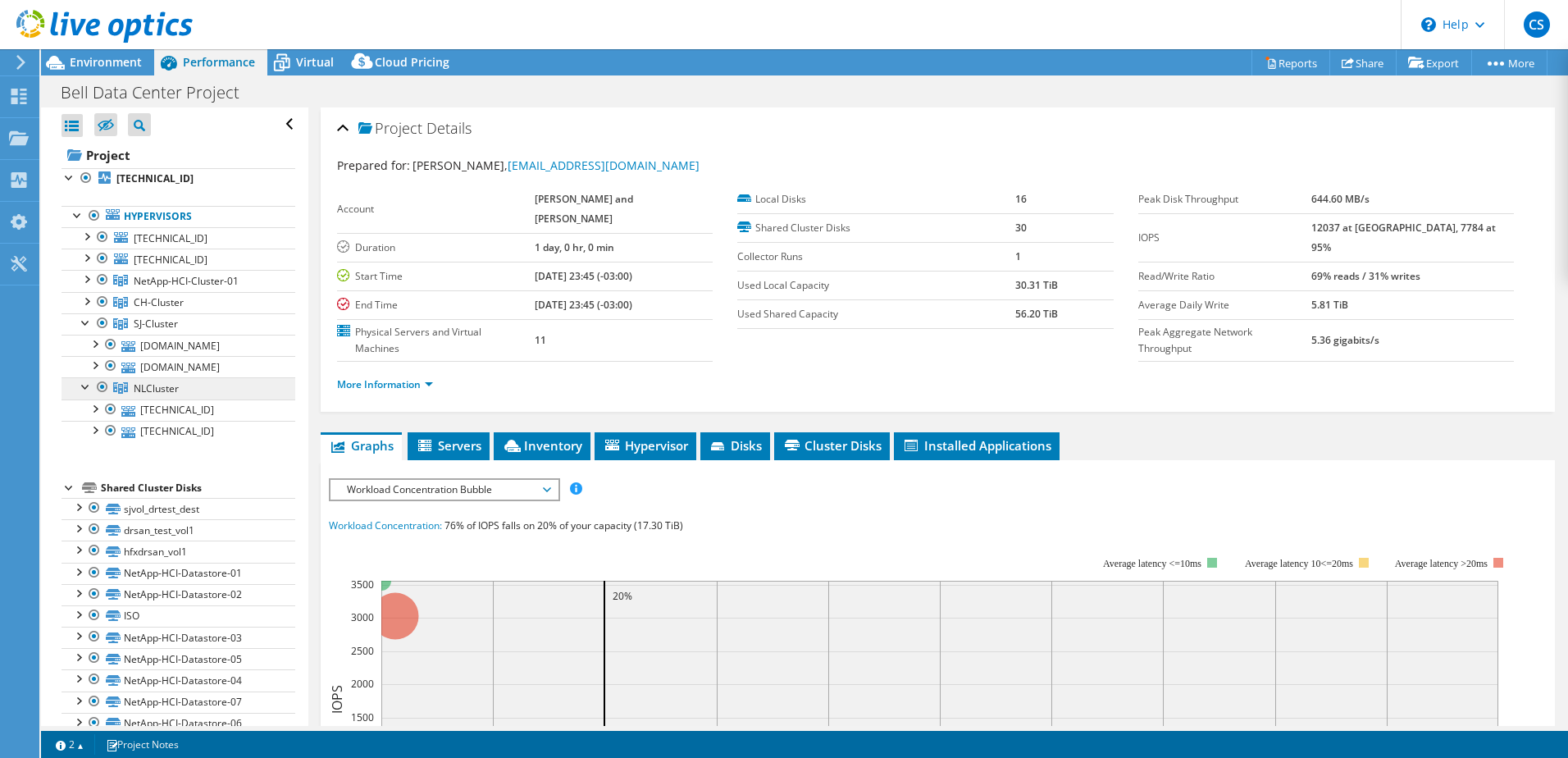
click at [166, 385] on span "NLCluster" at bounding box center [156, 388] width 45 height 14
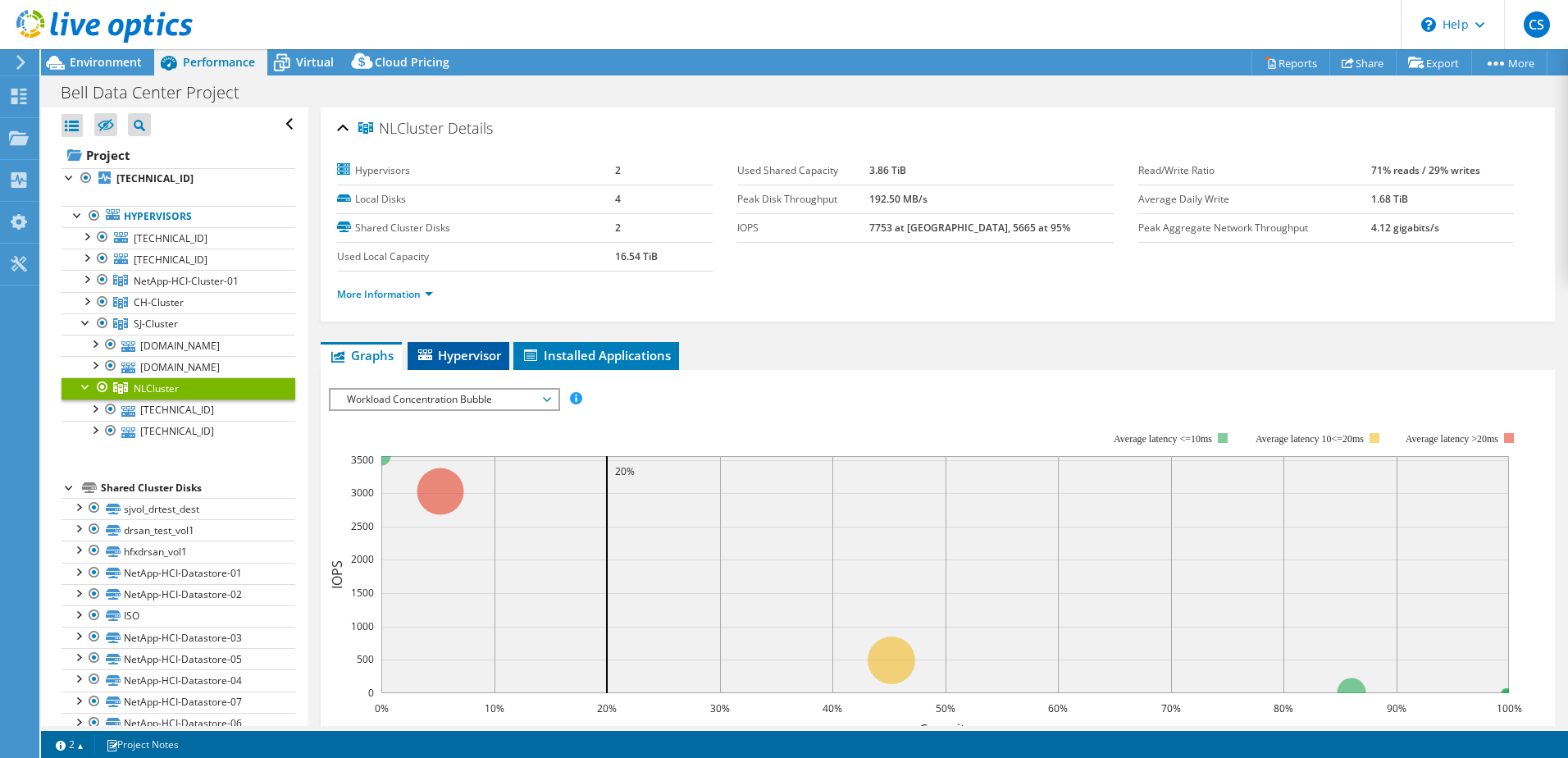
click at [437, 345] on li "Hypervisor" at bounding box center [459, 355] width 102 height 27
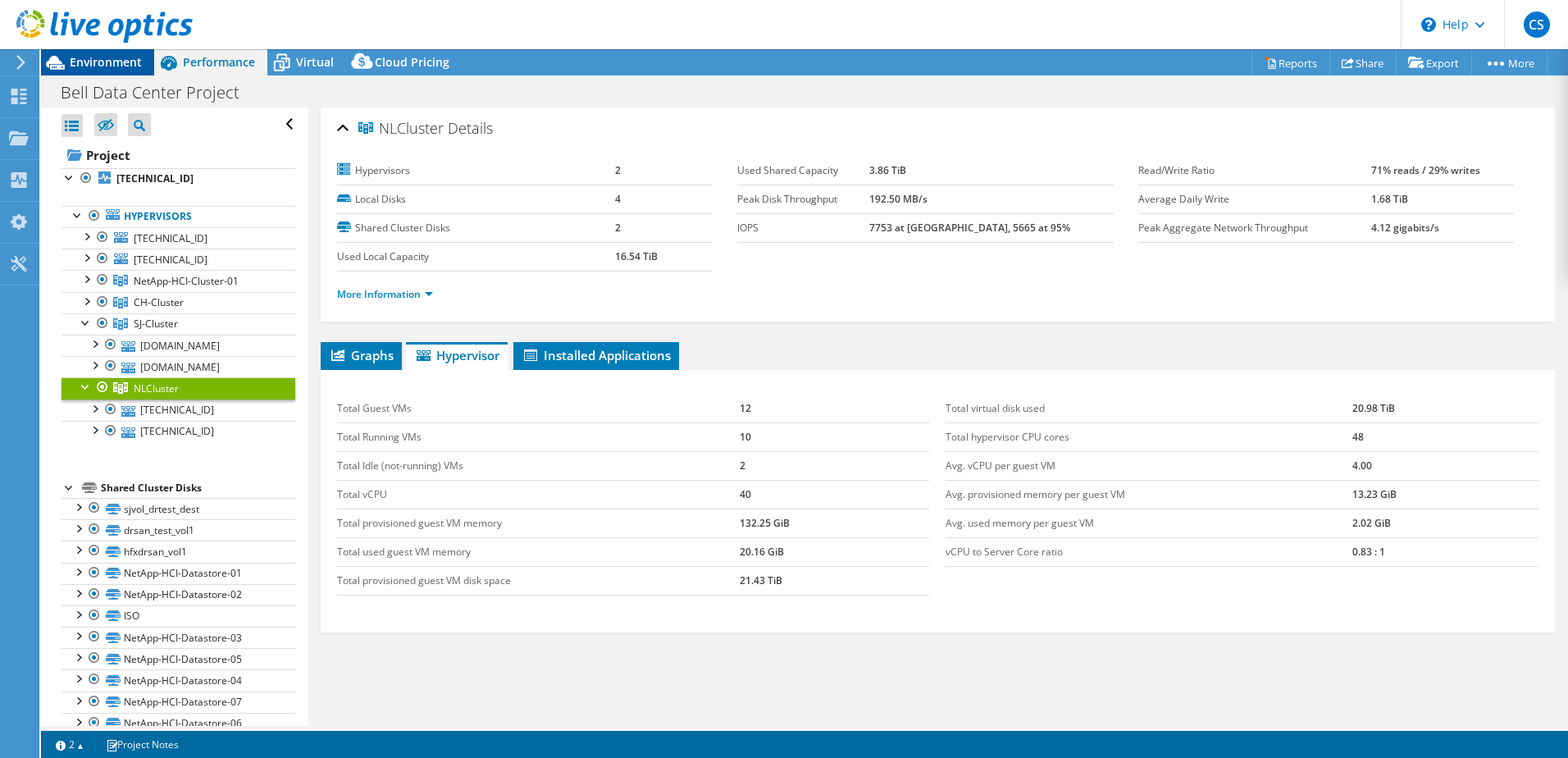
click at [122, 67] on span "Environment" at bounding box center [105, 62] width 72 height 16
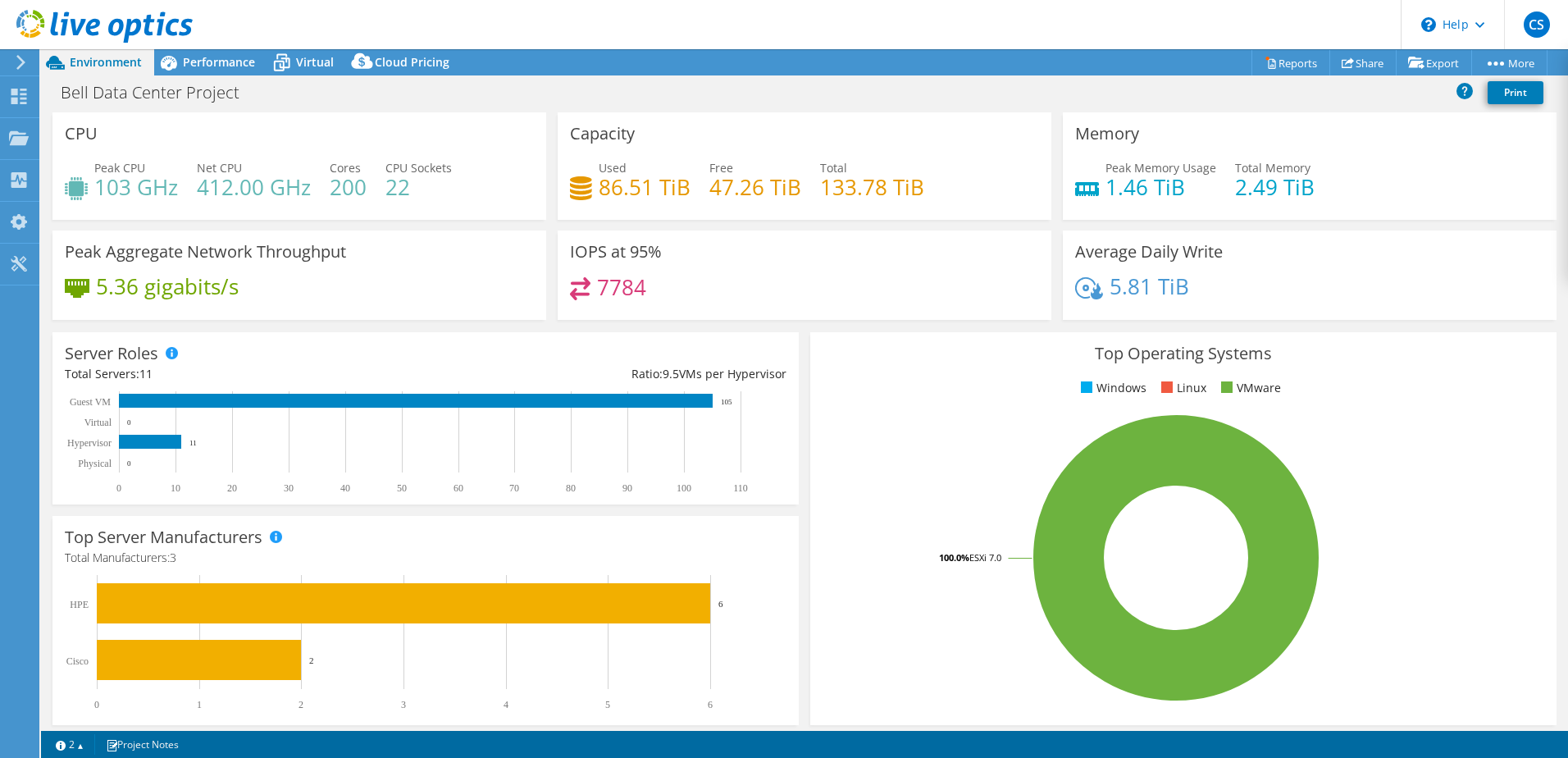
click at [94, 23] on icon at bounding box center [105, 27] width 177 height 33
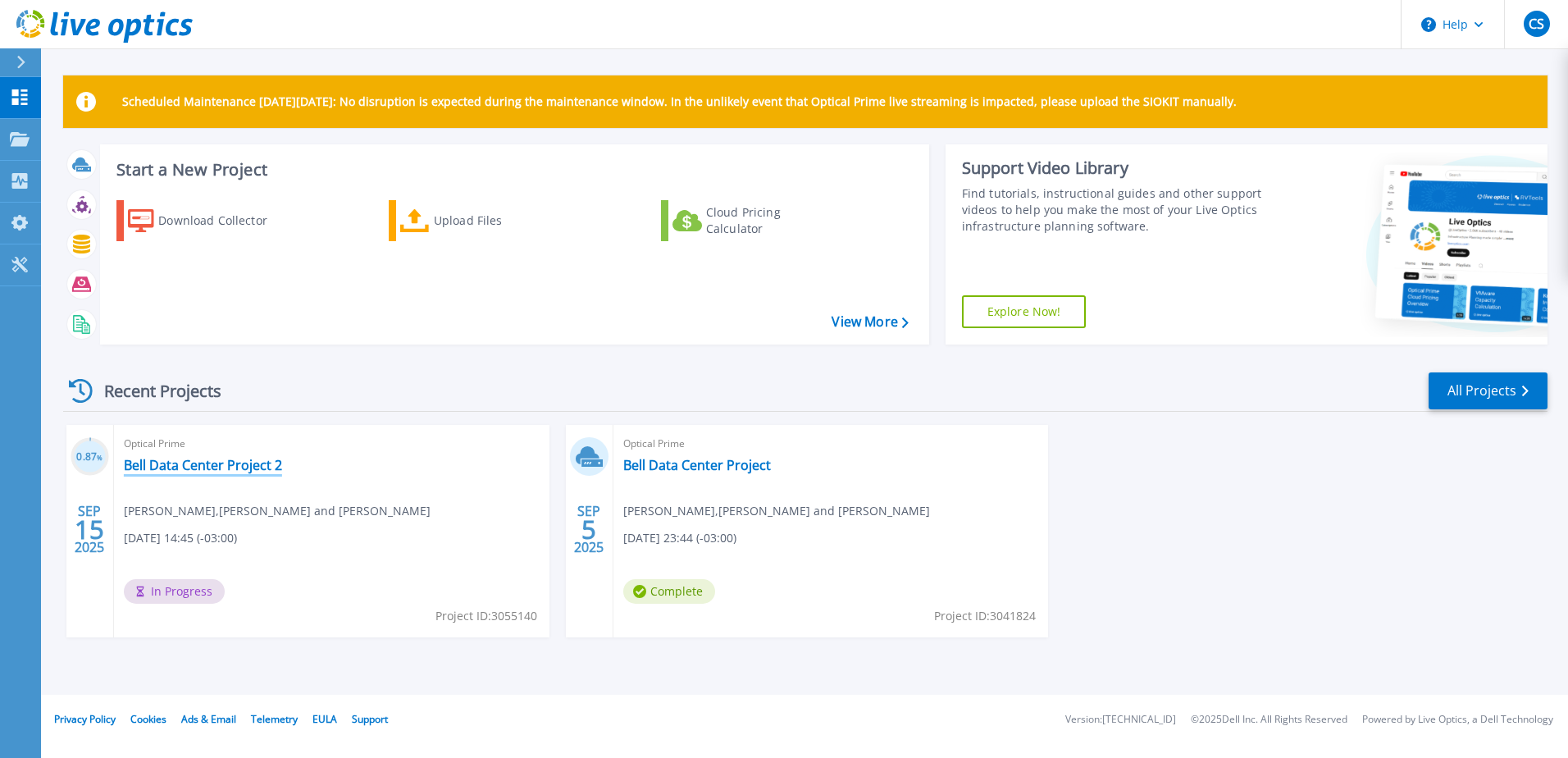
click at [236, 465] on link "Bell Data Center Project 2" at bounding box center [202, 464] width 158 height 17
click at [680, 467] on link "Bell Data Center Project" at bounding box center [697, 464] width 147 height 17
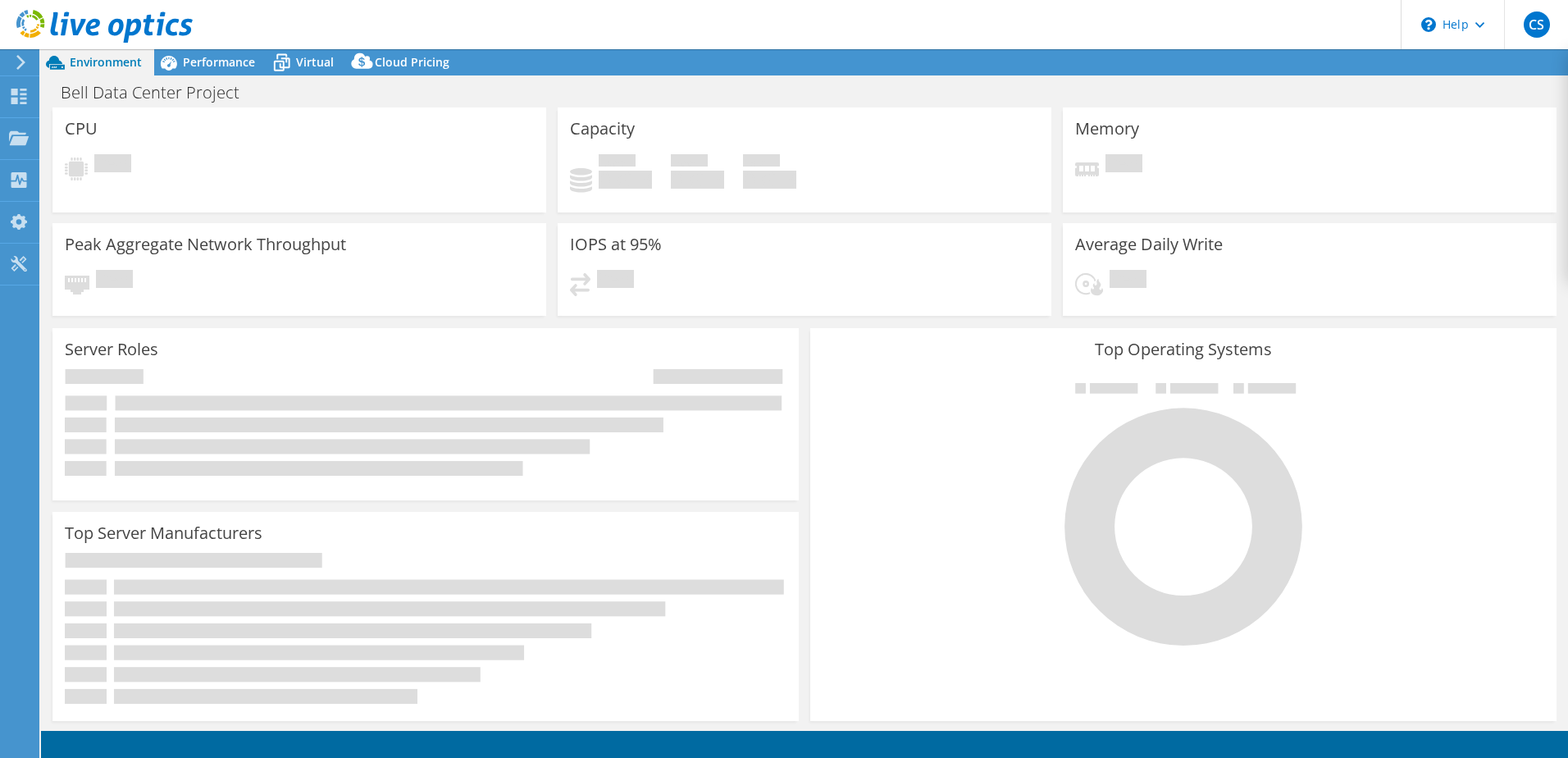
select select "USD"
